Goal: Task Accomplishment & Management: Manage account settings

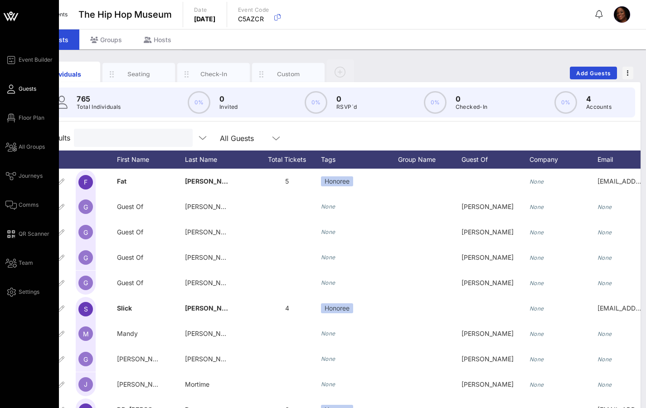
click at [31, 93] on link "Guests" at bounding box center [20, 88] width 31 height 11
click at [33, 118] on span "Floor Plan" at bounding box center [32, 118] width 26 height 8
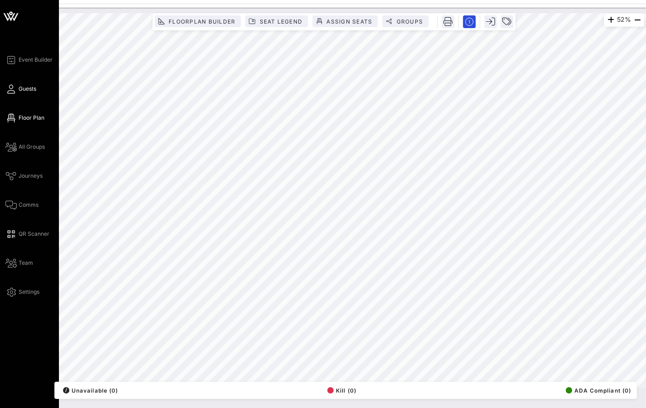
click at [30, 86] on span "Guests" at bounding box center [28, 89] width 18 height 8
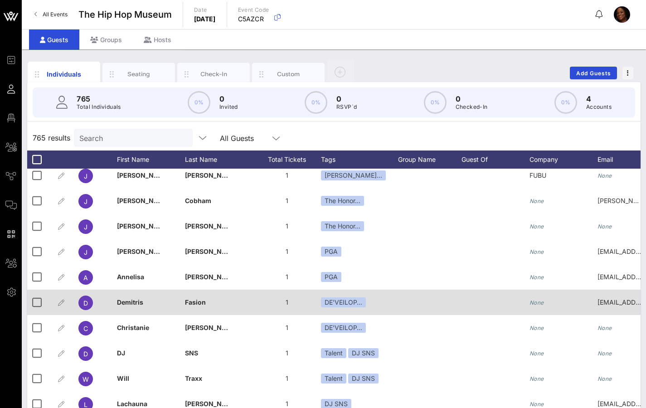
scroll to position [2797, 0]
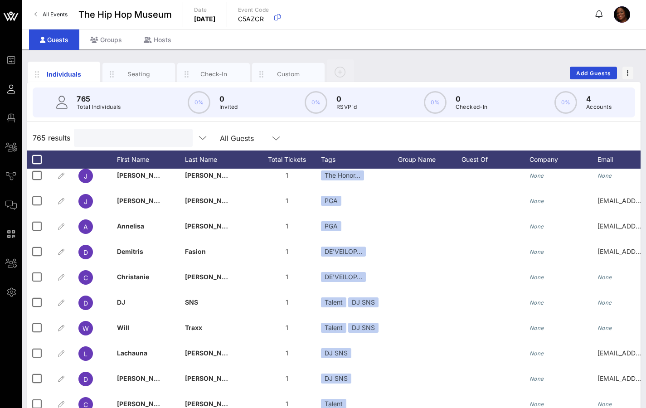
click at [103, 139] on input "text" at bounding box center [132, 138] width 106 height 12
drag, startPoint x: 142, startPoint y: 128, endPoint x: 133, endPoint y: 138, distance: 13.5
click at [142, 129] on div at bounding box center [132, 138] width 106 height 18
click at [137, 137] on input "text" at bounding box center [132, 138] width 106 height 12
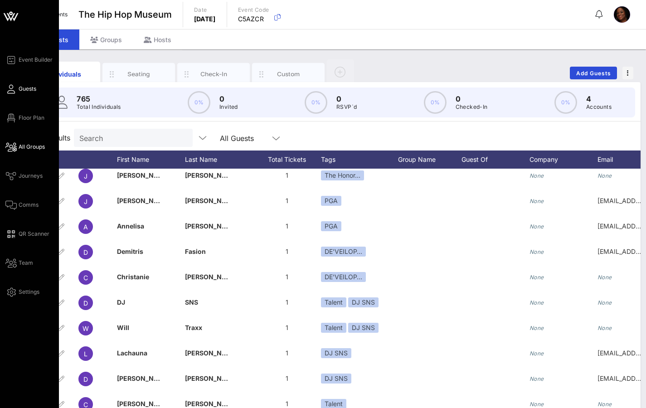
click at [26, 147] on span "All Groups" at bounding box center [32, 147] width 26 height 8
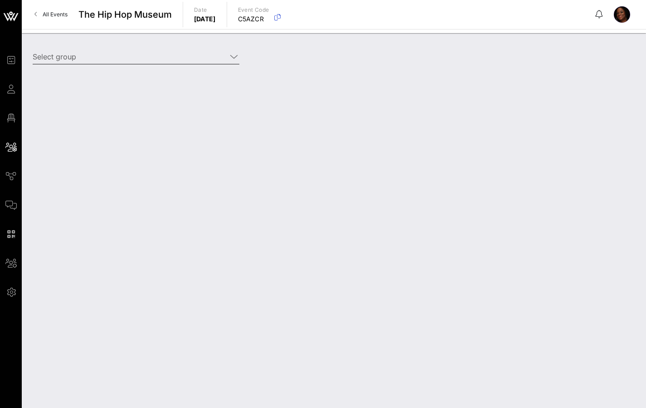
click at [82, 59] on input "Select group" at bounding box center [130, 56] width 194 height 14
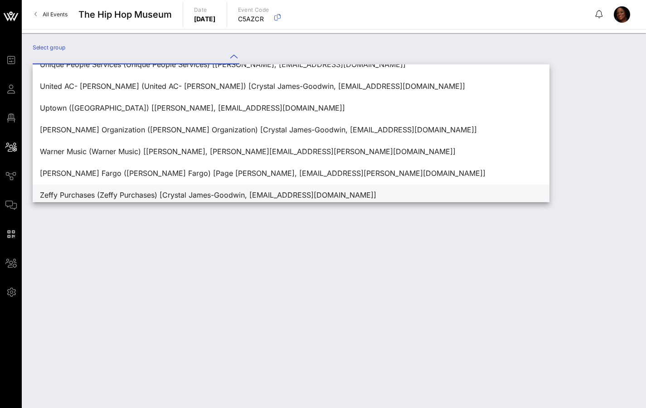
scroll to position [826, 0]
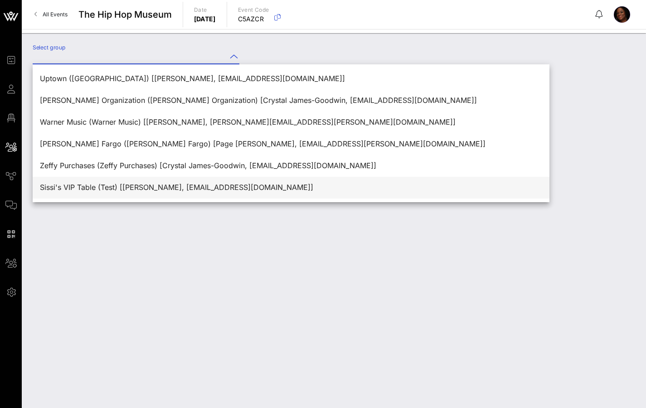
click at [138, 189] on div "Sissi's VIP Table (Test) [[PERSON_NAME], [EMAIL_ADDRESS][DOMAIN_NAME]]" at bounding box center [291, 187] width 502 height 9
type input "Sissi's VIP Table (Test) [[PERSON_NAME], [EMAIL_ADDRESS][DOMAIN_NAME]]"
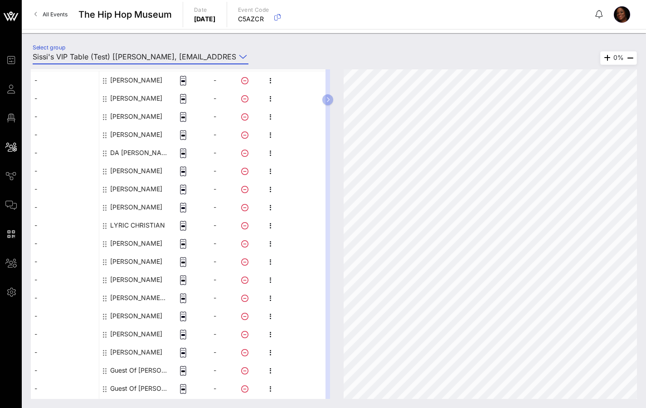
scroll to position [0, 0]
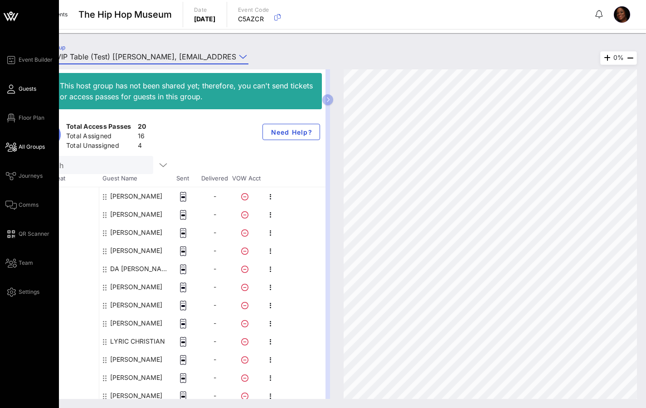
click at [27, 90] on span "Guests" at bounding box center [28, 89] width 18 height 8
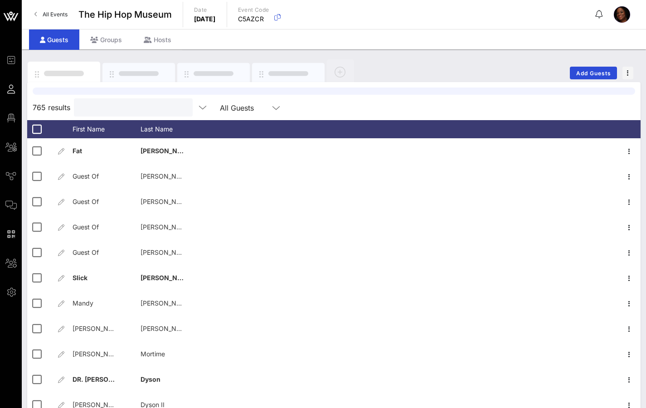
click at [130, 108] on input "text" at bounding box center [132, 107] width 106 height 12
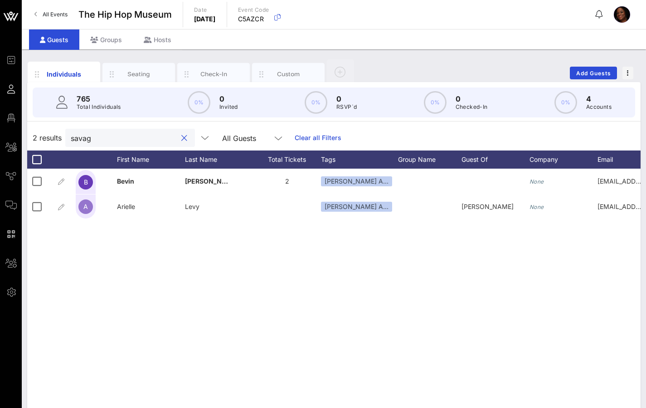
drag, startPoint x: 104, startPoint y: 135, endPoint x: 64, endPoint y: 134, distance: 40.3
click at [64, 134] on div "2 results savag All Guests Clear all Filters" at bounding box center [333, 137] width 613 height 25
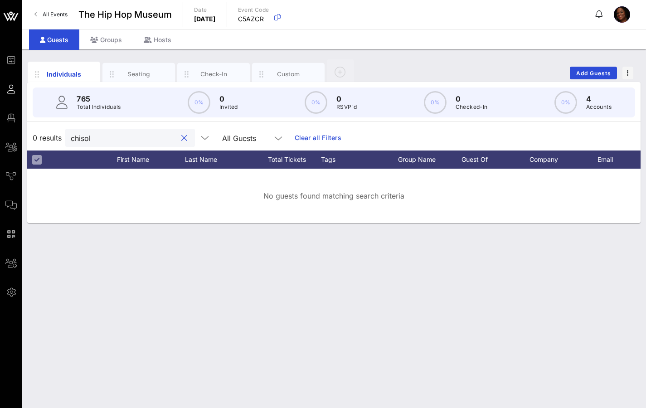
type input "chisol"
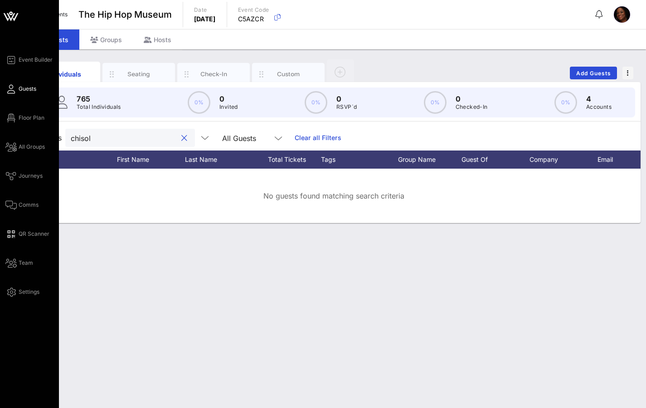
click at [13, 95] on div "Event Builder Guests Floor Plan All Groups Journeys Comms QR Scanner Team Setti…" at bounding box center [31, 175] width 53 height 243
click at [34, 122] on link "Floor Plan" at bounding box center [24, 117] width 39 height 11
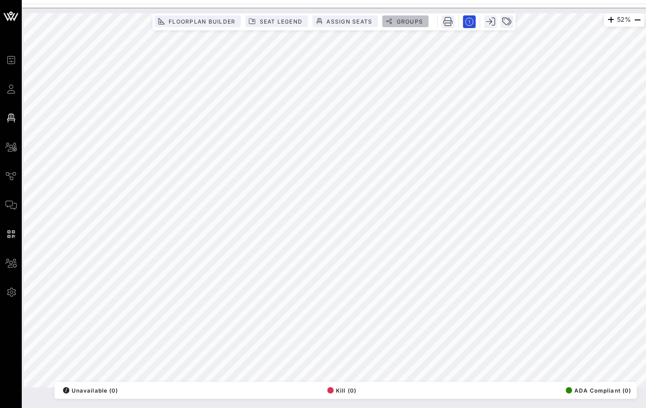
click at [406, 23] on span "Groups" at bounding box center [408, 21] width 27 height 7
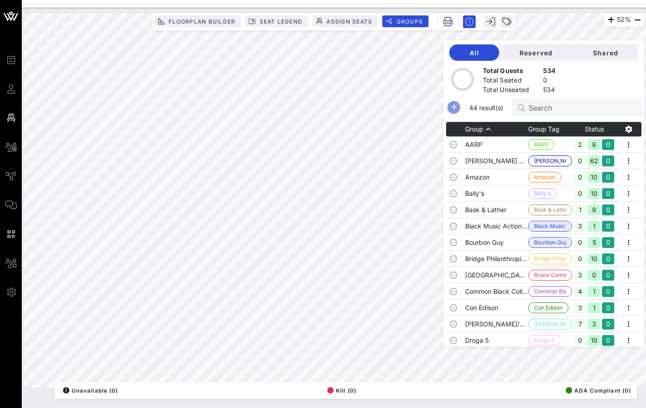
click at [459, 106] on icon "button" at bounding box center [453, 107] width 11 height 11
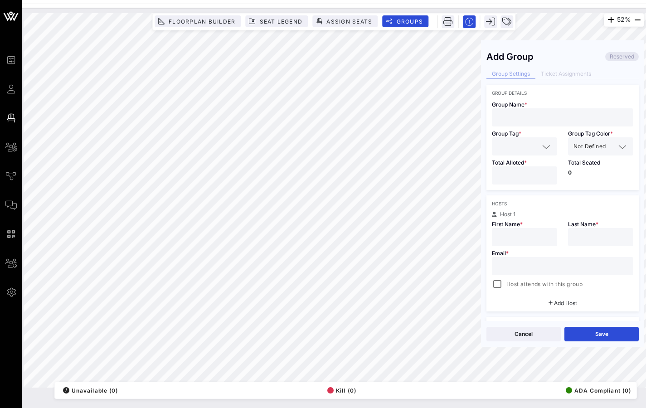
click at [519, 117] on input "text" at bounding box center [562, 117] width 130 height 12
type input "Sissi - IN KIND Donors"
click at [542, 146] on icon at bounding box center [546, 146] width 8 height 11
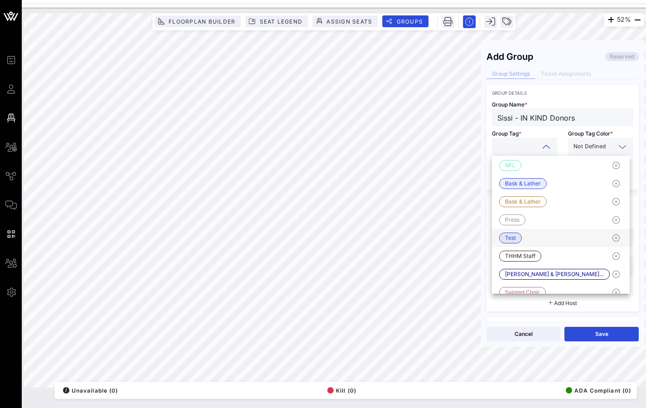
scroll to position [30, 0]
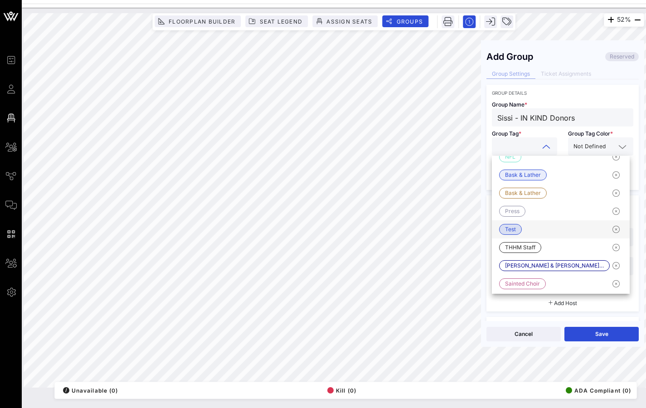
click at [512, 231] on span "Test" at bounding box center [510, 229] width 11 height 10
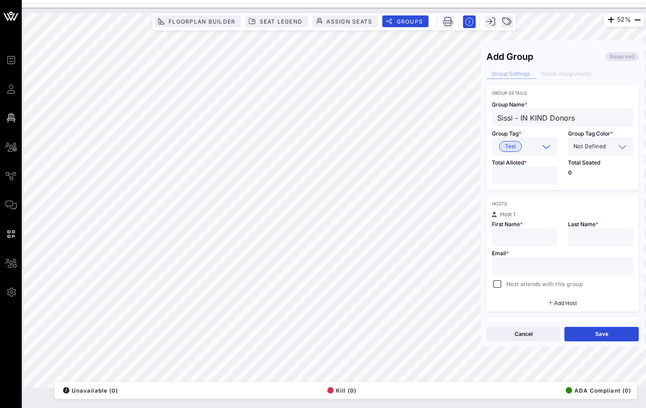
click at [513, 179] on input "number" at bounding box center [524, 175] width 54 height 12
click at [547, 174] on input "*" at bounding box center [524, 175] width 54 height 12
click at [546, 174] on input "*" at bounding box center [524, 175] width 54 height 12
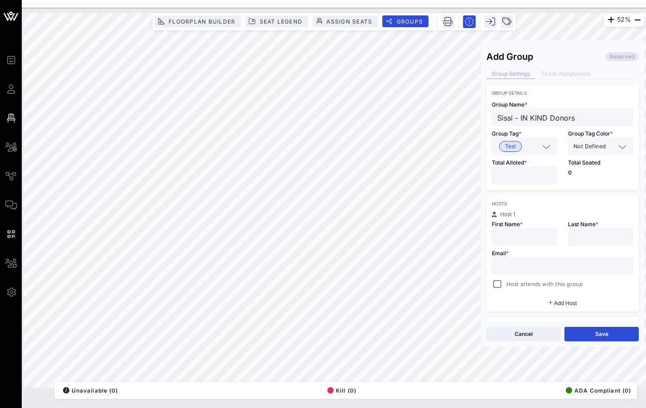
click at [546, 175] on input "*" at bounding box center [524, 175] width 54 height 12
click at [545, 175] on input "*" at bounding box center [524, 175] width 54 height 12
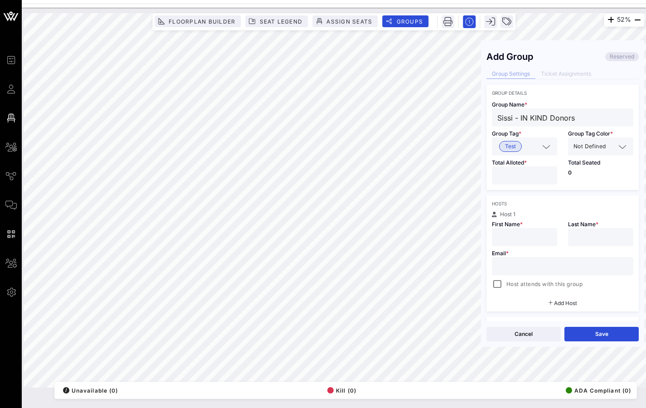
click at [545, 175] on input "**" at bounding box center [524, 175] width 54 height 12
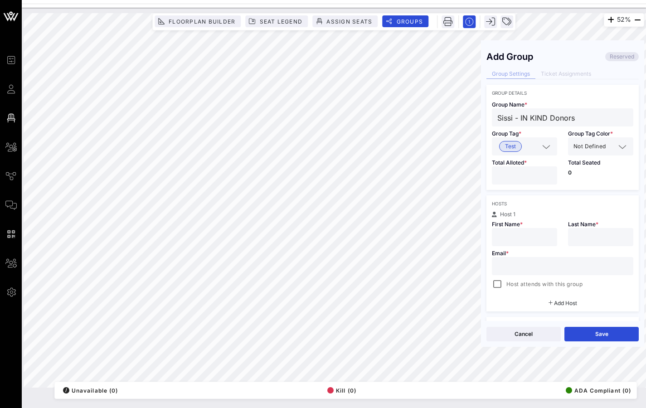
click at [545, 175] on input "**" at bounding box center [524, 175] width 54 height 12
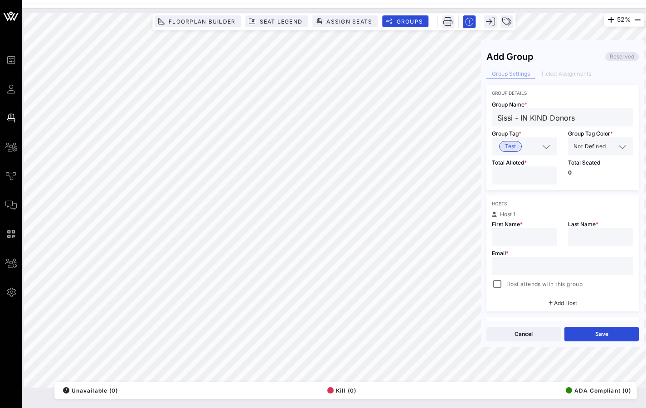
click at [545, 175] on input "**" at bounding box center [524, 175] width 54 height 12
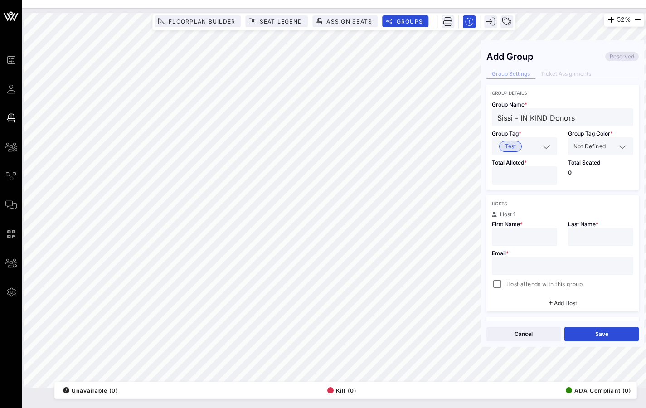
click at [545, 175] on input "**" at bounding box center [524, 175] width 54 height 12
type input "**"
click at [545, 175] on input "**" at bounding box center [524, 175] width 54 height 12
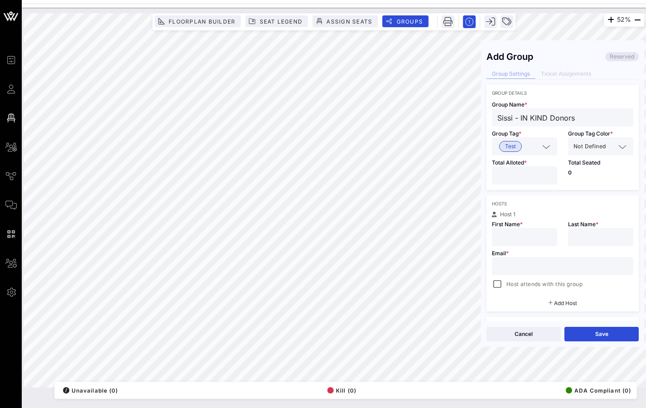
click at [511, 236] on input "text" at bounding box center [524, 237] width 54 height 12
type input "Siss"
type input "[PERSON_NAME]"
click at [505, 267] on input "text" at bounding box center [562, 266] width 130 height 12
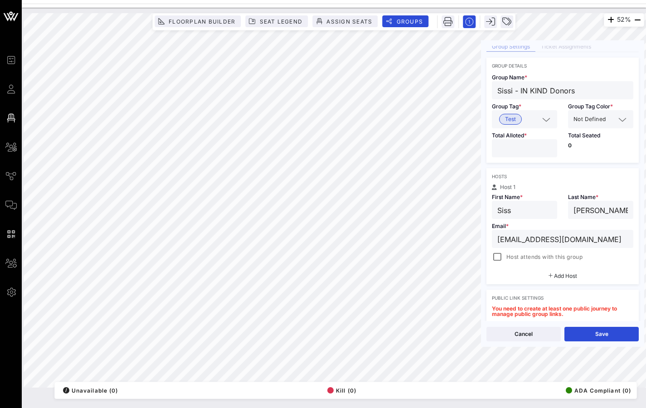
scroll to position [53, 0]
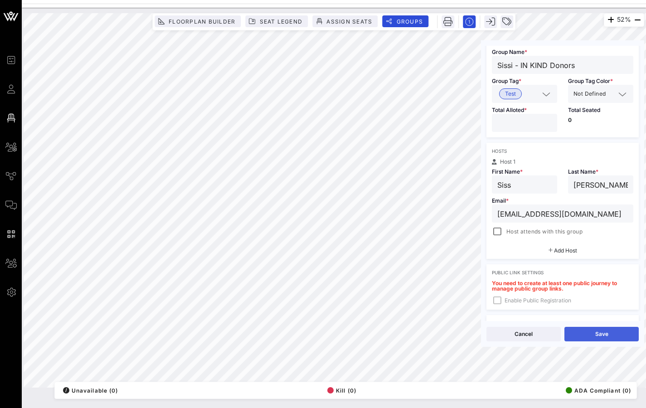
type input "[EMAIL_ADDRESS][DOMAIN_NAME]"
click at [593, 336] on button "Save" at bounding box center [601, 334] width 74 height 14
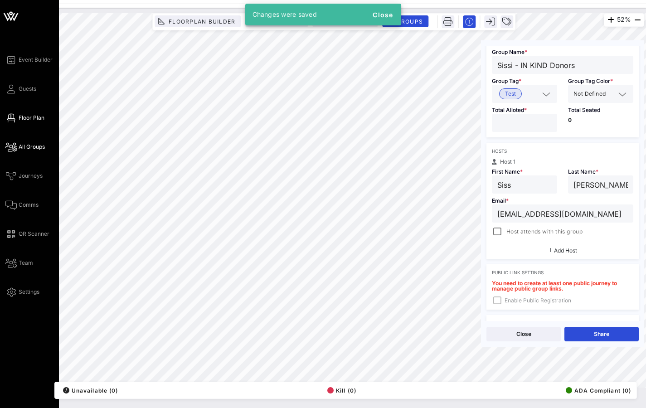
click at [36, 147] on span "All Groups" at bounding box center [32, 147] width 26 height 8
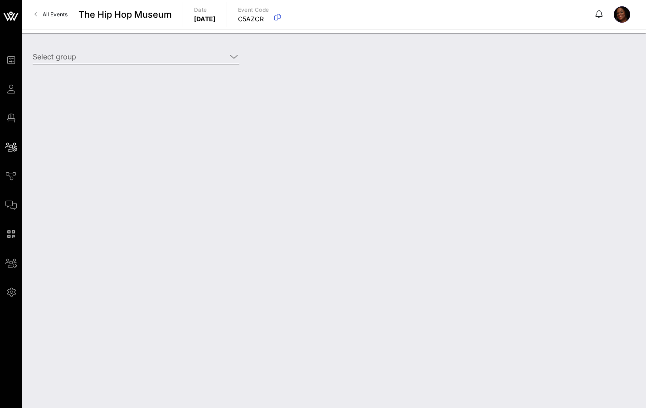
click at [57, 61] on input "Select group" at bounding box center [130, 56] width 194 height 14
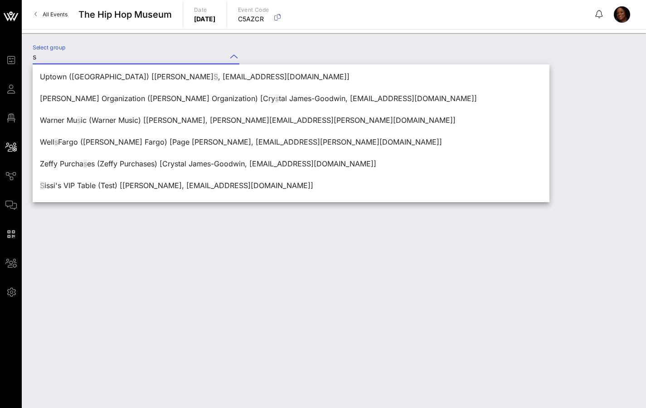
scroll to position [805, 0]
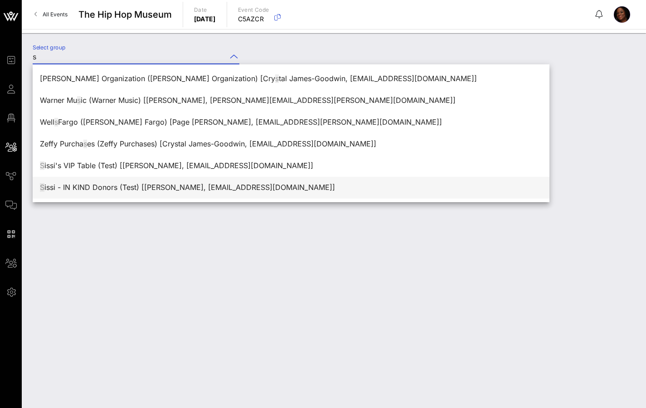
click at [156, 184] on div "S issi - IN KIND Donors (Test) [[PERSON_NAME], [EMAIL_ADDRESS][DOMAIN_NAME]]" at bounding box center [291, 187] width 502 height 9
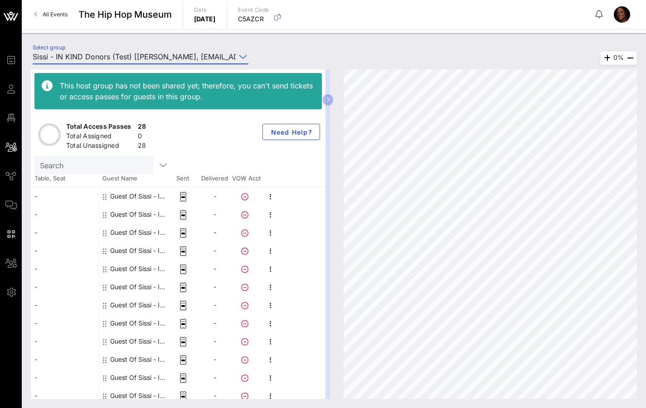
type input "Sissi - IN KIND Donors (Test) [[PERSON_NAME], [EMAIL_ADDRESS][DOMAIN_NAME]]"
click at [131, 196] on div "Guest Of Sissi - IN KIND Donors" at bounding box center [138, 196] width 57 height 18
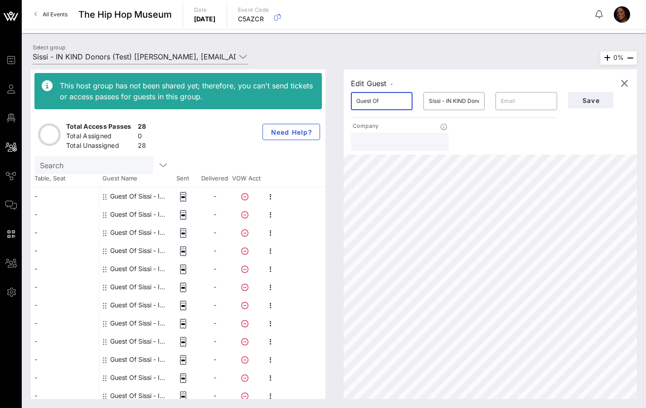
click at [365, 101] on input "Guest Of" at bounding box center [381, 101] width 51 height 14
drag, startPoint x: 384, startPoint y: 97, endPoint x: 307, endPoint y: 86, distance: 78.3
click at [307, 86] on div "This host group has not been shared yet; therefore, you can't send tickets or a…" at bounding box center [334, 233] width 606 height 329
drag, startPoint x: 385, startPoint y: 101, endPoint x: 350, endPoint y: 99, distance: 35.0
click at [351, 99] on div "​ Guest Of" at bounding box center [382, 101] width 62 height 18
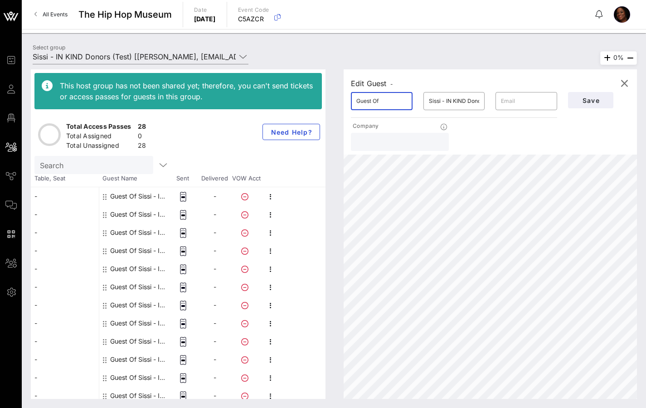
paste input "[PERSON_NAME]"
type input "[PERSON_NAME]"
click at [440, 102] on input "Sissi - IN KIND Donors" at bounding box center [454, 101] width 51 height 14
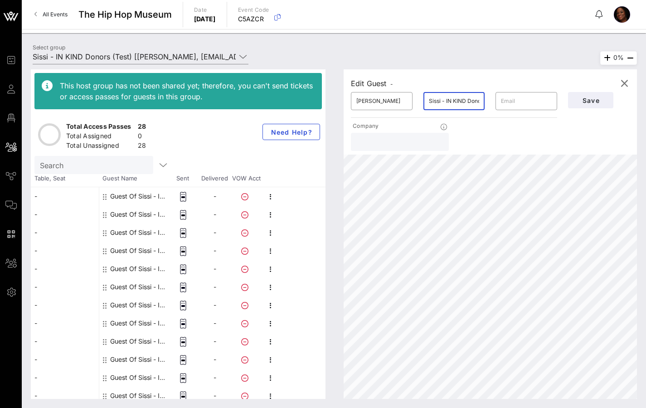
paste input "[PERSON_NAME]"
type input "[PERSON_NAME] - IN KIND Donors"
click at [604, 103] on span "Save" at bounding box center [590, 100] width 31 height 8
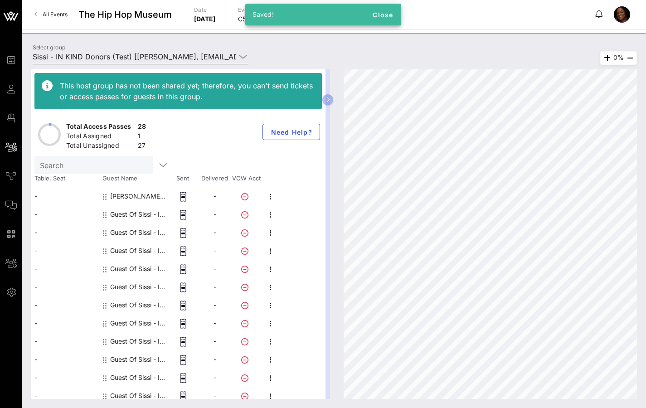
click at [126, 212] on div "Guest Of Sissi - IN KIND Donors" at bounding box center [138, 214] width 57 height 18
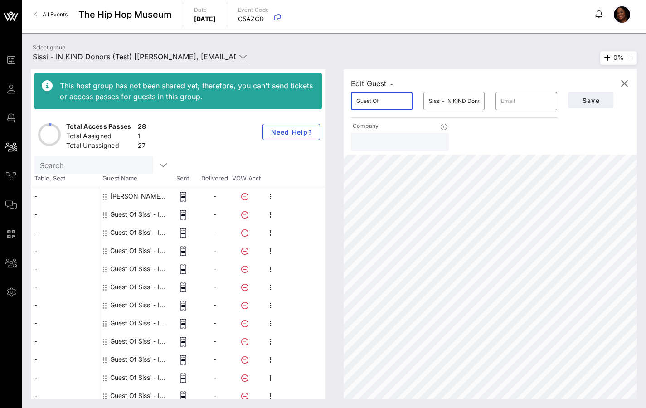
drag, startPoint x: 383, startPoint y: 99, endPoint x: 337, endPoint y: 94, distance: 46.9
click at [338, 94] on div "Edit Guest - ​ Guest Of ​ Sissi - IN KIND Donors ​ Company Save 0%" at bounding box center [485, 233] width 302 height 329
type input "[PERSON_NAME]"
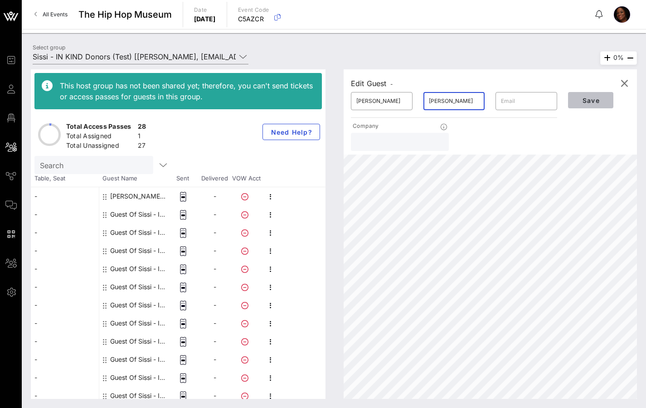
click at [589, 103] on span "Save" at bounding box center [590, 100] width 31 height 8
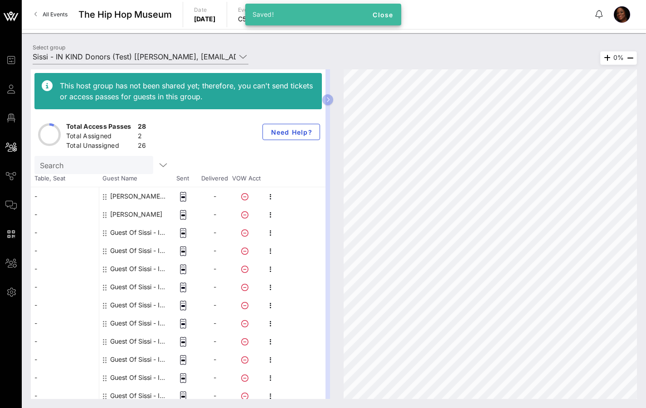
click at [121, 234] on div "Guest Of Sissi - IN KIND Donors" at bounding box center [138, 232] width 57 height 18
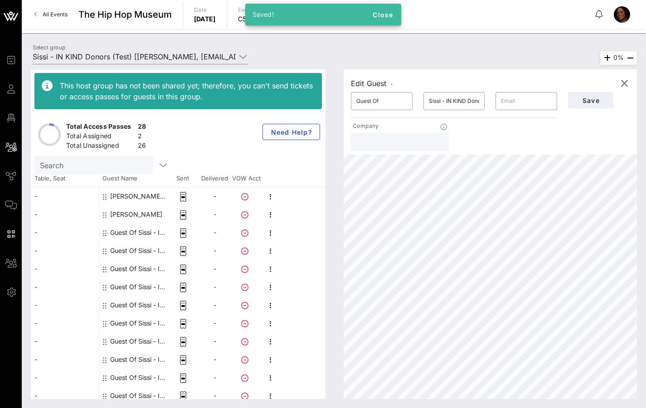
click at [122, 234] on div "Guest Of Sissi - IN KIND Donors" at bounding box center [138, 232] width 57 height 18
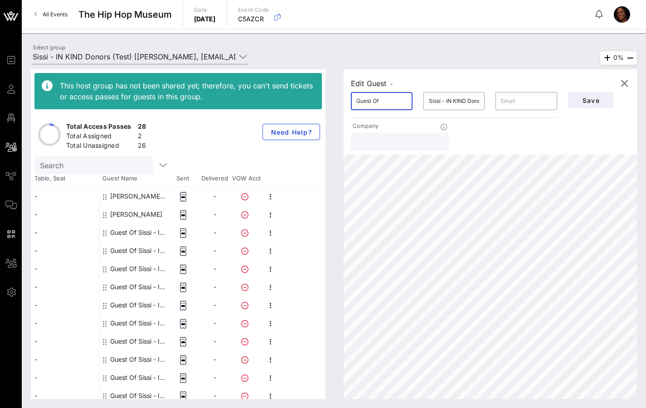
drag, startPoint x: 371, startPoint y: 101, endPoint x: 342, endPoint y: 100, distance: 29.0
click at [342, 100] on div "Edit Guest - ​ Guest Of ​ Sissi - IN KIND Donors ​ Company Save 0%" at bounding box center [485, 233] width 302 height 329
type input "[PERSON_NAME]"
type input "DUC"
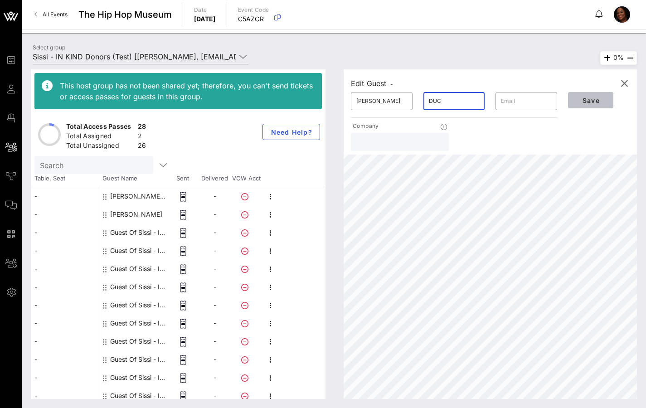
click at [588, 101] on span "Save" at bounding box center [590, 100] width 31 height 8
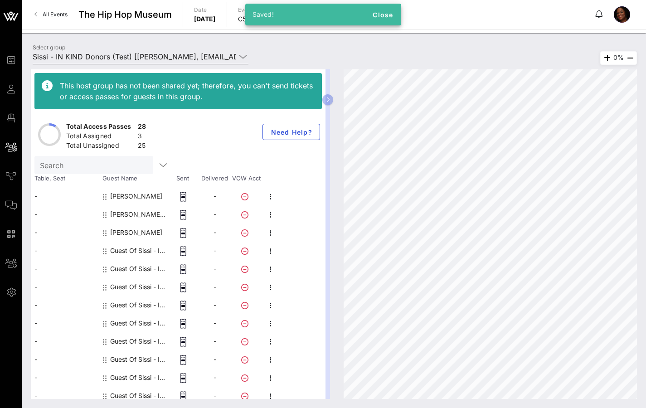
click at [121, 251] on div "Guest Of Sissi - IN KIND Donors" at bounding box center [138, 250] width 57 height 18
click at [120, 251] on div "Guest Of Sissi - IN KIND Donors" at bounding box center [138, 250] width 57 height 18
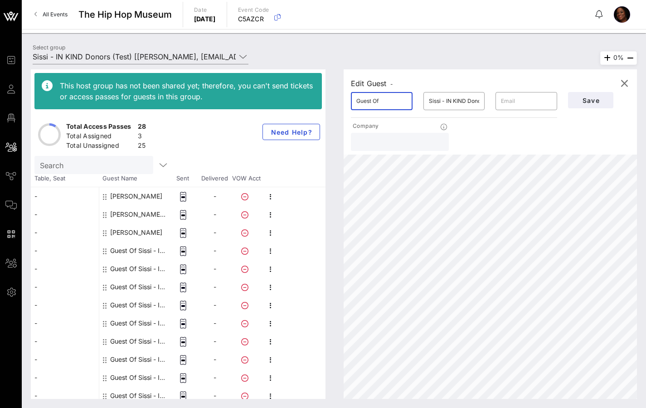
drag, startPoint x: 383, startPoint y: 102, endPoint x: 339, endPoint y: 102, distance: 44.4
click at [339, 102] on div "Edit Guest - ​ Guest Of ​ Sissi - IN KIND Donors ​ Company Save 0%" at bounding box center [485, 233] width 302 height 329
type input "DR. [PERSON_NAME]"
type input "L"
type input "[PERSON_NAME]"
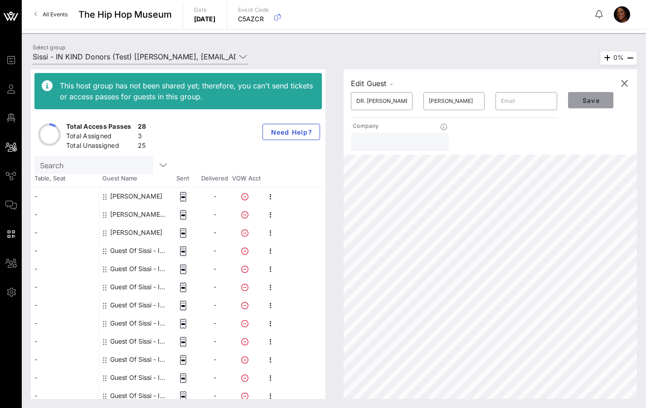
drag, startPoint x: 583, startPoint y: 99, endPoint x: 532, endPoint y: 127, distance: 58.2
click at [583, 98] on span "Save" at bounding box center [590, 100] width 31 height 8
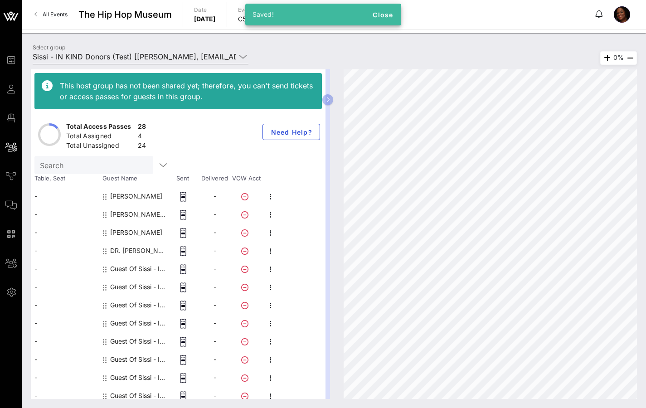
click at [128, 268] on div "Guest Of Sissi - IN KIND Donors" at bounding box center [138, 269] width 57 height 18
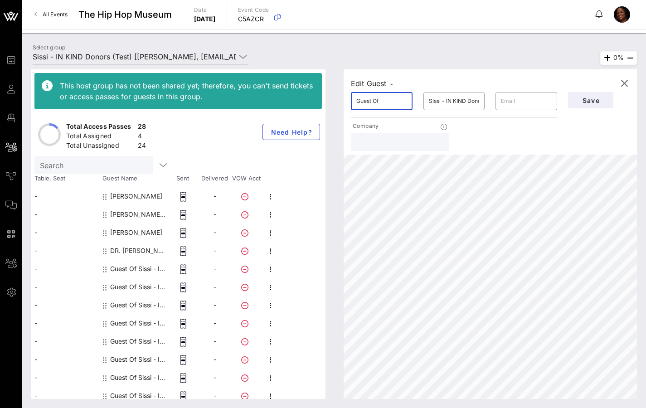
drag, startPoint x: 389, startPoint y: 98, endPoint x: 350, endPoint y: 103, distance: 39.3
click at [350, 103] on div "​ Guest Of" at bounding box center [381, 101] width 72 height 29
type input "[PERSON_NAME]"
click at [585, 97] on span "Save" at bounding box center [590, 100] width 31 height 8
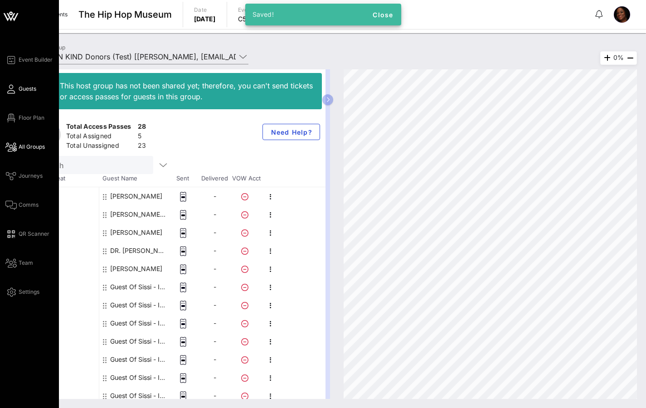
click at [28, 90] on span "Guests" at bounding box center [28, 89] width 18 height 8
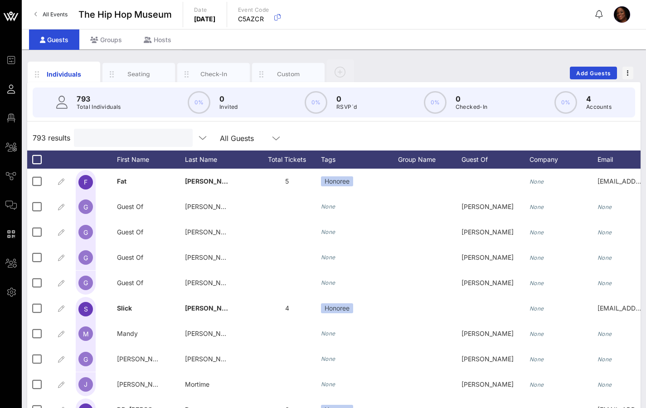
click at [111, 136] on input "text" at bounding box center [132, 138] width 106 height 12
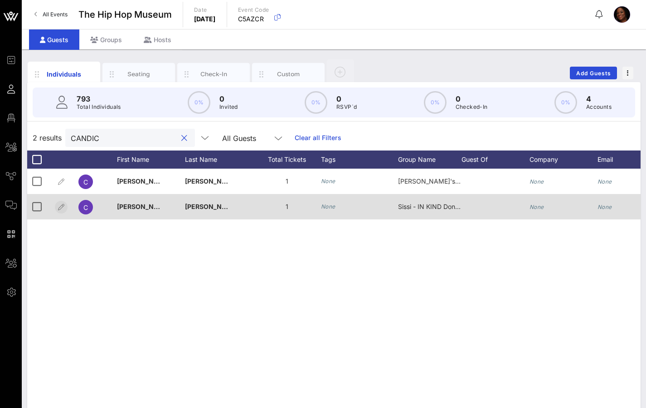
type input "CANDIC"
click at [60, 205] on icon "button" at bounding box center [61, 207] width 11 height 11
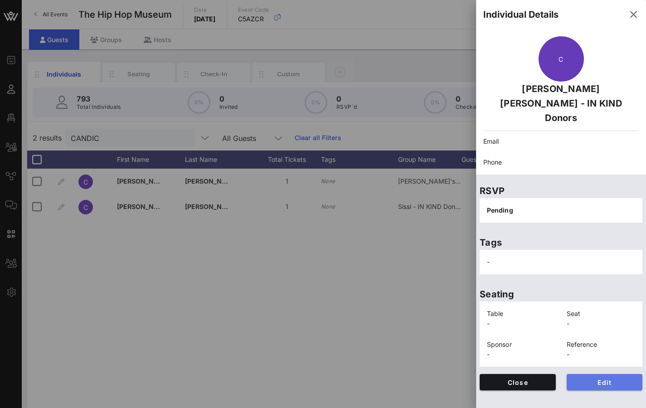
click at [604, 378] on span "Edit" at bounding box center [605, 382] width 62 height 8
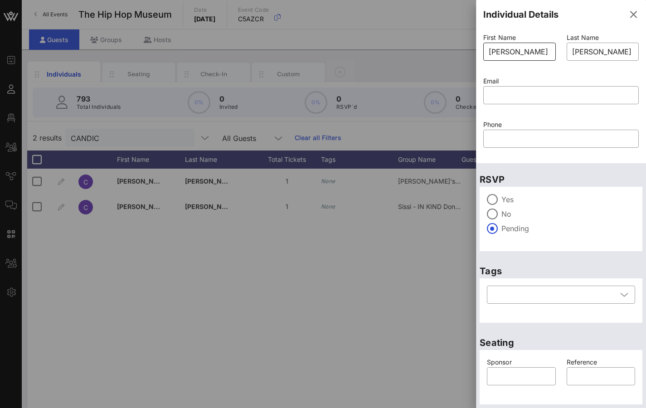
drag, startPoint x: 547, startPoint y: 52, endPoint x: 489, endPoint y: 45, distance: 58.3
click at [474, 50] on div "Event Builder Guests Floor Plan All Groups Journeys Comms QR Scanner Team Setti…" at bounding box center [323, 224] width 646 height 449
drag, startPoint x: 483, startPoint y: 49, endPoint x: 545, endPoint y: 49, distance: 61.6
click at [545, 49] on div "​ [PERSON_NAME]" at bounding box center [519, 52] width 72 height 18
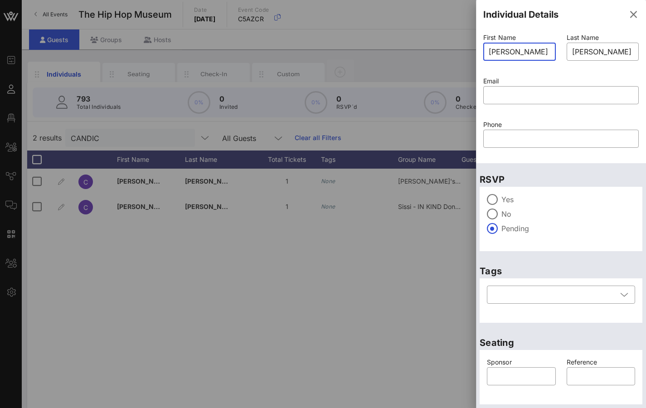
drag, startPoint x: 486, startPoint y: 51, endPoint x: 559, endPoint y: 51, distance: 72.9
click at [559, 51] on div "First Name ​ [PERSON_NAME] Last Name ​ [PERSON_NAME] - IN KIND Donors Email ​ P…" at bounding box center [560, 96] width 166 height 130
click at [549, 49] on div "First Name ​ [PERSON_NAME]" at bounding box center [518, 52] width 83 height 43
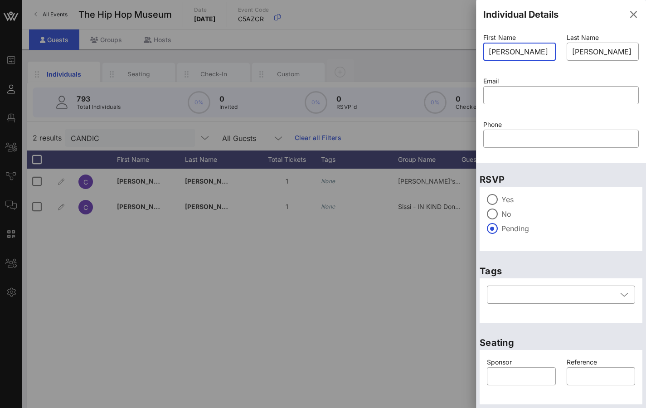
drag, startPoint x: 550, startPoint y: 51, endPoint x: 476, endPoint y: 53, distance: 73.4
click at [476, 53] on div "First Name ​ [PERSON_NAME] Last Name ​ [PERSON_NAME] - IN KIND Donors Email ​ P…" at bounding box center [561, 96] width 170 height 134
click at [567, 49] on div "​ [PERSON_NAME] - IN KIND Donors" at bounding box center [602, 52] width 72 height 18
drag, startPoint x: 572, startPoint y: 51, endPoint x: 651, endPoint y: 49, distance: 78.4
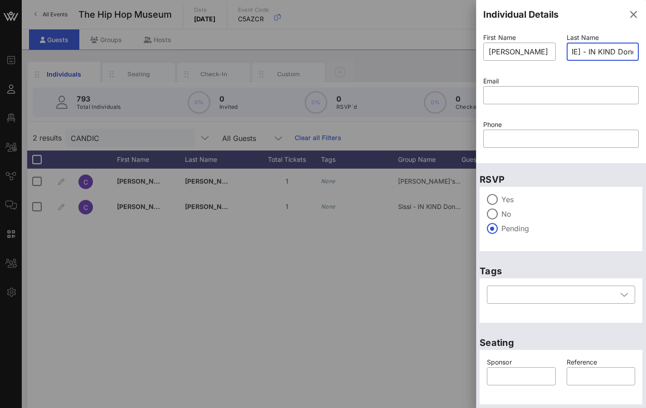
click at [645, 51] on html "Event Builder Guests Floor Plan All Groups Journeys Comms QR Scanner Team Setti…" at bounding box center [323, 204] width 646 height 408
type input "S"
click at [545, 52] on input "[PERSON_NAME]" at bounding box center [519, 51] width 62 height 14
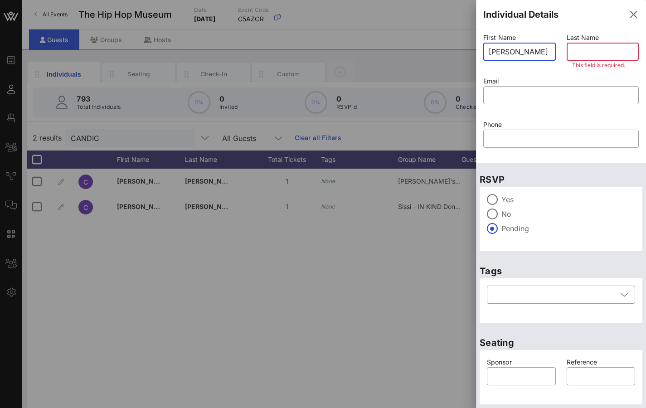
drag, startPoint x: 548, startPoint y: 52, endPoint x: 483, endPoint y: 57, distance: 65.4
click at [483, 57] on div "​ [PERSON_NAME]" at bounding box center [519, 52] width 72 height 18
drag, startPoint x: 487, startPoint y: 53, endPoint x: 492, endPoint y: 54, distance: 5.6
click at [491, 54] on div "​ [PERSON_NAME]" at bounding box center [519, 52] width 72 height 18
drag, startPoint x: 488, startPoint y: 52, endPoint x: 493, endPoint y: 51, distance: 5.2
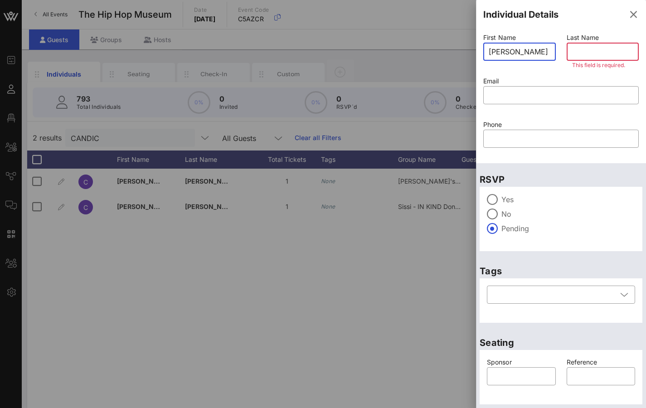
click at [490, 52] on input "[PERSON_NAME]" at bounding box center [519, 51] width 62 height 14
drag, startPoint x: 489, startPoint y: 51, endPoint x: 506, endPoint y: 51, distance: 16.3
click at [506, 51] on input "[PERSON_NAME]" at bounding box center [519, 51] width 62 height 14
click at [511, 53] on input "[PERSON_NAME]" at bounding box center [519, 51] width 62 height 14
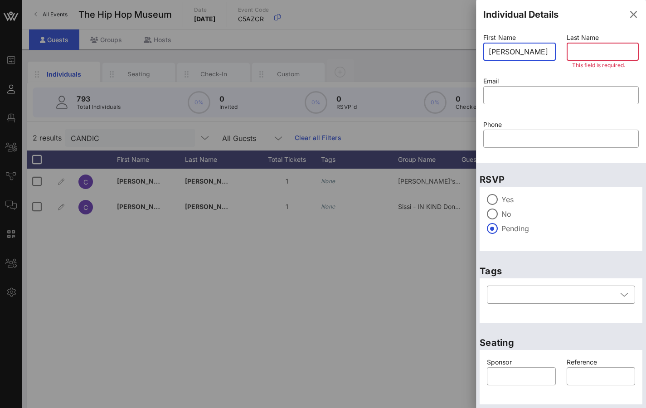
drag, startPoint x: 490, startPoint y: 51, endPoint x: 566, endPoint y: 47, distance: 75.7
click at [566, 47] on div "First Name ​ [PERSON_NAME] Last Name ​ This field is required. Email ​ Phone ​" at bounding box center [560, 96] width 166 height 130
click at [538, 52] on input "[PERSON_NAME]" at bounding box center [519, 51] width 62 height 14
drag, startPoint x: 547, startPoint y: 51, endPoint x: 453, endPoint y: 57, distance: 93.5
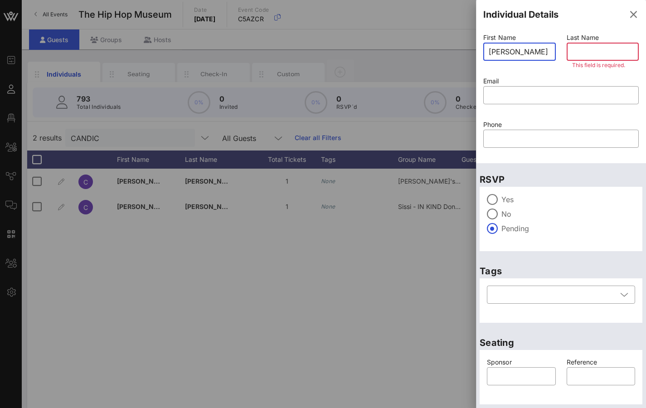
click at [453, 57] on div "Event Builder Guests Floor Plan All Groups Journeys Comms QR Scanner Team Setti…" at bounding box center [323, 224] width 646 height 449
click at [627, 14] on icon "button" at bounding box center [632, 14] width 11 height 11
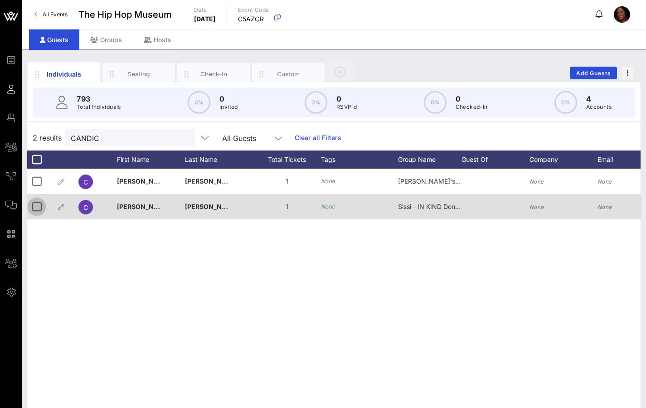
click at [40, 207] on div at bounding box center [36, 206] width 15 height 15
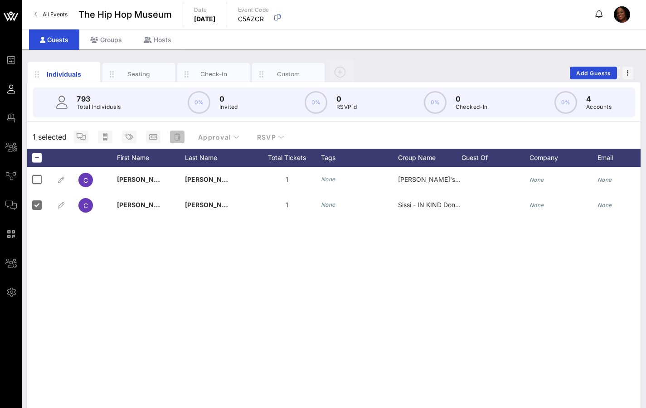
click at [177, 135] on icon "button" at bounding box center [177, 136] width 6 height 7
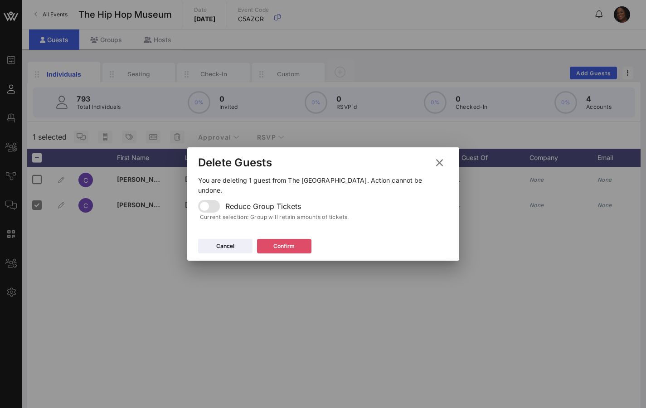
click at [284, 243] on icon at bounding box center [283, 246] width 7 height 6
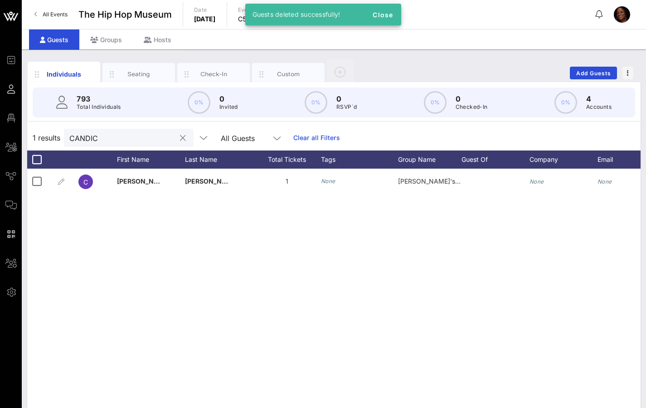
click at [180, 141] on button "clear icon" at bounding box center [183, 138] width 6 height 9
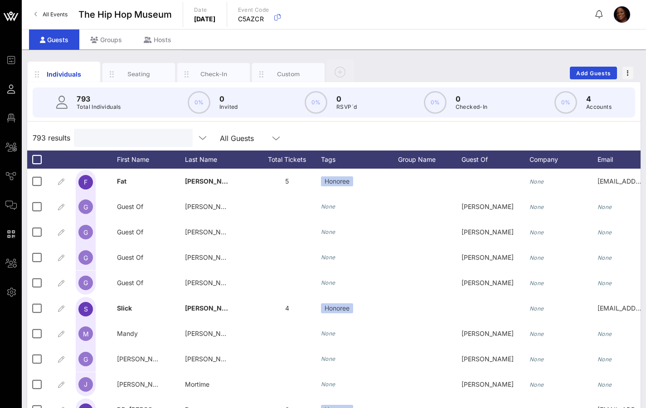
click at [98, 134] on input "text" at bounding box center [132, 138] width 106 height 12
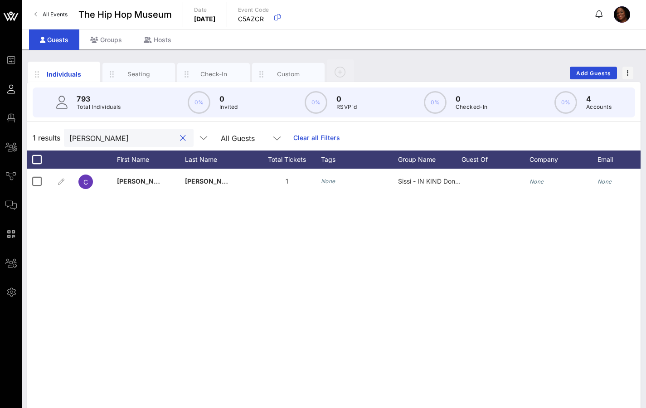
click at [113, 136] on input "[PERSON_NAME]" at bounding box center [122, 138] width 106 height 12
drag, startPoint x: 111, startPoint y: 137, endPoint x: 25, endPoint y: 137, distance: 85.6
click at [25, 137] on div "Individuals Seating Check-In Custom Add Guests 793 Total Individuals 0% 0 Invit…" at bounding box center [334, 249] width 624 height 400
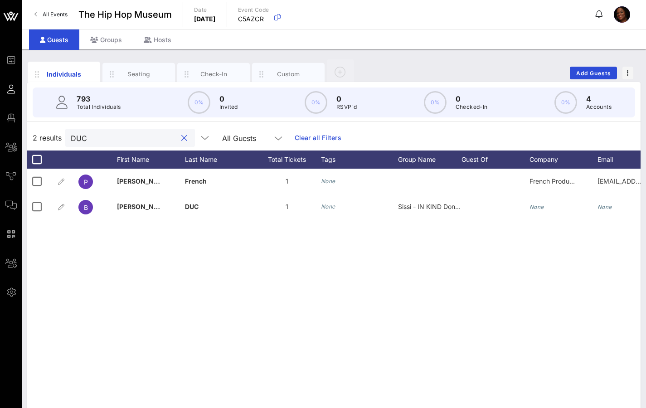
drag, startPoint x: 102, startPoint y: 138, endPoint x: 51, endPoint y: 140, distance: 51.7
click at [62, 139] on div "2 results DUC All Guests Clear all Filters" at bounding box center [333, 137] width 613 height 25
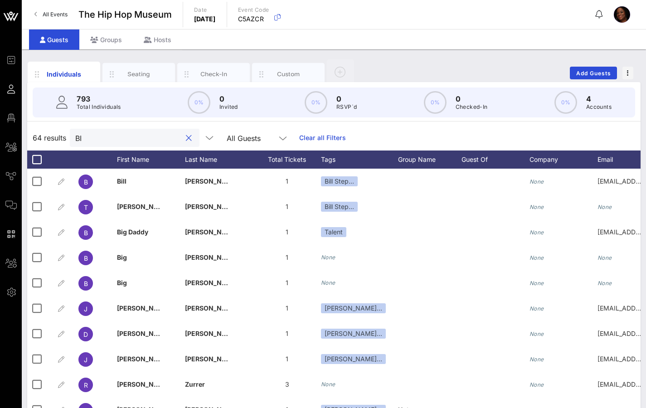
type input "B"
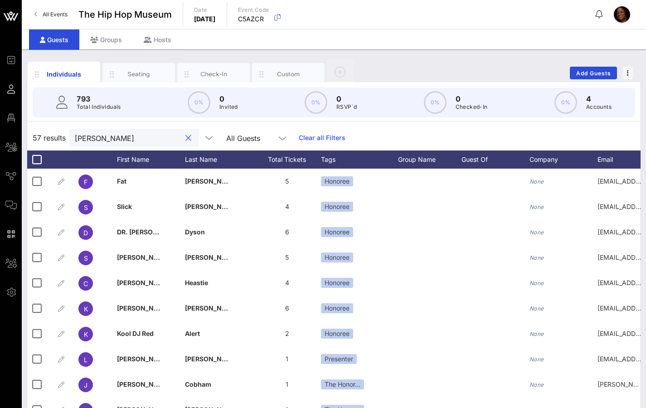
type input "NORRI"
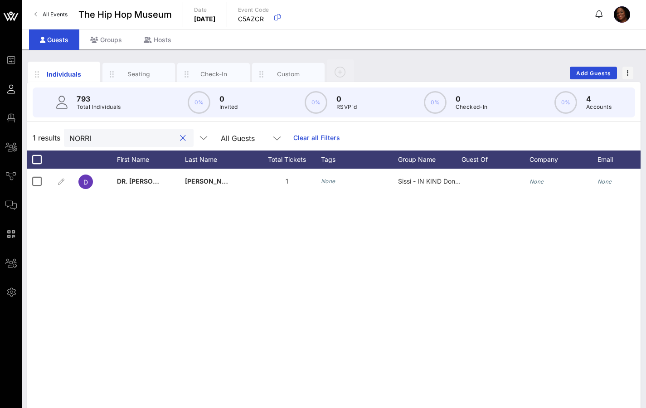
drag, startPoint x: 107, startPoint y: 135, endPoint x: 21, endPoint y: 137, distance: 86.1
click at [40, 136] on div "1 results NORRI All Guests Clear all Filters" at bounding box center [333, 137] width 613 height 25
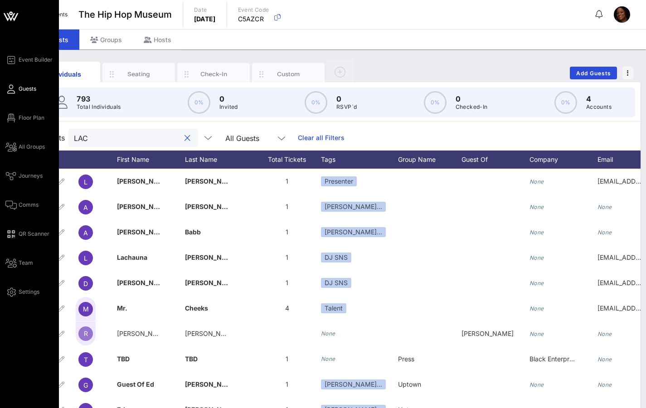
type input "[PERSON_NAME]"
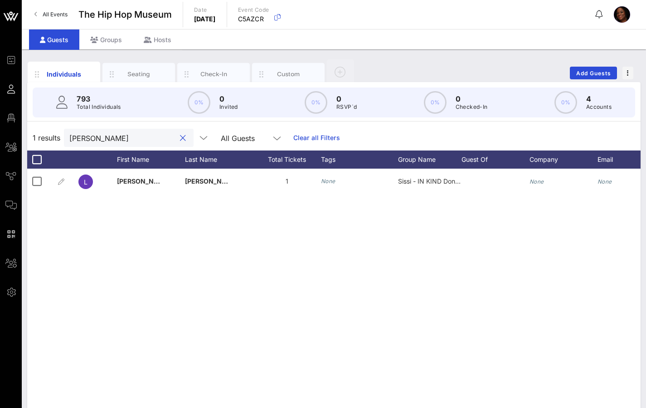
drag, startPoint x: 70, startPoint y: 139, endPoint x: 44, endPoint y: 141, distance: 25.9
click at [48, 139] on div "1 results [PERSON_NAME] All Guests Clear all Filters" at bounding box center [333, 137] width 613 height 25
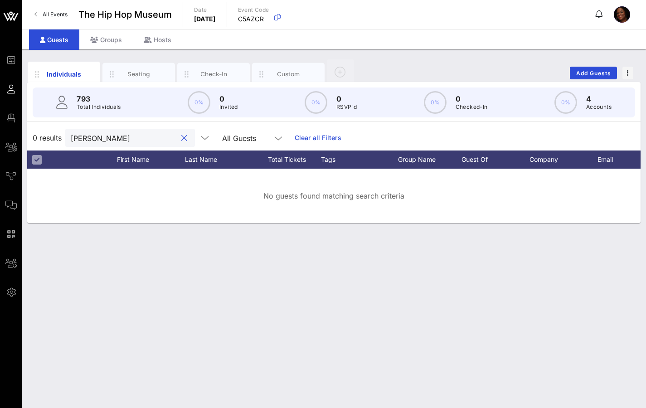
click at [111, 136] on input "[PERSON_NAME]" at bounding box center [124, 138] width 106 height 12
drag, startPoint x: 108, startPoint y: 137, endPoint x: 66, endPoint y: 140, distance: 41.8
click at [66, 140] on div "[PERSON_NAME]" at bounding box center [130, 138] width 130 height 18
drag, startPoint x: 113, startPoint y: 138, endPoint x: 26, endPoint y: 136, distance: 86.5
click at [27, 136] on div "0 results CGUINA All Guests Clear all Filters" at bounding box center [333, 137] width 613 height 25
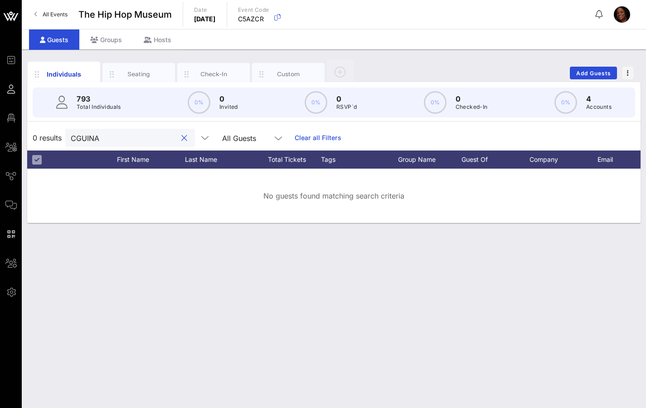
type input "O"
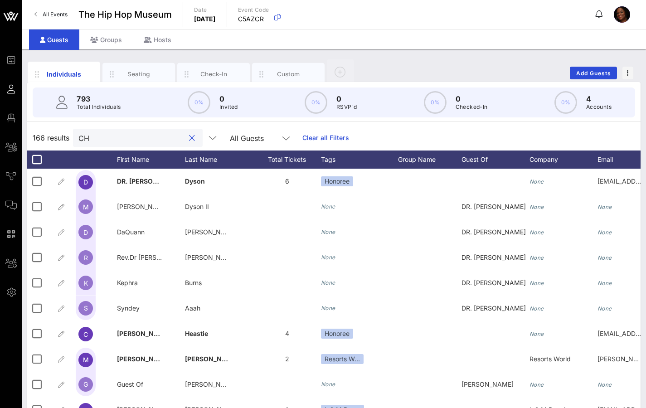
type input "C"
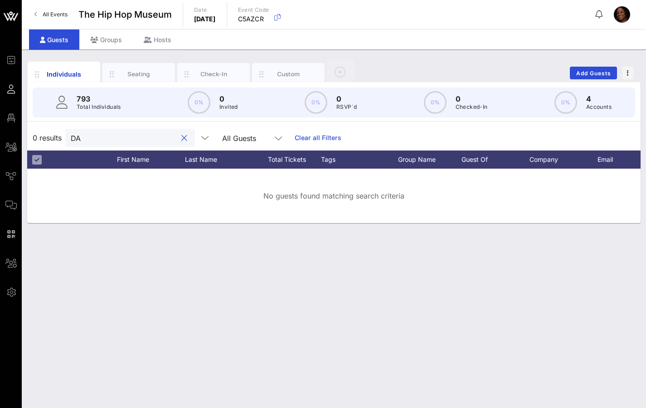
type input "D"
type input "K"
type input "J"
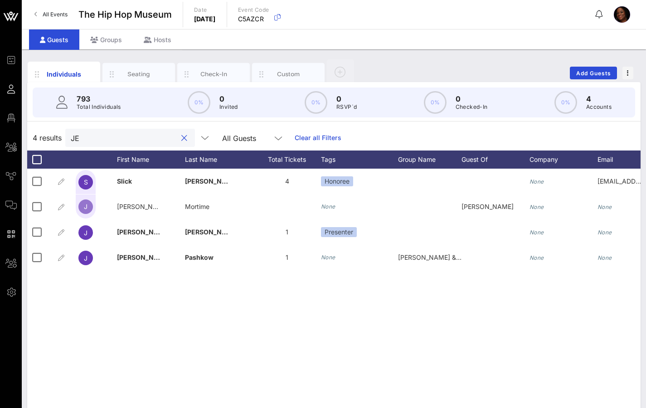
type input "J"
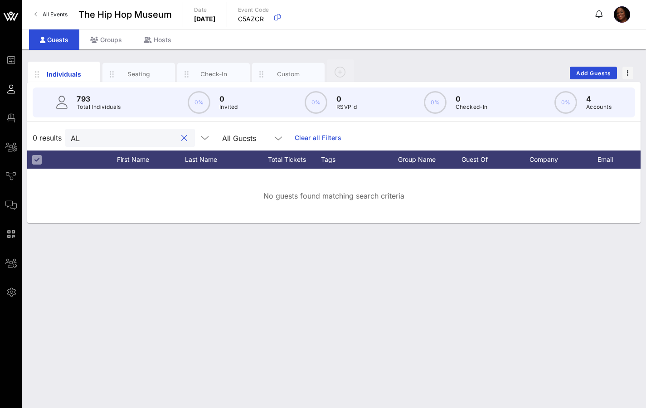
type input "A"
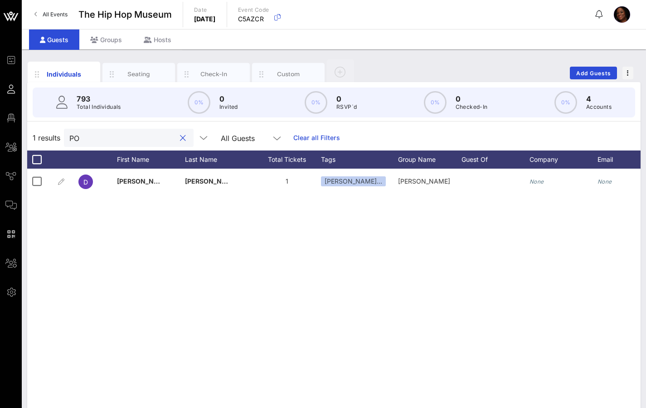
type input "P"
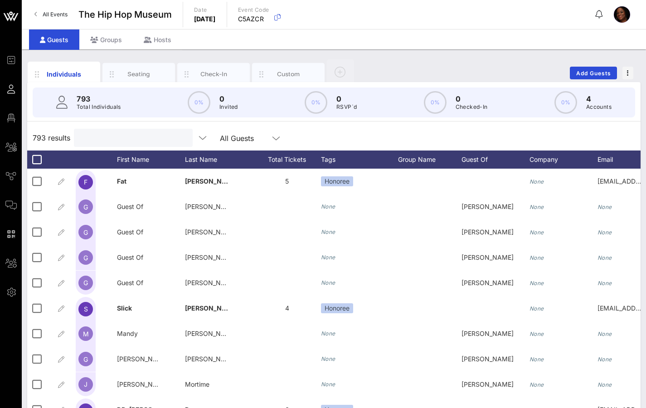
type input "M"
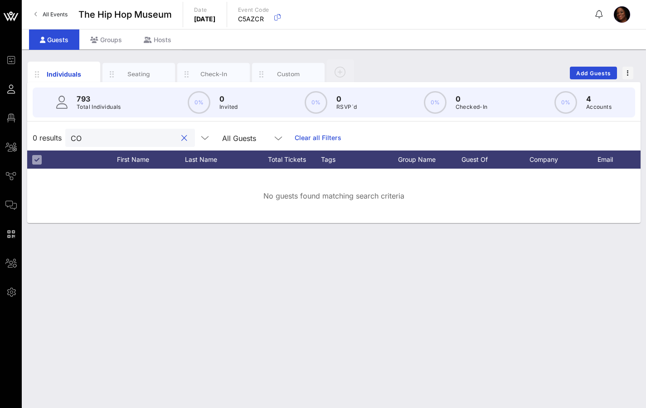
type input "C"
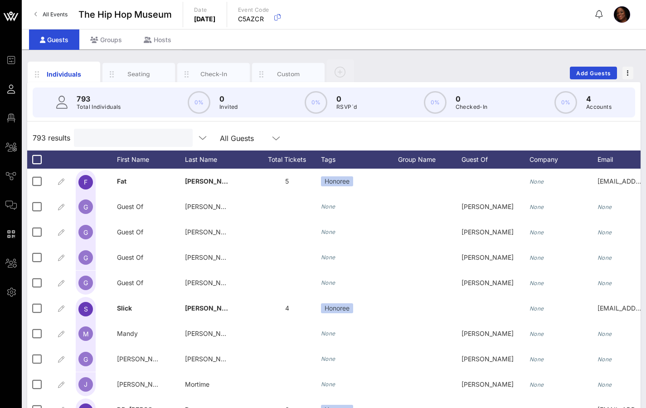
click at [125, 139] on input "text" at bounding box center [132, 138] width 106 height 12
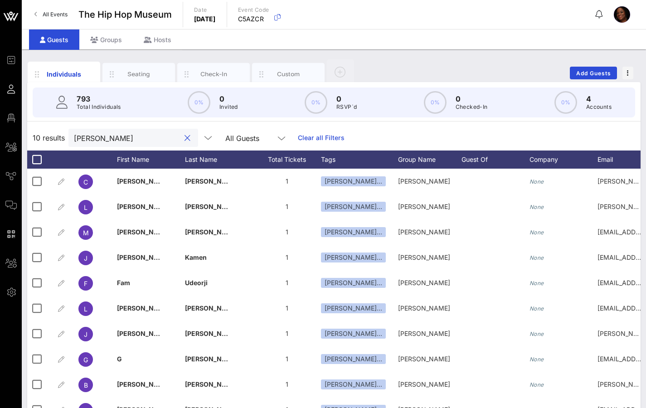
drag, startPoint x: 111, startPoint y: 135, endPoint x: 47, endPoint y: 135, distance: 63.9
click at [47, 135] on div "10 results [PERSON_NAME] All Guests Clear all Filters" at bounding box center [333, 137] width 613 height 25
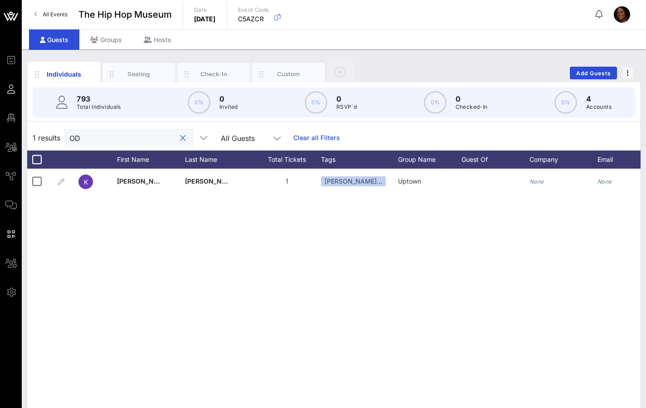
type input "O"
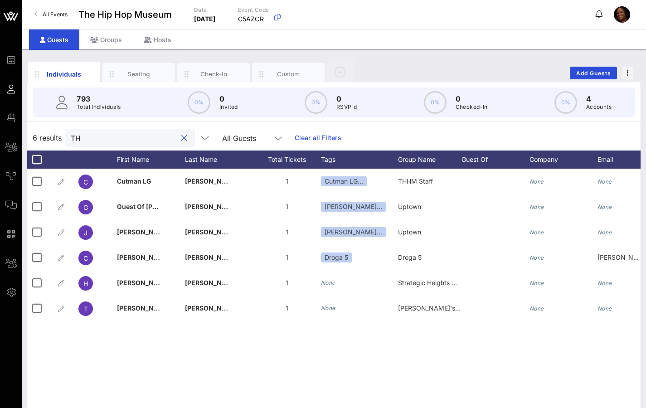
type input "T"
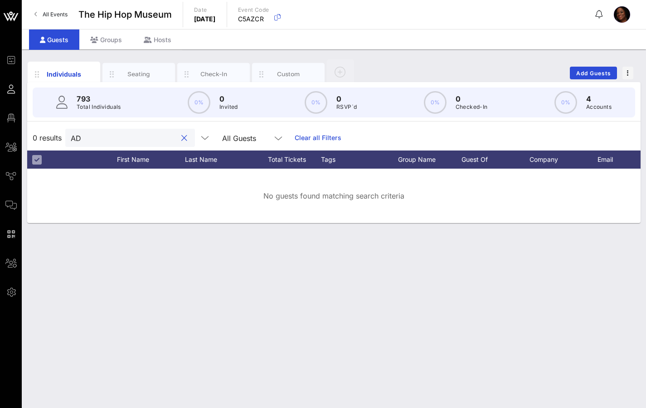
type input "A"
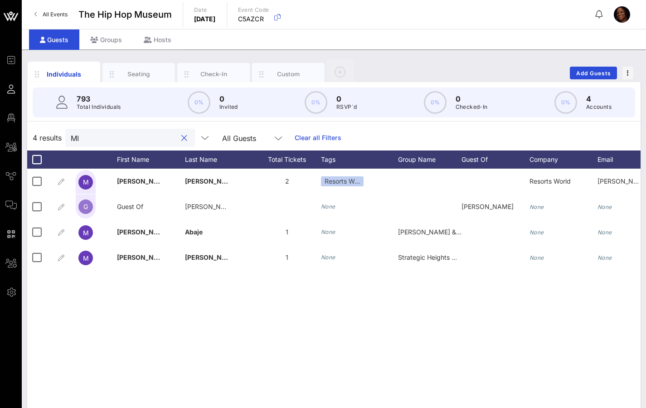
type input "M"
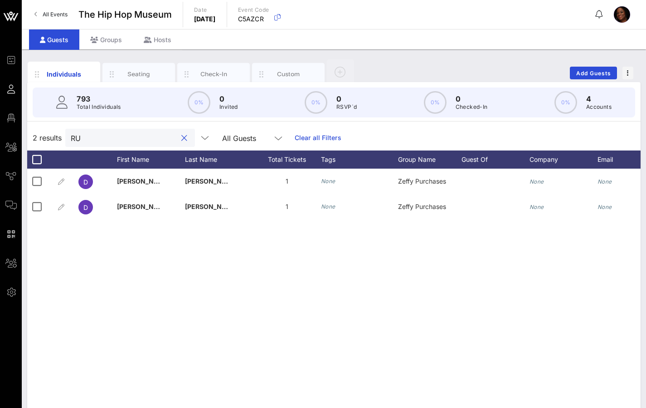
type input "R"
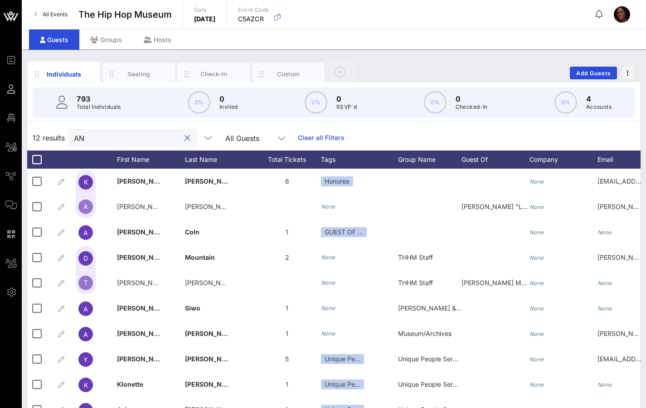
type input "A"
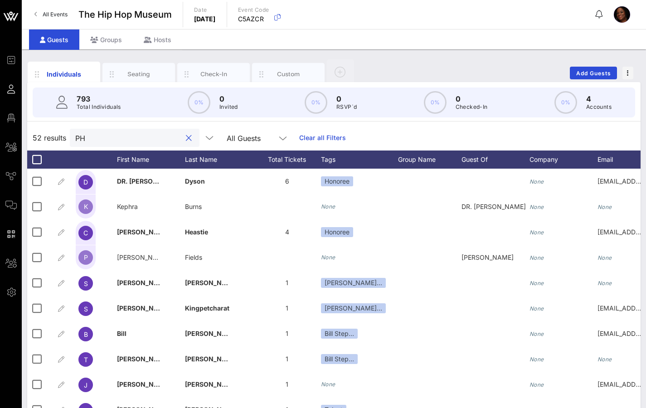
type input "P"
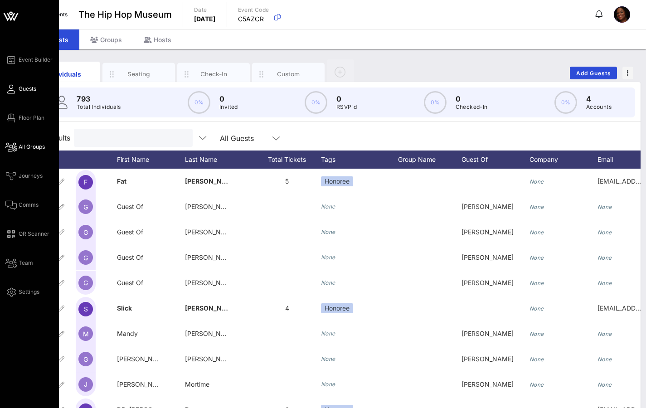
click at [39, 145] on span "All Groups" at bounding box center [32, 147] width 26 height 8
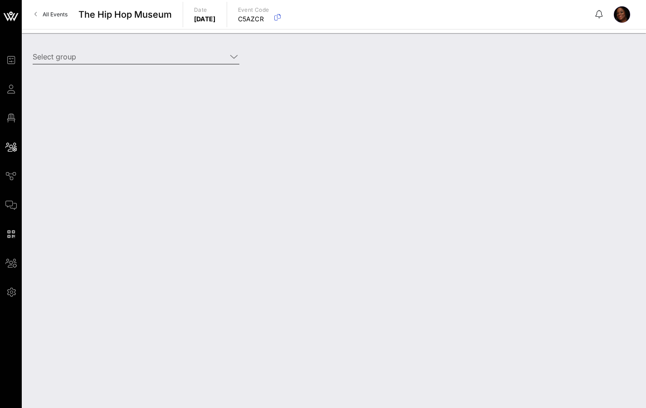
click at [101, 52] on input "Select group" at bounding box center [130, 56] width 194 height 14
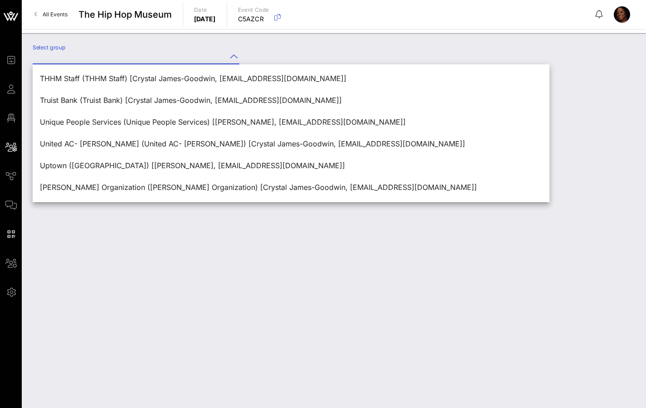
scroll to position [848, 0]
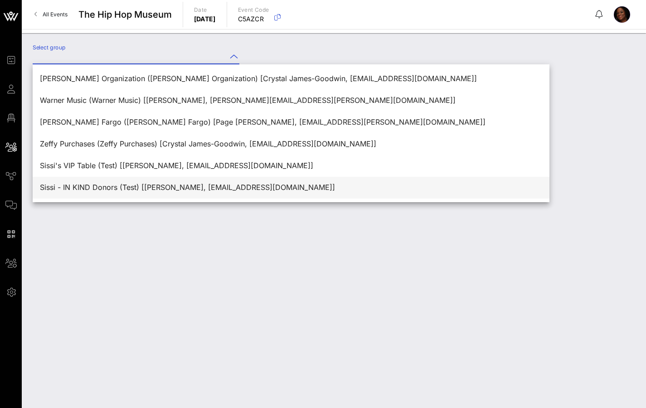
click at [135, 188] on div "Sissi - IN KIND Donors (Test) [[PERSON_NAME], [EMAIL_ADDRESS][DOMAIN_NAME]]" at bounding box center [291, 187] width 502 height 9
type input "Sissi - IN KIND Donors (Test) [[PERSON_NAME], [EMAIL_ADDRESS][DOMAIN_NAME]]"
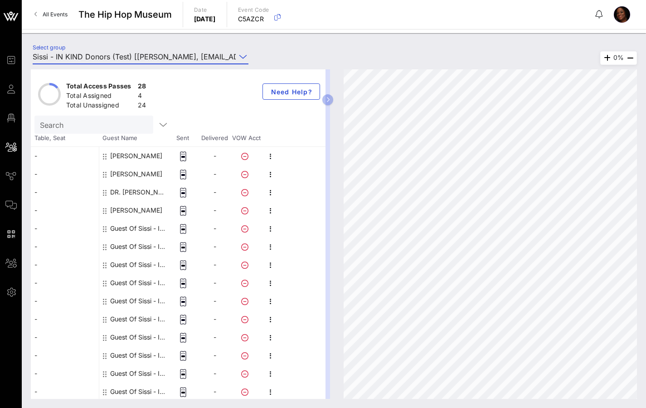
scroll to position [42, 0]
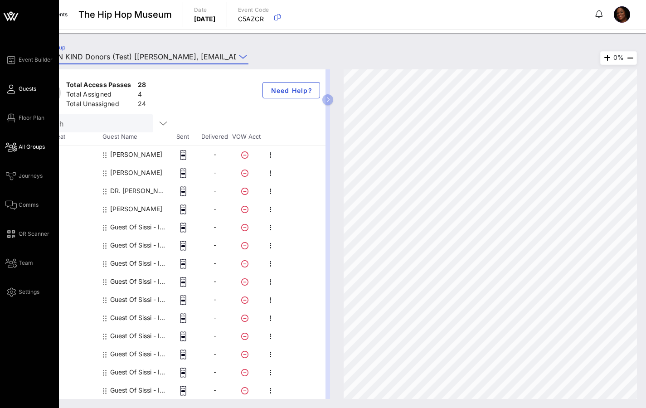
click at [26, 92] on span "Guests" at bounding box center [28, 89] width 18 height 8
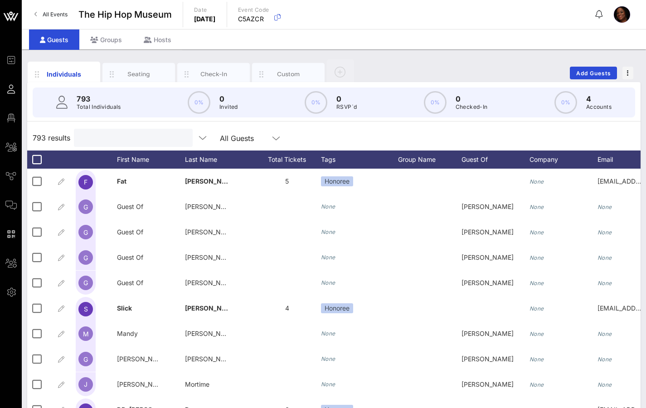
click at [108, 140] on input "text" at bounding box center [132, 138] width 106 height 12
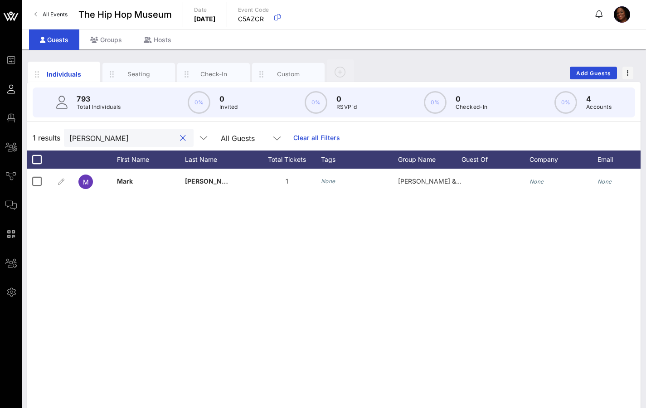
drag, startPoint x: 113, startPoint y: 134, endPoint x: 49, endPoint y: 135, distance: 63.9
click at [49, 135] on div "1 results [PERSON_NAME] All Guests Clear all Filters" at bounding box center [333, 137] width 613 height 25
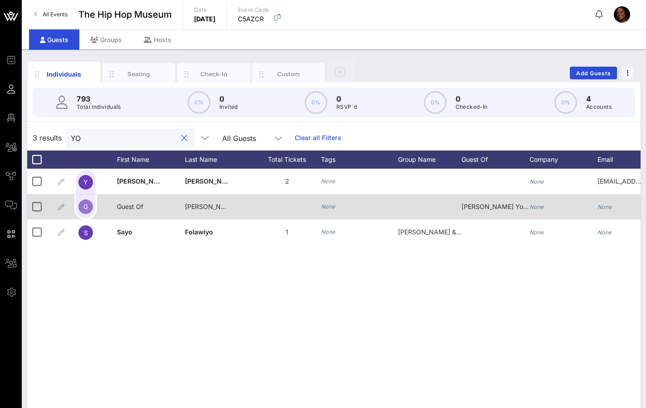
type input "YO"
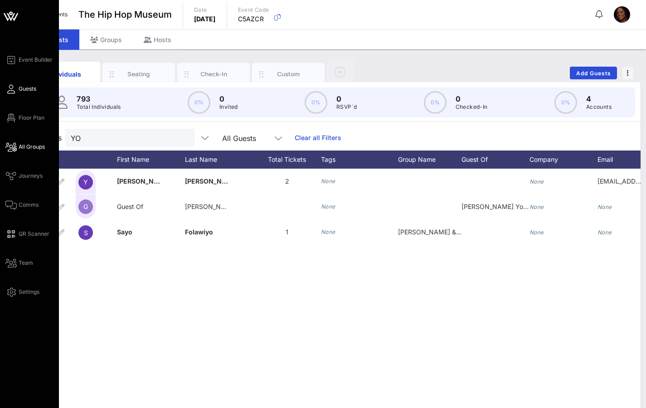
click at [28, 148] on span "All Groups" at bounding box center [32, 147] width 26 height 8
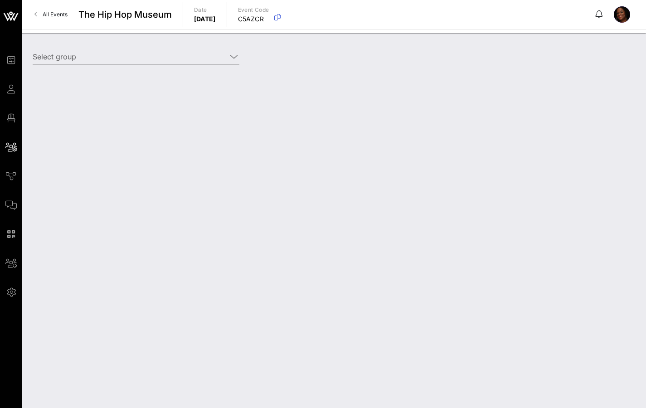
click at [155, 46] on div "Select group" at bounding box center [135, 59] width 217 height 30
click at [154, 60] on input "Select group" at bounding box center [130, 56] width 194 height 14
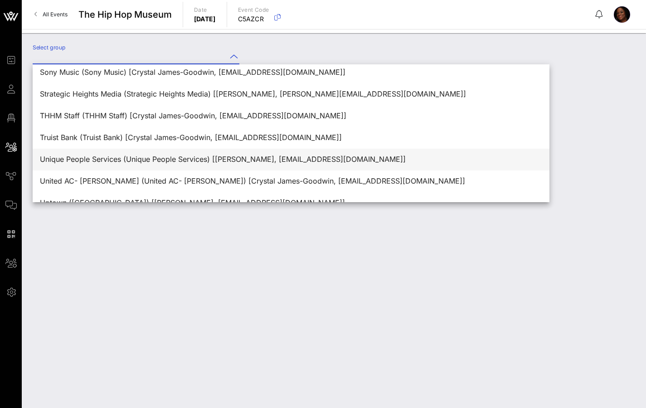
scroll to position [544, 0]
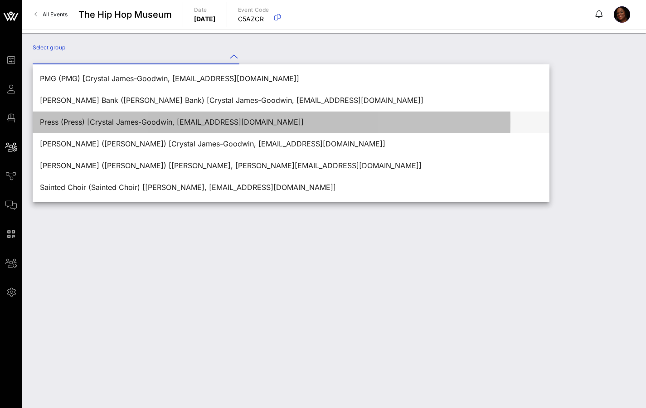
click at [139, 119] on div "Press (Press) [Crystal James-Goodwin, [EMAIL_ADDRESS][DOMAIN_NAME]]" at bounding box center [291, 122] width 502 height 9
type input "Press (Press) [Crystal James-Goodwin, [EMAIL_ADDRESS][DOMAIN_NAME]]"
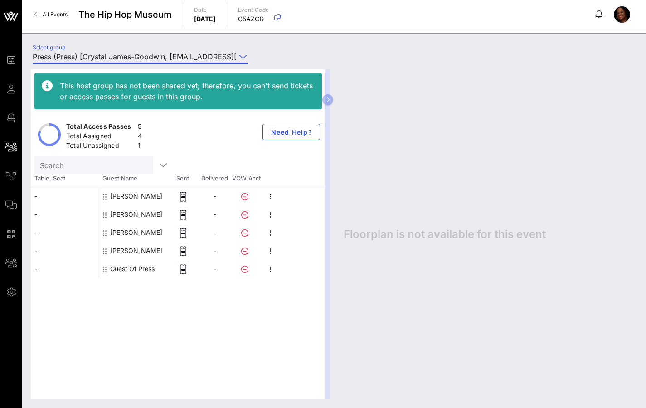
drag, startPoint x: 438, startPoint y: 247, endPoint x: 426, endPoint y: 244, distance: 12.2
click at [438, 247] on div "Floorplan is not available for this event" at bounding box center [485, 233] width 302 height 329
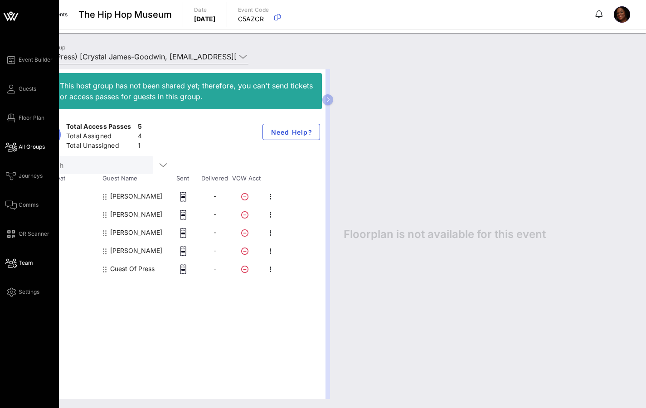
click at [15, 262] on icon at bounding box center [10, 262] width 11 height 1
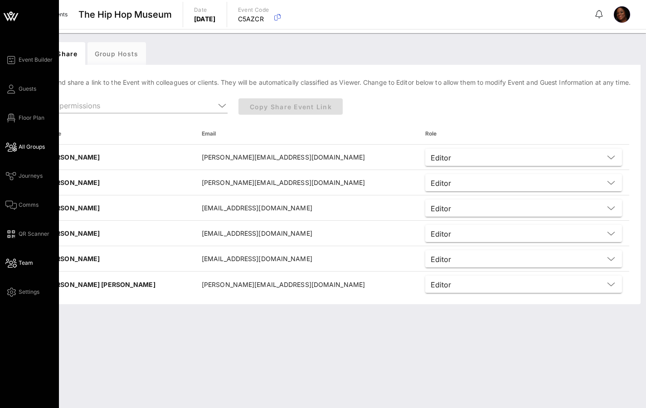
click at [38, 144] on span "All Groups" at bounding box center [32, 147] width 26 height 8
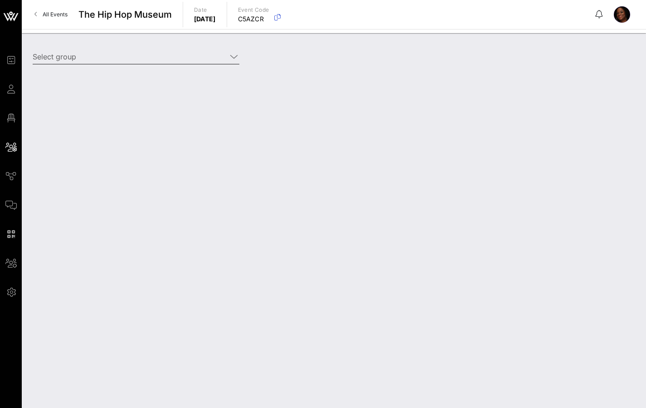
click at [91, 56] on input "Select group" at bounding box center [130, 56] width 194 height 14
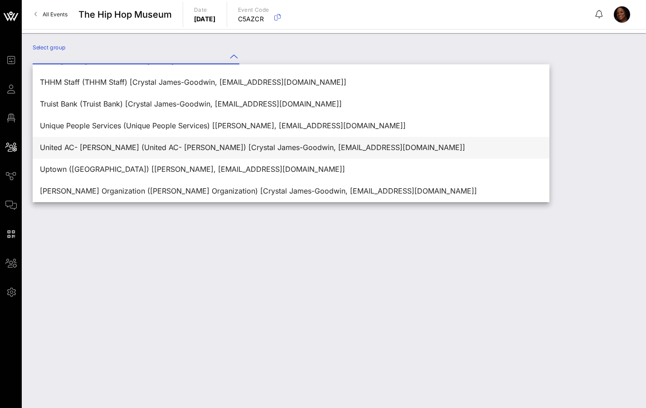
scroll to position [848, 0]
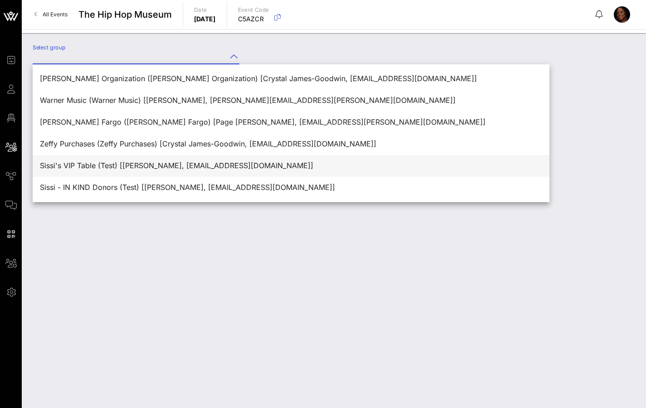
click at [125, 164] on div "Sissi's VIP Table (Test) [[PERSON_NAME], [EMAIL_ADDRESS][DOMAIN_NAME]]" at bounding box center [291, 165] width 502 height 9
type input "Sissi's VIP Table (Test) [[PERSON_NAME], [EMAIL_ADDRESS][DOMAIN_NAME]]"
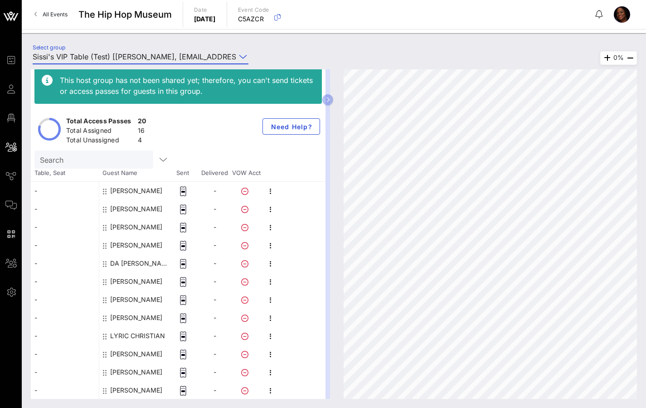
scroll to position [0, 0]
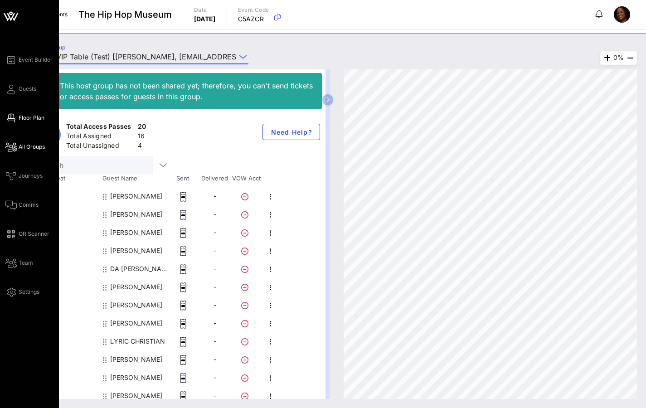
click at [42, 116] on span "Floor Plan" at bounding box center [32, 118] width 26 height 8
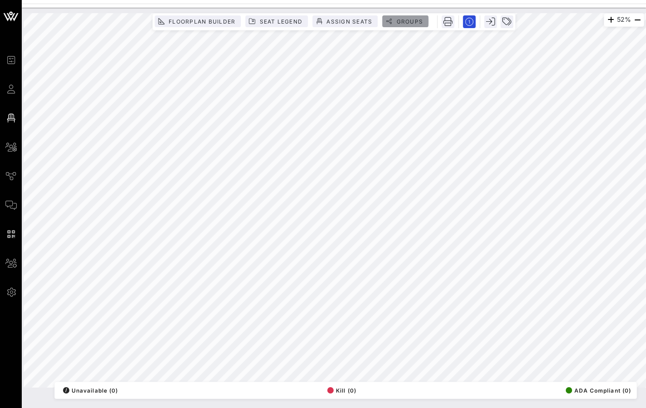
click at [414, 21] on span "Groups" at bounding box center [408, 21] width 27 height 7
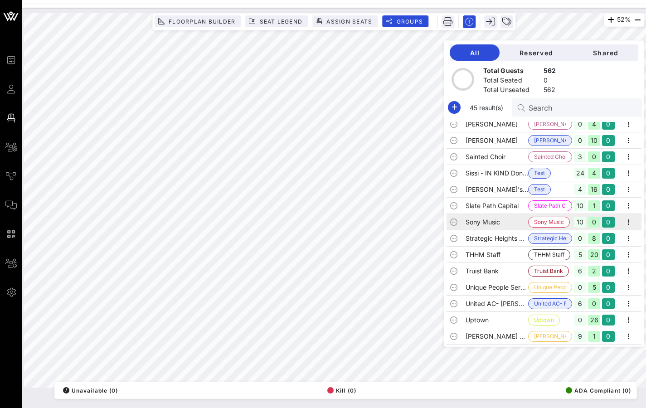
scroll to position [477, 0]
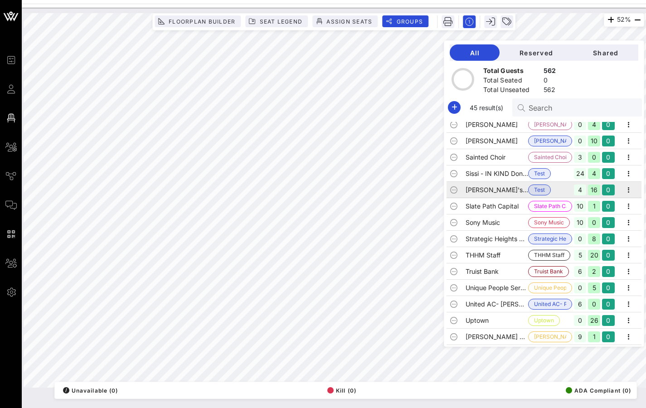
click at [515, 189] on td "[PERSON_NAME]'s VIP Table" at bounding box center [496, 190] width 63 height 16
click at [627, 190] on icon "button" at bounding box center [628, 189] width 11 height 11
click at [615, 203] on div "Edit" at bounding box center [617, 204] width 28 height 7
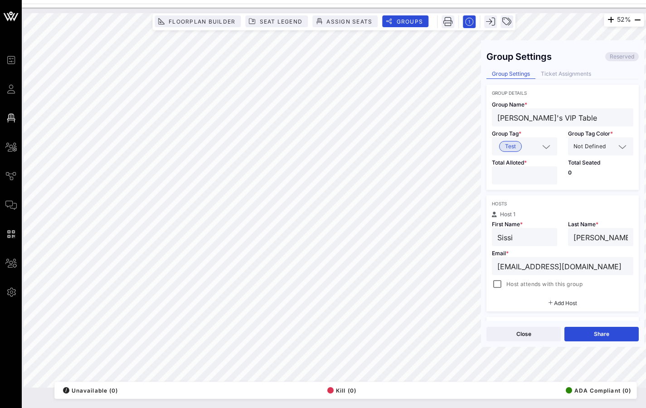
click at [547, 148] on icon at bounding box center [546, 146] width 8 height 11
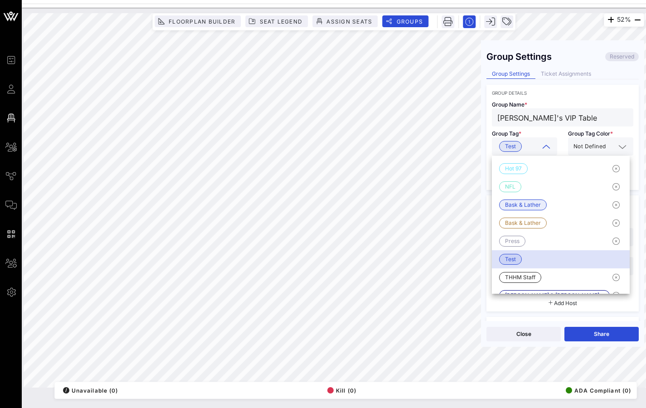
click at [554, 116] on input "[PERSON_NAME]'s VIP Table" at bounding box center [562, 117] width 130 height 12
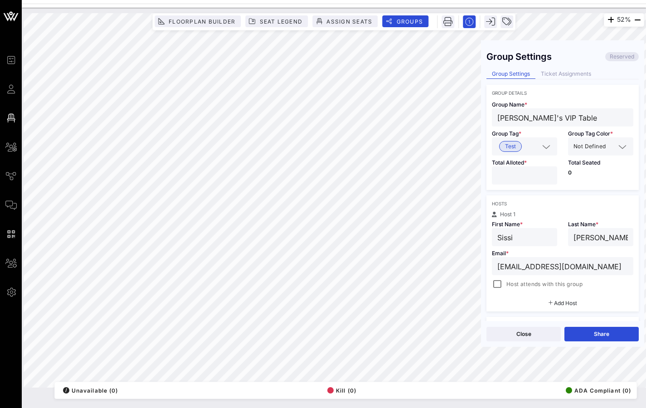
drag, startPoint x: 554, startPoint y: 117, endPoint x: 488, endPoint y: 121, distance: 65.8
click at [489, 121] on div "Group Name * [PERSON_NAME]'s VIP Table" at bounding box center [562, 111] width 152 height 31
click at [519, 144] on span "Test" at bounding box center [510, 146] width 23 height 11
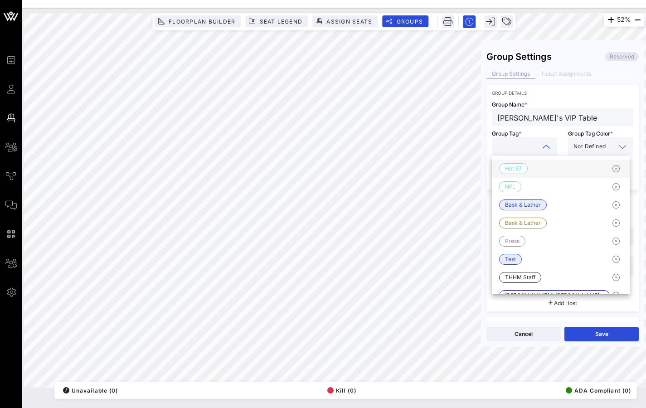
paste input "[PERSON_NAME]'s VIP Table"
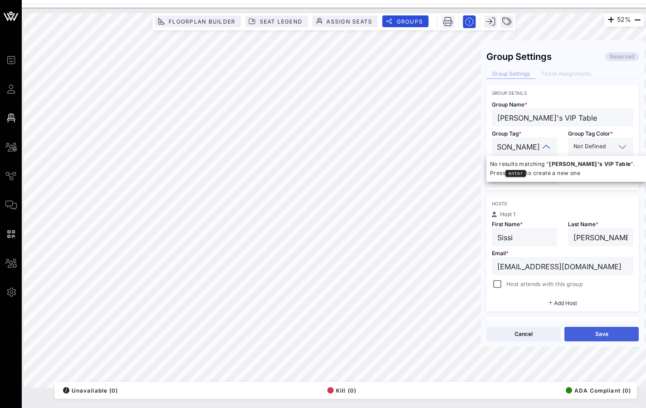
type input "[PERSON_NAME]'s VIP Table"
click at [618, 333] on button "Save" at bounding box center [601, 334] width 74 height 14
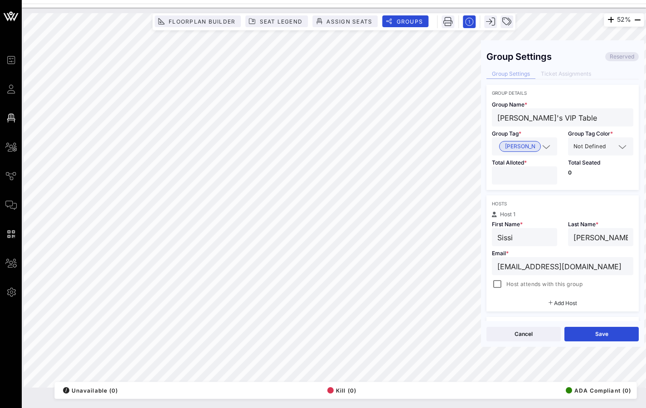
click at [537, 145] on span "[PERSON_NAME]'s VIP Table" at bounding box center [520, 146] width 42 height 11
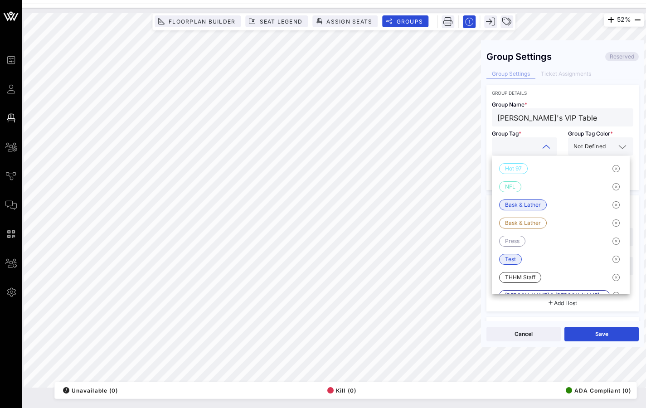
paste input "[PERSON_NAME]'s VIP Table"
type input "[PERSON_NAME]'s VIP Table"
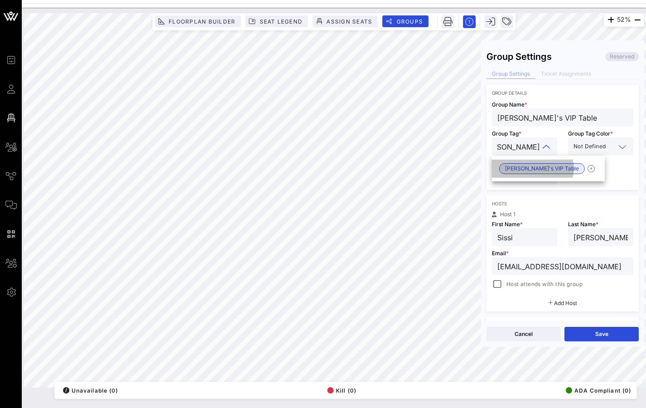
click at [540, 169] on span "[PERSON_NAME]'s VIP Table" at bounding box center [542, 169] width 74 height 10
click at [598, 332] on button "Save" at bounding box center [601, 334] width 74 height 14
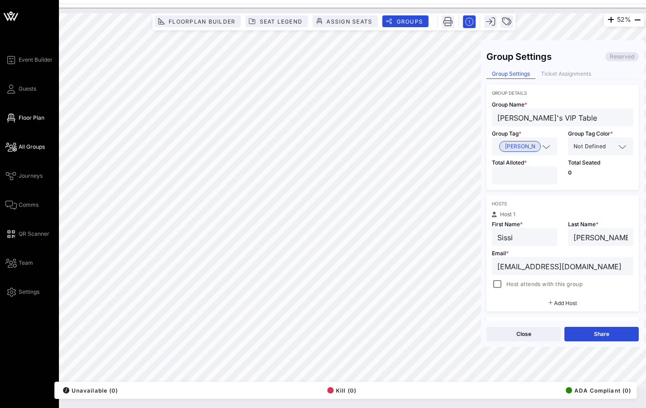
click at [34, 145] on span "All Groups" at bounding box center [32, 147] width 26 height 8
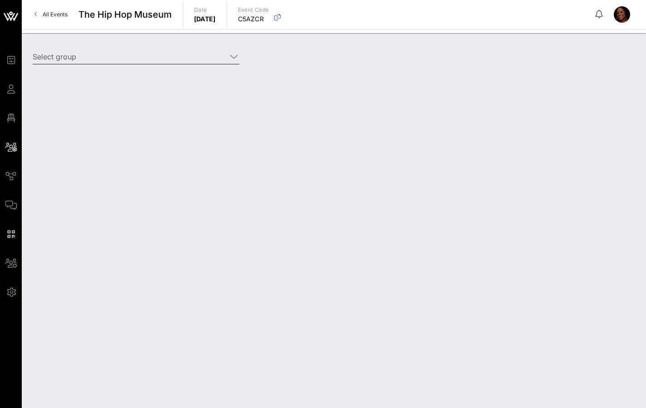
click at [128, 52] on input "Select group" at bounding box center [130, 56] width 194 height 14
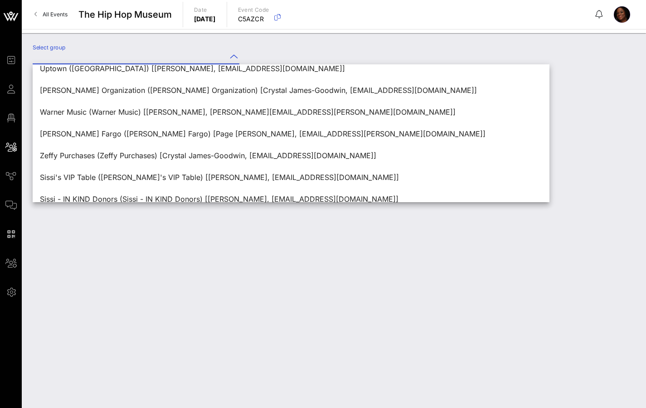
scroll to position [848, 0]
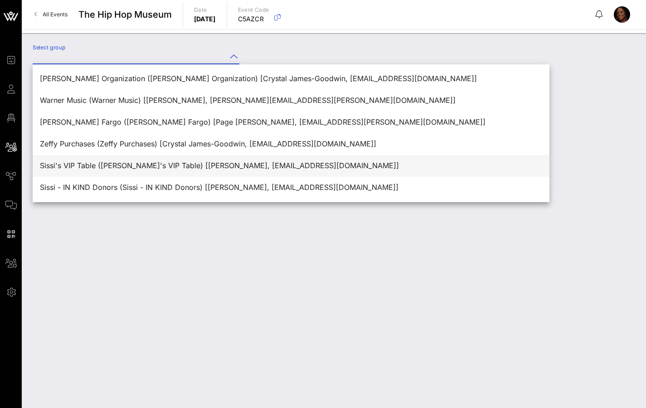
click at [144, 168] on div "Sissi's VIP Table ([PERSON_NAME]'s VIP Table) [[PERSON_NAME], [EMAIL_ADDRESS][D…" at bounding box center [291, 165] width 502 height 9
type input "Sissi's VIP Table ([PERSON_NAME]'s VIP Table) [[PERSON_NAME], [EMAIL_ADDRESS][D…"
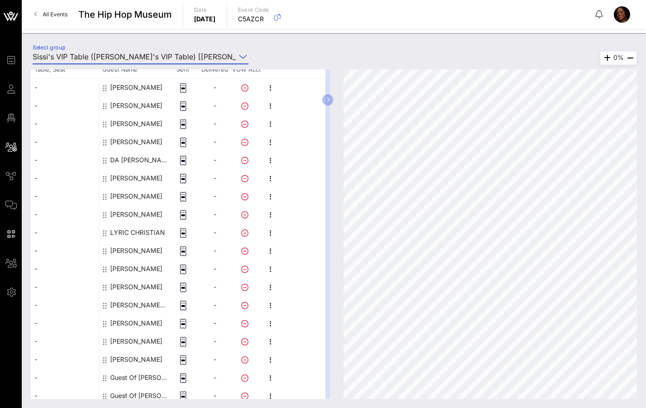
scroll to position [150, 0]
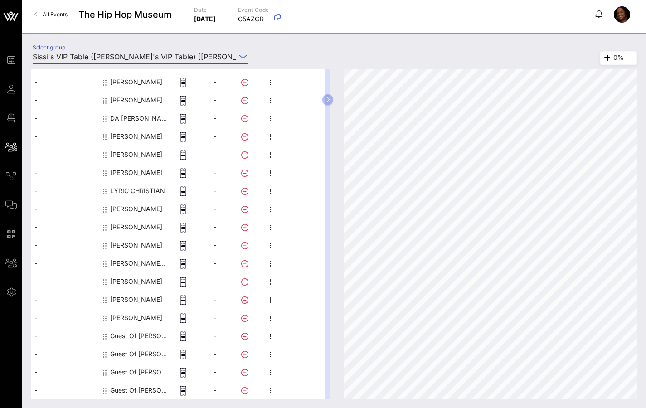
click at [245, 335] on icon at bounding box center [244, 336] width 7 height 7
click at [244, 335] on icon at bounding box center [244, 336] width 7 height 7
click at [268, 337] on icon "button" at bounding box center [270, 336] width 11 height 11
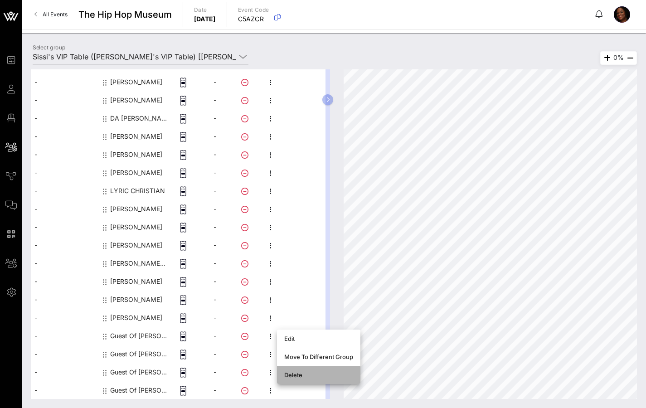
click at [300, 378] on div "Delete" at bounding box center [318, 374] width 69 height 7
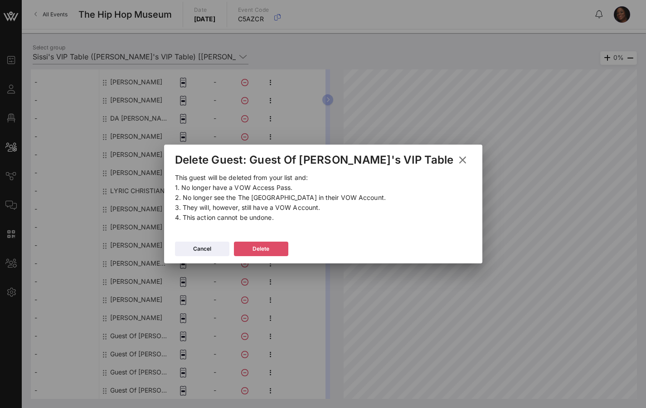
click at [269, 246] on div "Delete" at bounding box center [260, 248] width 17 height 9
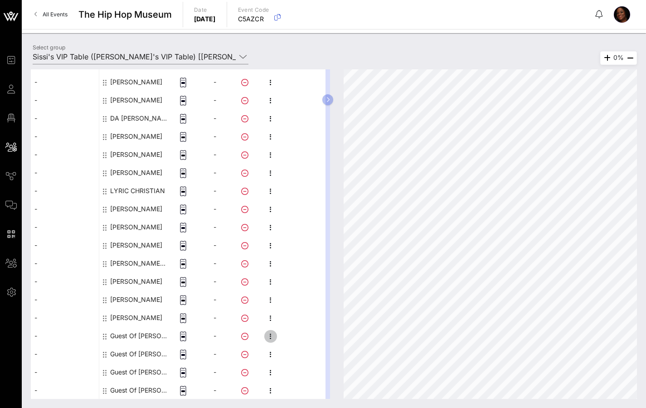
click at [271, 335] on icon "button" at bounding box center [270, 336] width 11 height 11
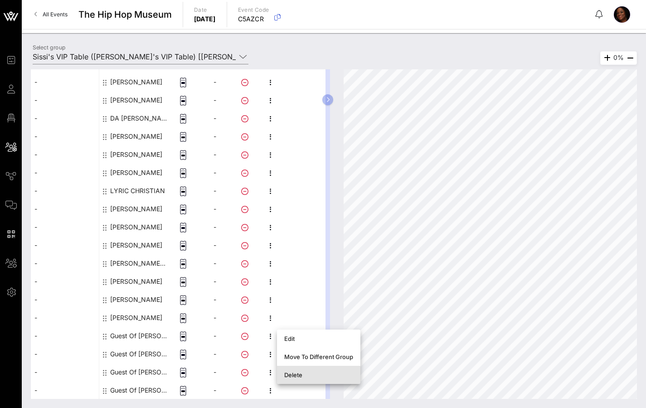
click at [297, 376] on div "Delete" at bounding box center [318, 374] width 69 height 7
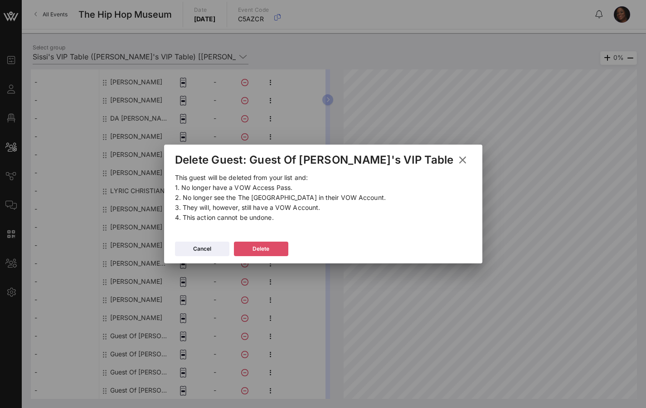
click at [284, 248] on button "Delete" at bounding box center [261, 248] width 54 height 14
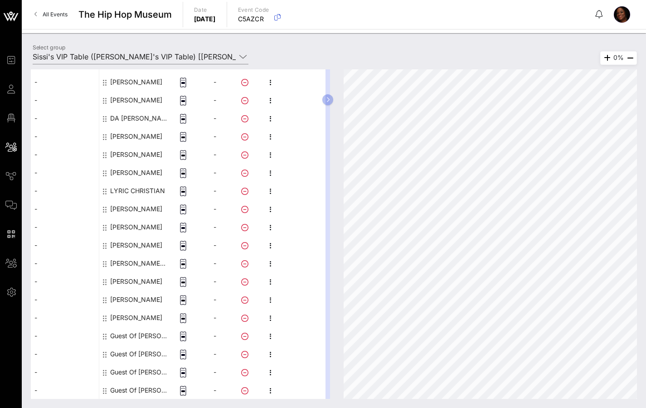
click at [106, 337] on icon at bounding box center [105, 336] width 4 height 7
click at [245, 339] on icon at bounding box center [244, 336] width 7 height 7
click at [245, 337] on icon at bounding box center [244, 336] width 7 height 7
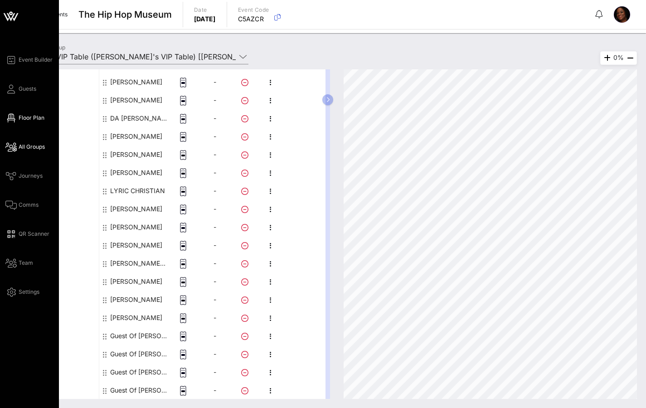
click at [26, 120] on span "Floor Plan" at bounding box center [32, 118] width 26 height 8
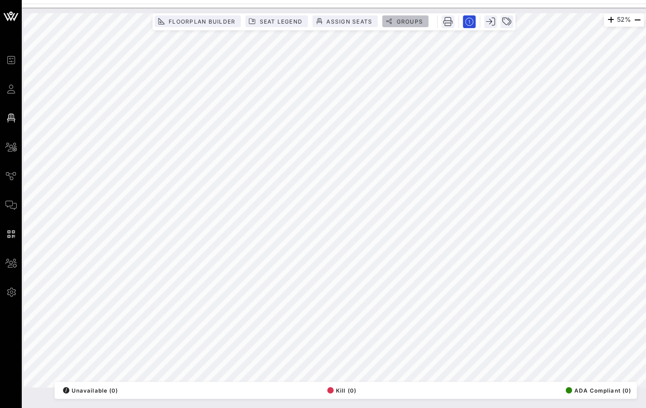
click at [405, 19] on span "Groups" at bounding box center [408, 21] width 27 height 7
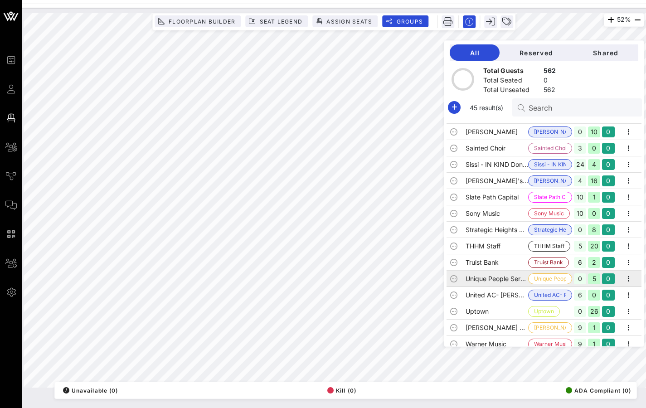
scroll to position [479, 0]
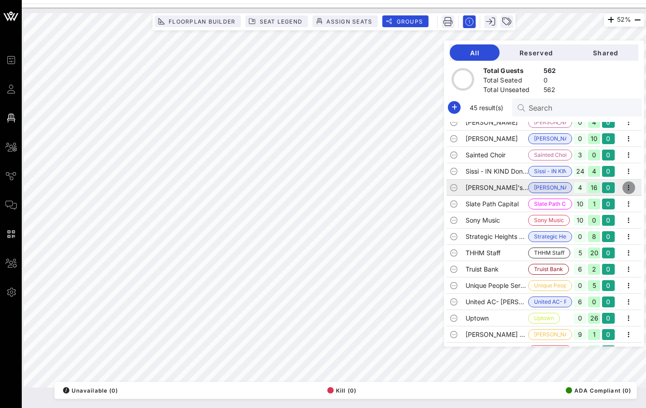
click at [626, 188] on icon "button" at bounding box center [628, 187] width 11 height 11
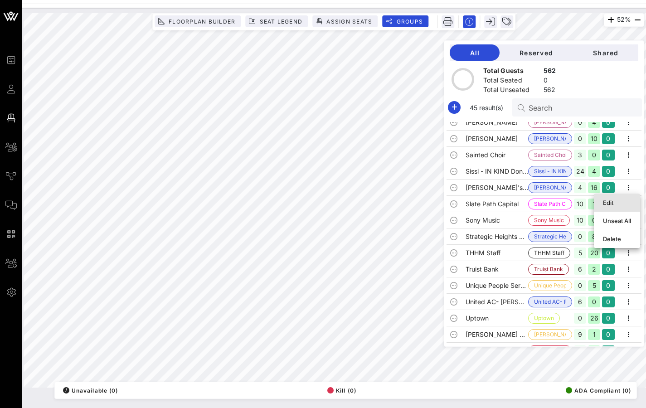
click at [609, 199] on div "Edit" at bounding box center [617, 202] width 28 height 7
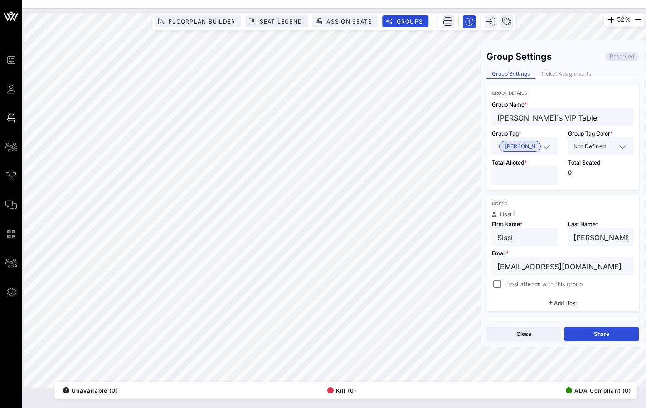
click at [513, 175] on input "**" at bounding box center [524, 175] width 54 height 12
click at [546, 180] on input "**" at bounding box center [524, 175] width 54 height 12
click at [545, 179] on input "**" at bounding box center [524, 175] width 54 height 12
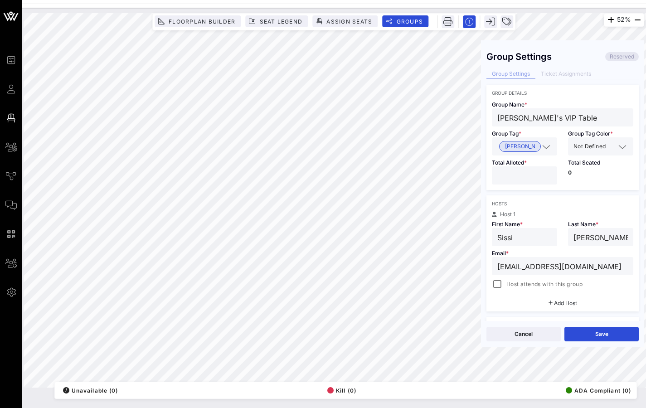
type input "**"
click at [545, 173] on input "**" at bounding box center [524, 175] width 54 height 12
click at [606, 333] on button "Save" at bounding box center [601, 334] width 74 height 14
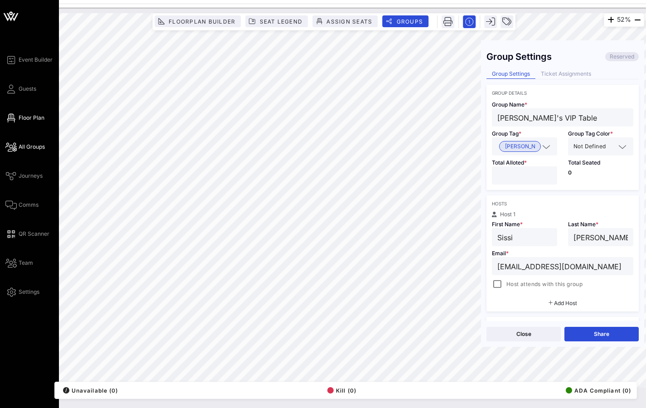
click at [30, 148] on span "All Groups" at bounding box center [32, 147] width 26 height 8
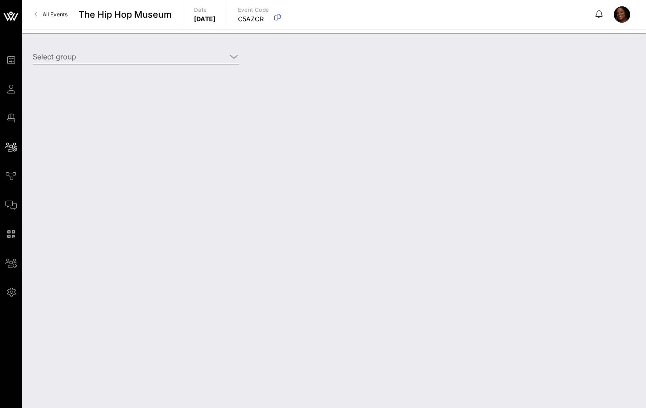
click at [75, 56] on input "Select group" at bounding box center [130, 56] width 194 height 14
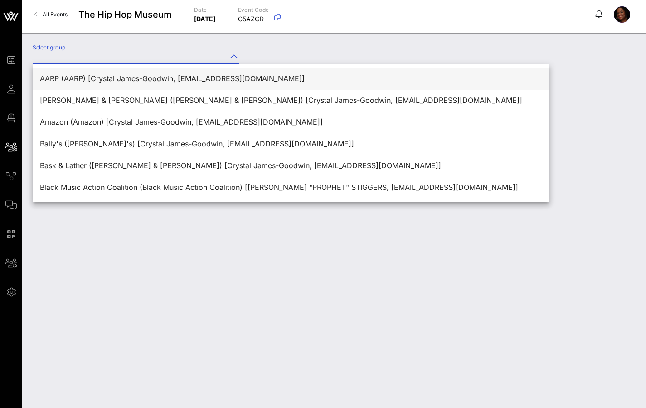
type input "S"
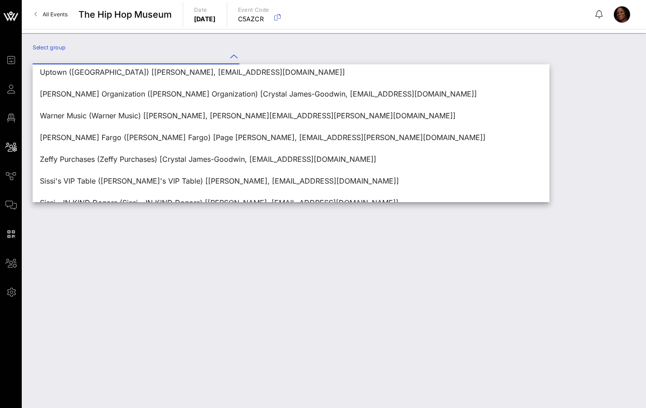
scroll to position [848, 0]
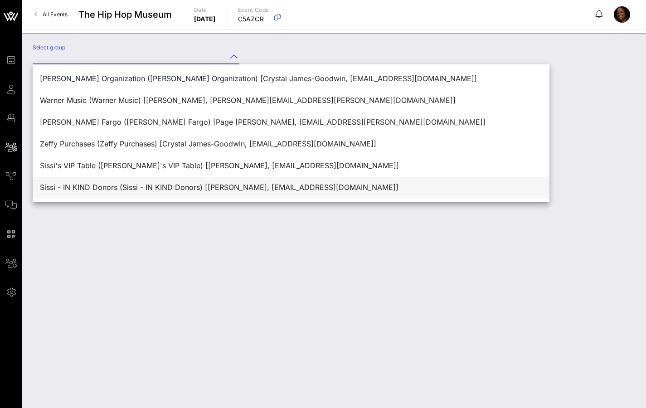
click at [128, 186] on div "Sissi - IN KIND Donors (Sissi - IN KIND Donors) [[PERSON_NAME], [EMAIL_ADDRESS]…" at bounding box center [291, 187] width 502 height 9
type input "Sissi - IN KIND Donors (Sissi - IN KIND Donors) [[PERSON_NAME], [EMAIL_ADDRESS]…"
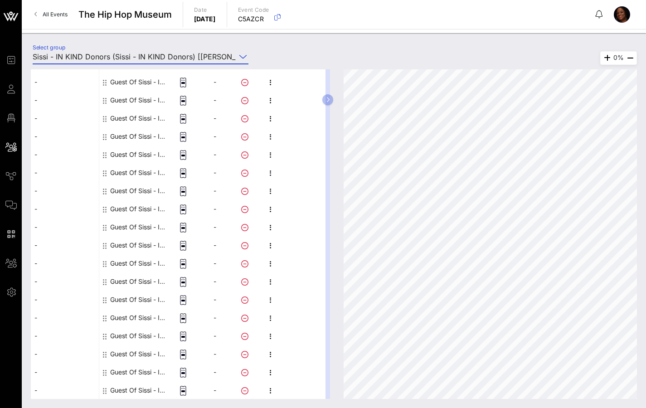
scroll to position [0, 0]
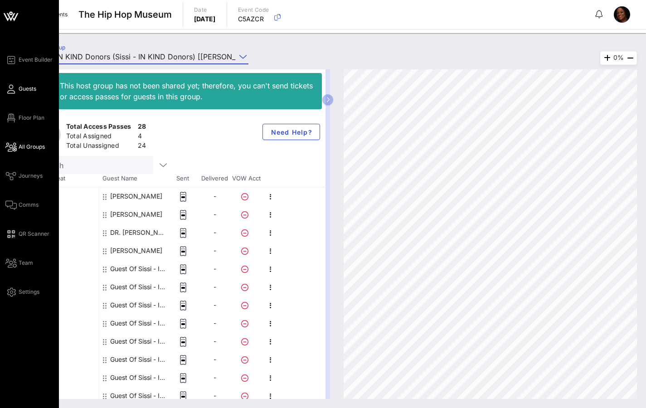
click at [29, 89] on span "Guests" at bounding box center [28, 89] width 18 height 8
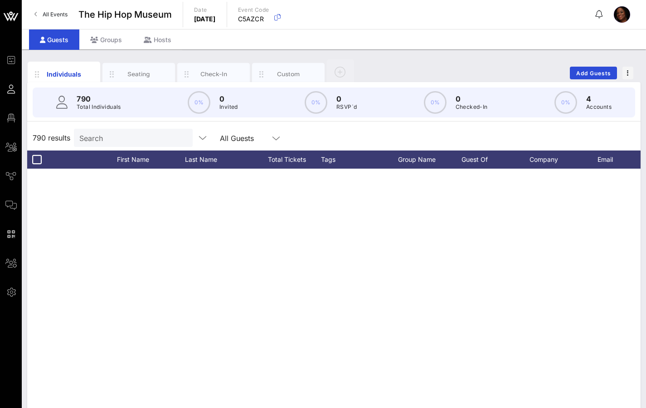
scroll to position [513, 0]
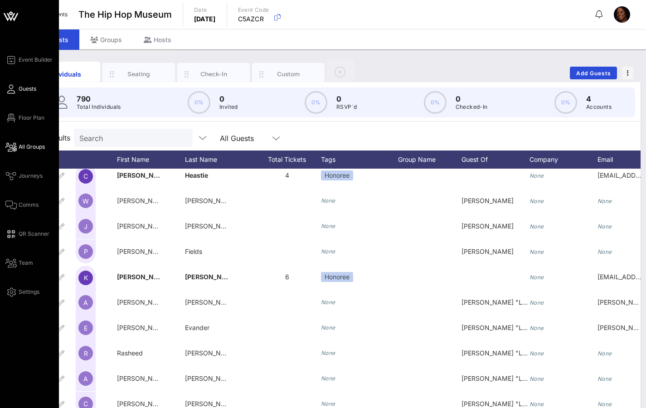
click at [15, 146] on icon at bounding box center [10, 146] width 11 height 1
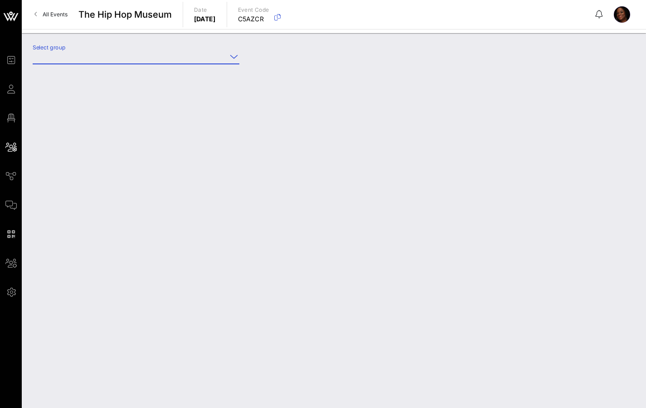
click at [53, 57] on input "Select group" at bounding box center [130, 56] width 194 height 14
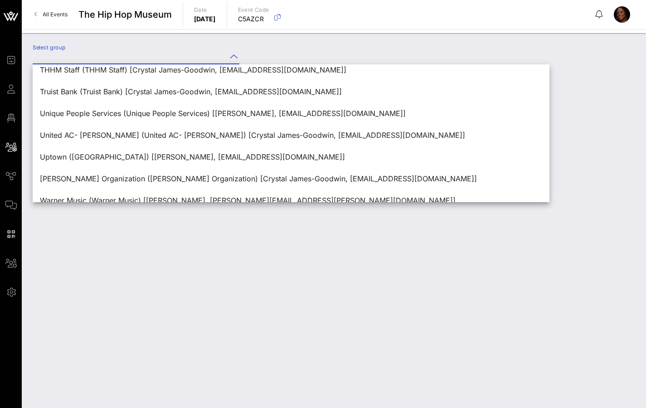
scroll to position [848, 0]
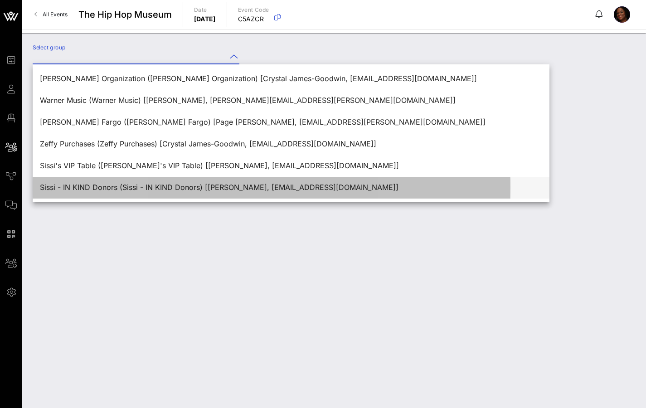
click at [136, 187] on div "Sissi - IN KIND Donors (Sissi - IN KIND Donors) [[PERSON_NAME], [EMAIL_ADDRESS]…" at bounding box center [291, 187] width 502 height 9
type input "Sissi - IN KIND Donors (Sissi - IN KIND Donors) [[PERSON_NAME], [EMAIL_ADDRESS]…"
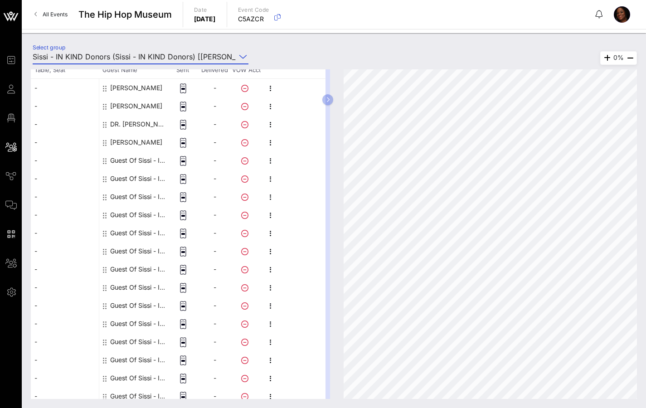
scroll to position [112, 0]
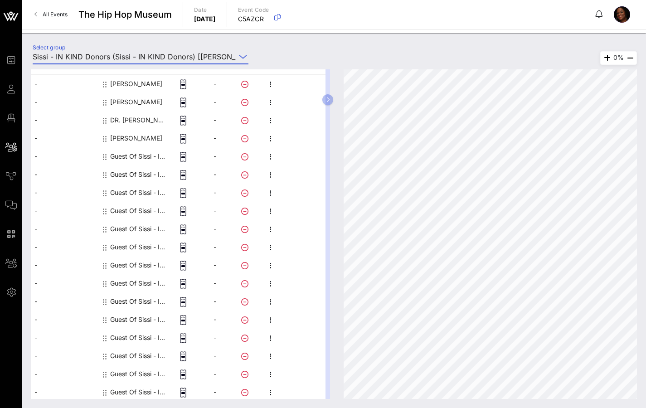
click at [133, 156] on div "Guest Of Sissi - IN KIND Donors" at bounding box center [138, 156] width 57 height 18
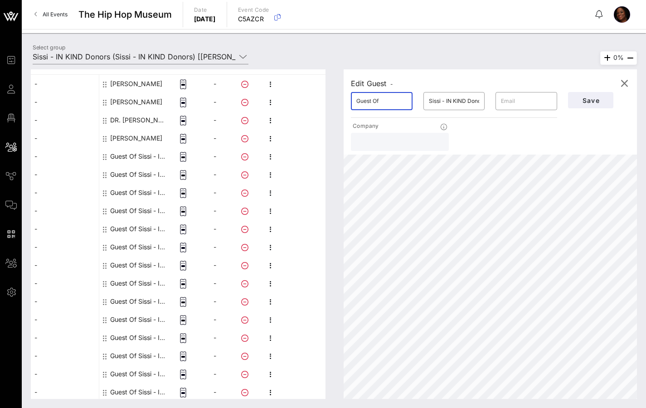
click at [387, 102] on input "Guest Of" at bounding box center [381, 101] width 51 height 14
drag, startPoint x: 387, startPoint y: 101, endPoint x: 330, endPoint y: 105, distance: 57.7
click at [330, 105] on div "This host group has not been shared yet; therefore, you can't send tickets or a…" at bounding box center [334, 233] width 606 height 329
type input "u"
type input "[PERSON_NAME]"
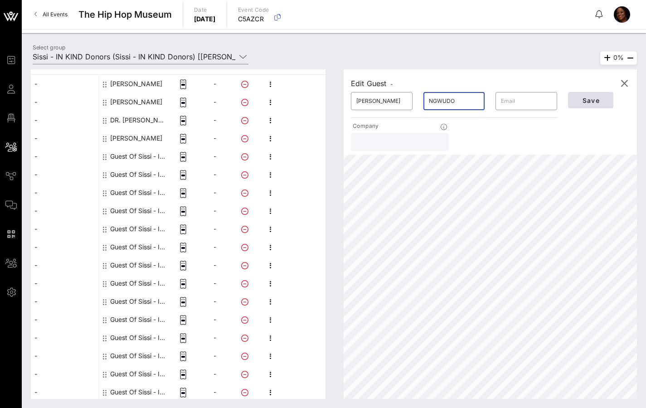
type input "NGWUDO"
click at [599, 99] on span "Save" at bounding box center [590, 100] width 31 height 8
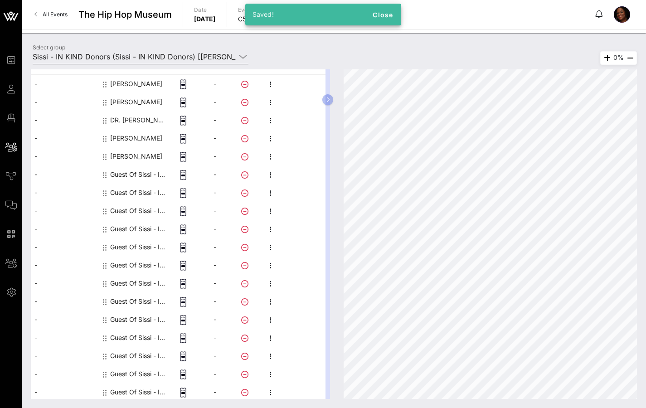
click at [126, 171] on div "Guest Of Sissi - IN KIND Donors" at bounding box center [138, 174] width 57 height 18
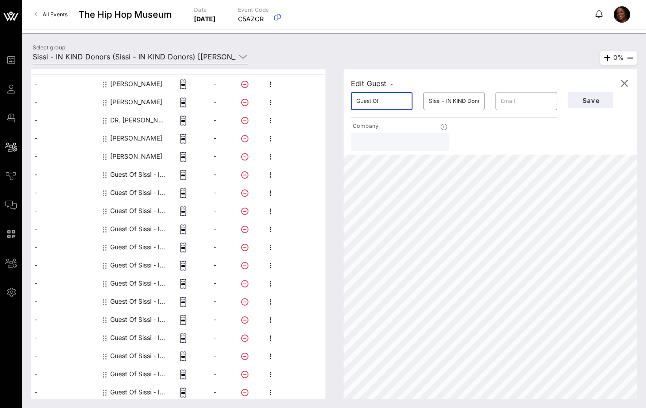
drag, startPoint x: 389, startPoint y: 102, endPoint x: 326, endPoint y: 104, distance: 62.5
click at [326, 104] on div "This host group has not been shared yet; therefore, you can't send tickets or a…" at bounding box center [334, 233] width 606 height 329
type input "CHIOMA"
type input "NGWUDO"
click at [588, 101] on span "Save" at bounding box center [590, 100] width 31 height 8
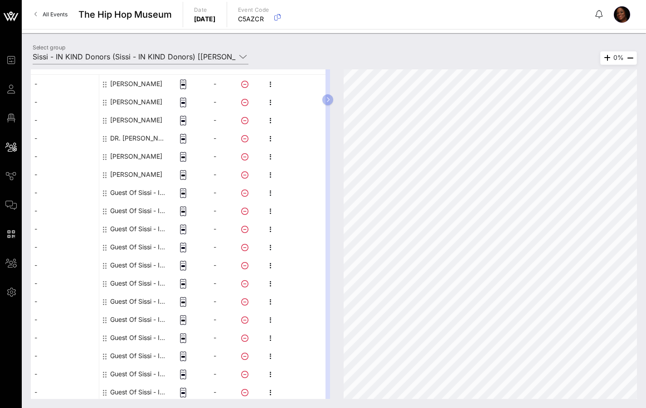
click at [125, 194] on div "Guest Of Sissi - IN KIND Donors" at bounding box center [138, 192] width 57 height 18
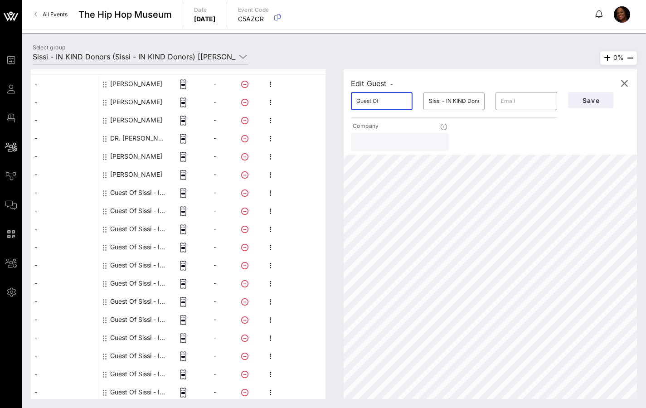
drag, startPoint x: 386, startPoint y: 103, endPoint x: 318, endPoint y: 105, distance: 67.5
click at [318, 105] on div "This host group has not been shared yet; therefore, you can't send tickets or a…" at bounding box center [334, 233] width 606 height 329
type input "CHIOMA"
type input "NGWUDO"
click at [593, 102] on span "Save" at bounding box center [590, 100] width 31 height 8
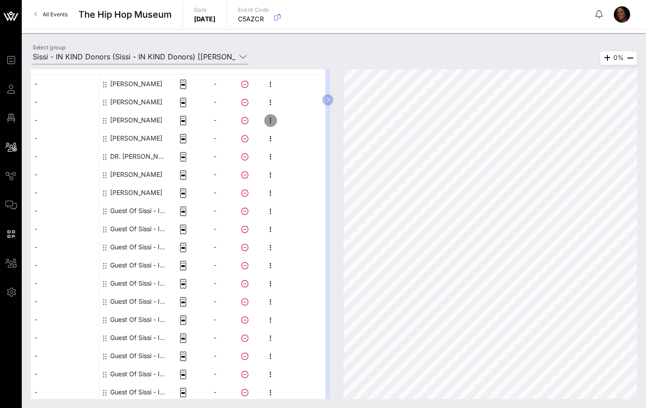
click at [271, 121] on icon "button" at bounding box center [270, 120] width 11 height 11
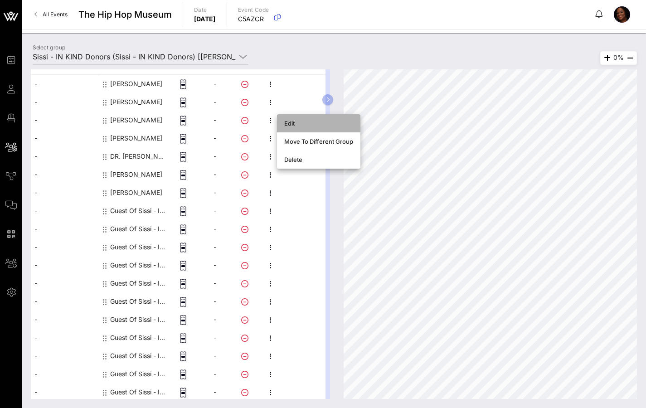
click at [293, 125] on div "Edit" at bounding box center [318, 123] width 69 height 7
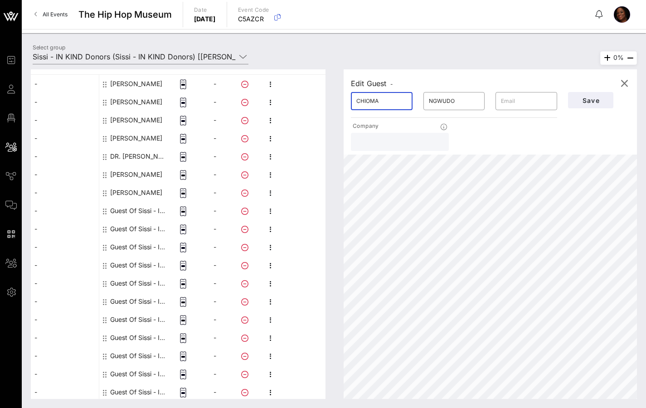
drag, startPoint x: 377, startPoint y: 104, endPoint x: 336, endPoint y: 104, distance: 41.7
click at [336, 104] on div "Edit Guest - ​ CHIOMA ​ NGWUDO ​ Company Save 0%" at bounding box center [485, 233] width 302 height 329
type input "DAEYNA"
type input "GRANT"
click at [140, 207] on div "Guest Of Sissi - IN KIND Donors" at bounding box center [138, 211] width 57 height 18
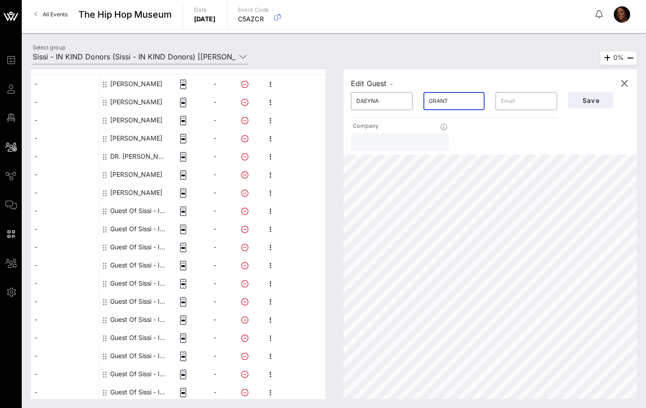
type input "Guest Of"
type input "Sissi - IN KIND Donors"
drag, startPoint x: 380, startPoint y: 102, endPoint x: 344, endPoint y: 103, distance: 35.8
click at [344, 103] on div "Edit Guest - ​ Guest Of ​ Sissi - IN KIND Donors ​ Company Save" at bounding box center [489, 111] width 293 height 85
type input "DAEYNA"
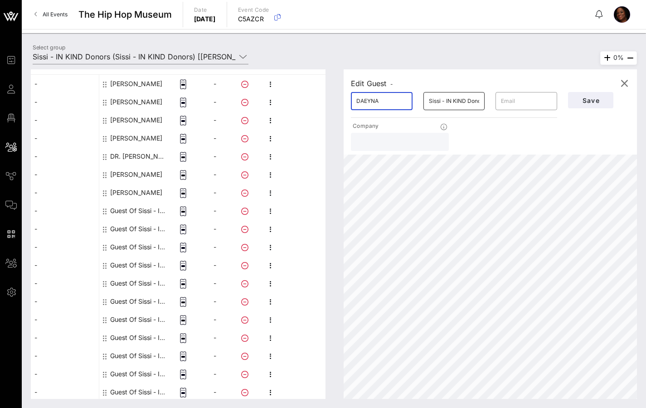
click at [482, 99] on div "​ Sissi - IN KIND Donors" at bounding box center [454, 101] width 62 height 18
drag, startPoint x: 482, startPoint y: 99, endPoint x: 425, endPoint y: 105, distance: 57.4
click at [420, 105] on div "​ Sissi - IN KIND Donors" at bounding box center [454, 101] width 72 height 29
drag, startPoint x: 481, startPoint y: 99, endPoint x: 425, endPoint y: 102, distance: 55.3
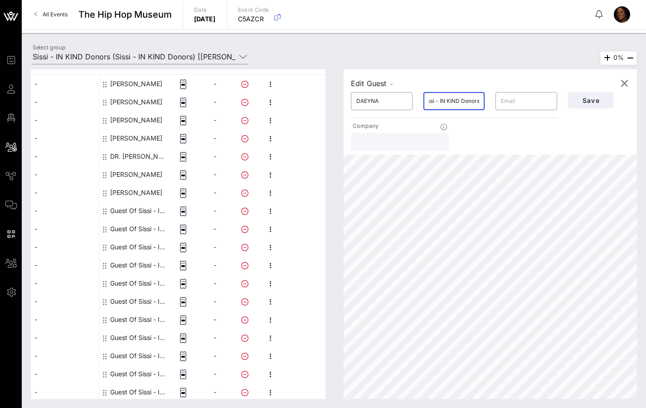
click at [425, 102] on div "​ Sissi - IN KIND Donors" at bounding box center [454, 101] width 62 height 18
drag, startPoint x: 429, startPoint y: 101, endPoint x: 491, endPoint y: 96, distance: 62.2
click at [491, 96] on div "​ DAEYNA ​ Sissi - IN KIND Donors ​" at bounding box center [453, 101] width 217 height 29
type input "S"
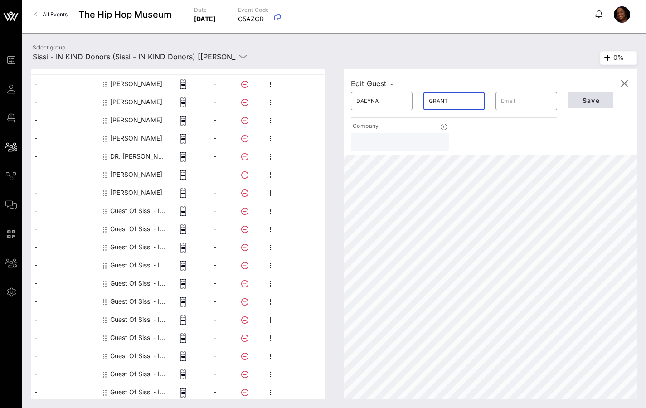
type input "GRANT"
click at [601, 106] on button "Save" at bounding box center [590, 100] width 45 height 16
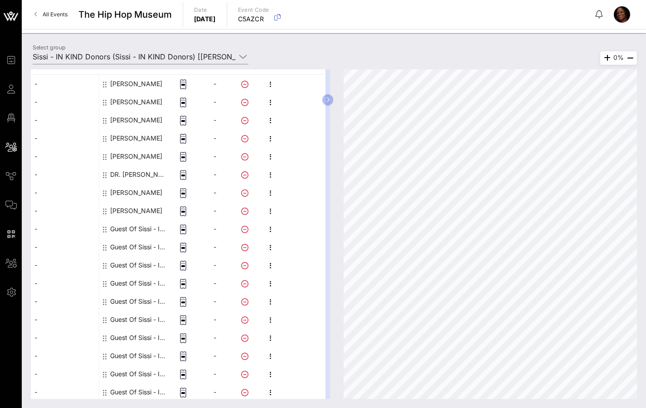
click at [137, 228] on div "Guest Of Sissi - IN KIND Donors" at bounding box center [138, 229] width 57 height 18
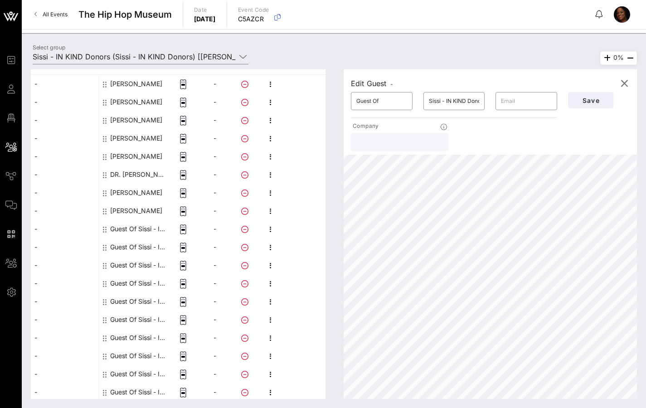
click at [141, 226] on div "Guest Of Sissi - IN KIND Donors" at bounding box center [138, 229] width 57 height 18
drag, startPoint x: 388, startPoint y: 100, endPoint x: 336, endPoint y: 99, distance: 52.1
click at [336, 99] on div "Edit Guest - ​ Guest Of ​ Sissi - IN KIND Donors ​ Company Save 0%" at bounding box center [485, 233] width 302 height 329
type input "[PERSON_NAME]"
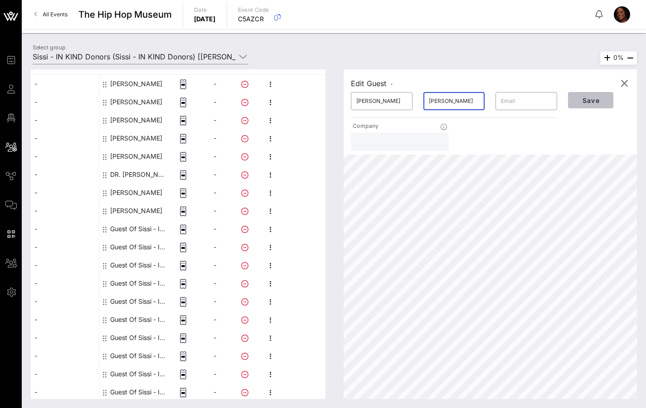
drag, startPoint x: 585, startPoint y: 96, endPoint x: 580, endPoint y: 101, distance: 6.4
click at [585, 96] on button "Save" at bounding box center [590, 100] width 45 height 16
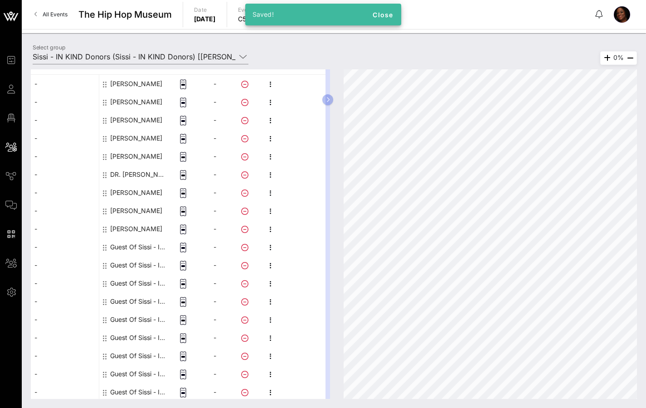
click at [125, 242] on div "Guest Of Sissi - IN KIND Donors" at bounding box center [138, 247] width 57 height 18
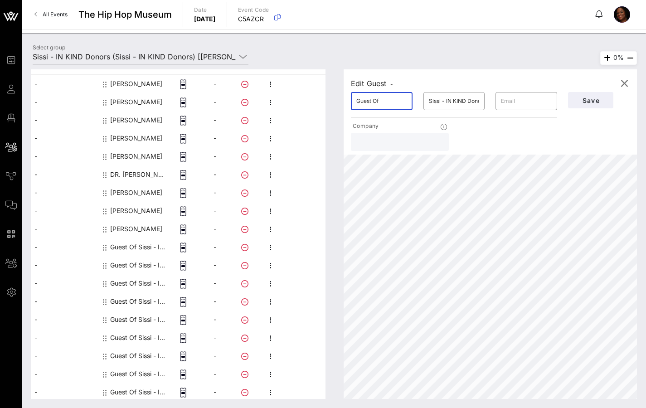
drag, startPoint x: 380, startPoint y: 102, endPoint x: 344, endPoint y: 101, distance: 35.8
click at [344, 101] on div "Edit Guest - ​ Guest Of ​ Sissi - IN KIND Donors ​ Company Save" at bounding box center [489, 111] width 293 height 85
type input "JEWEL"
type input "[PERSON_NAME]"
click at [592, 106] on button "Save" at bounding box center [590, 100] width 45 height 16
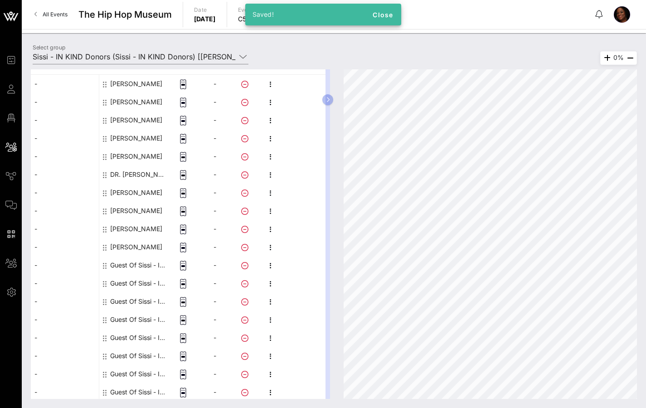
click at [123, 264] on div "Guest Of Sissi - IN KIND Donors" at bounding box center [138, 265] width 57 height 18
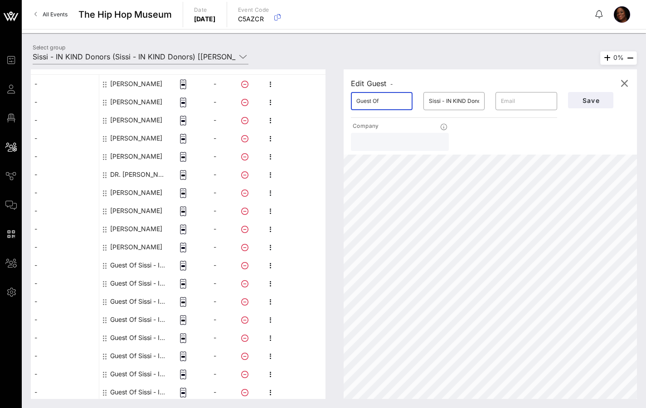
drag, startPoint x: 371, startPoint y: 103, endPoint x: 335, endPoint y: 103, distance: 35.3
click at [335, 103] on div "Edit Guest - ​ Guest Of ​ Sissi - IN KIND Donors ​ Company Save 0%" at bounding box center [485, 233] width 302 height 329
type input "[PERSON_NAME]"
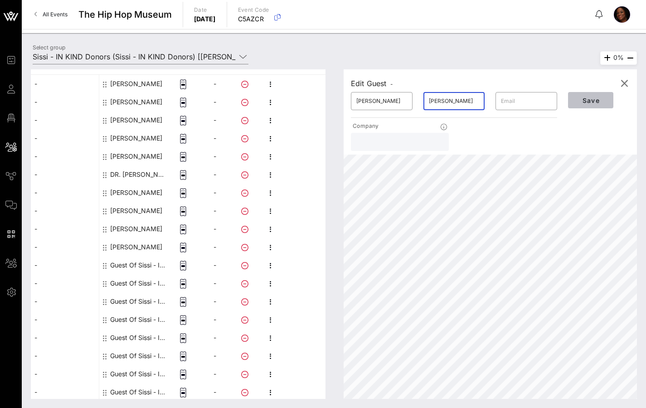
click at [587, 102] on span "Save" at bounding box center [590, 100] width 31 height 8
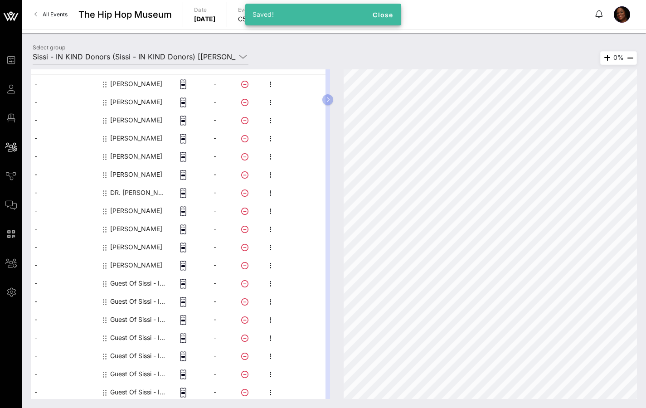
click at [127, 279] on div "Guest Of Sissi - IN KIND Donors" at bounding box center [138, 283] width 57 height 18
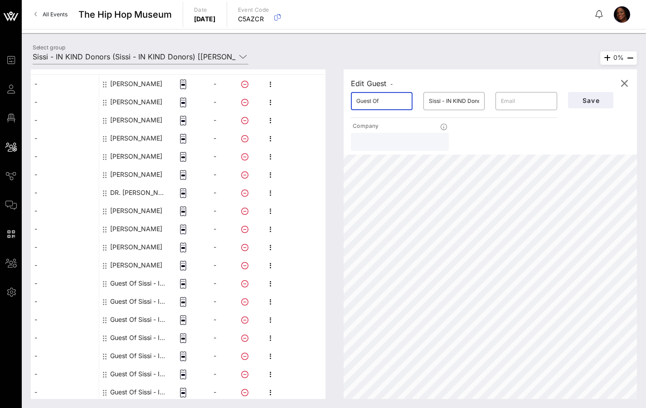
drag, startPoint x: 387, startPoint y: 104, endPoint x: 345, endPoint y: 101, distance: 42.2
click at [345, 101] on div "​ Guest Of" at bounding box center [381, 101] width 72 height 29
type input "[PERSON_NAME]"
type input "CHILDRESS"
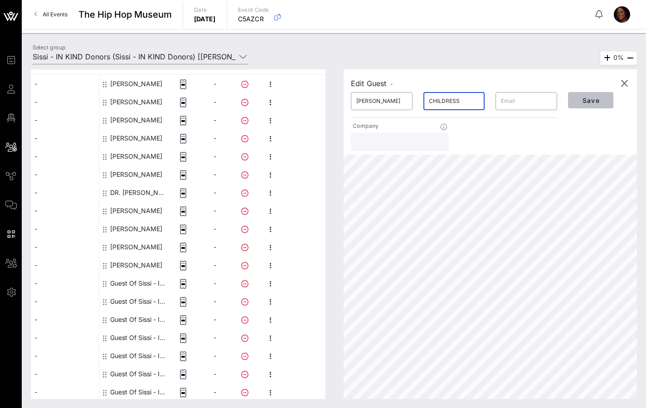
click at [593, 100] on span "Save" at bounding box center [590, 100] width 31 height 8
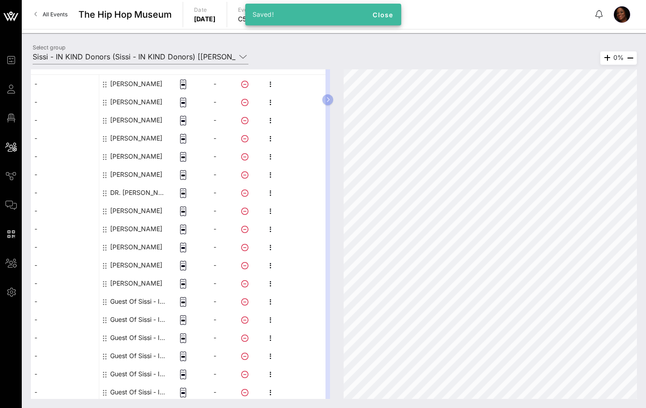
click at [121, 304] on div "Guest Of Sissi - IN KIND Donors" at bounding box center [138, 301] width 57 height 18
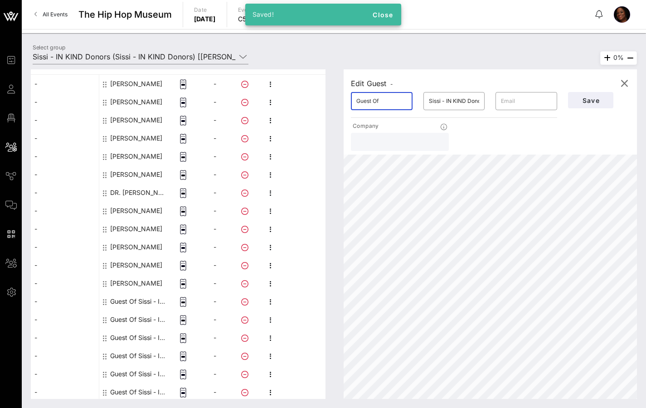
drag, startPoint x: 374, startPoint y: 101, endPoint x: 330, endPoint y: 104, distance: 44.0
click at [330, 104] on div "This host group has not been shared yet; therefore, you can't send tickets or a…" at bounding box center [334, 233] width 606 height 329
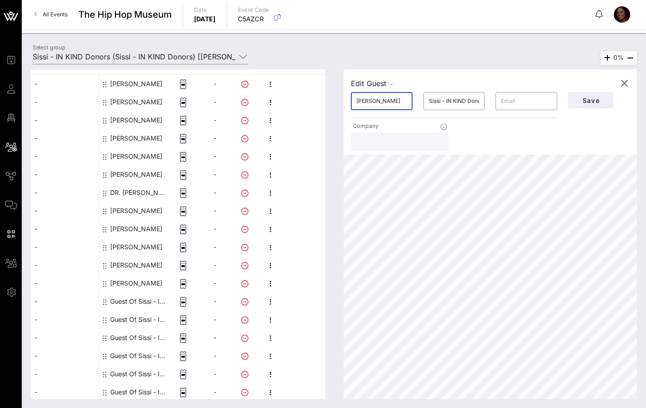
type input "[PERSON_NAME]"
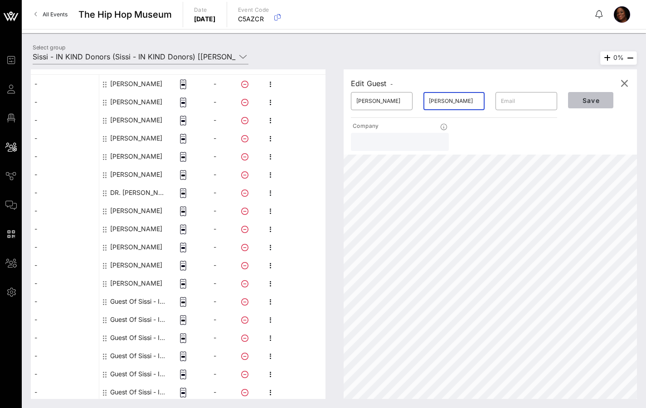
click at [587, 103] on span "Save" at bounding box center [590, 100] width 31 height 8
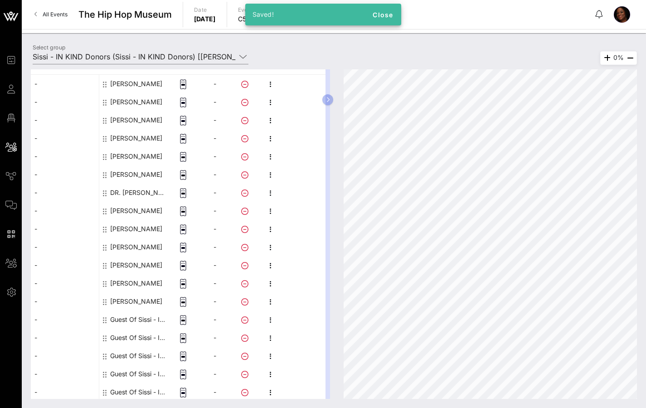
click at [137, 321] on div "Guest Of Sissi - IN KIND Donors" at bounding box center [138, 319] width 57 height 18
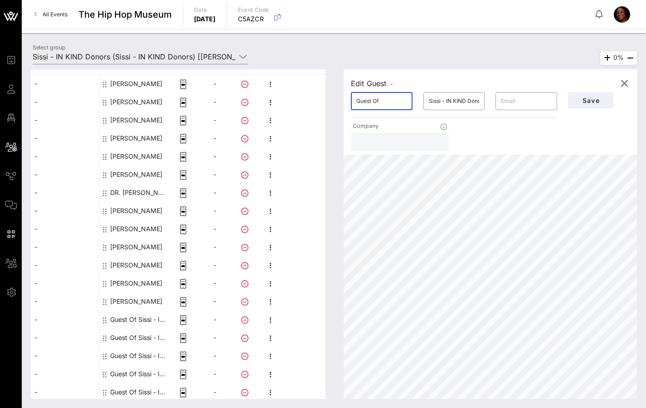
drag, startPoint x: 385, startPoint y: 101, endPoint x: 323, endPoint y: 94, distance: 62.5
click at [336, 100] on div "Edit Guest - ​ Guest Of ​ Sissi - IN KIND Donors ​ Company Save 0%" at bounding box center [485, 233] width 302 height 329
type input "[PERSON_NAME] '[PERSON_NAME] FACES'"
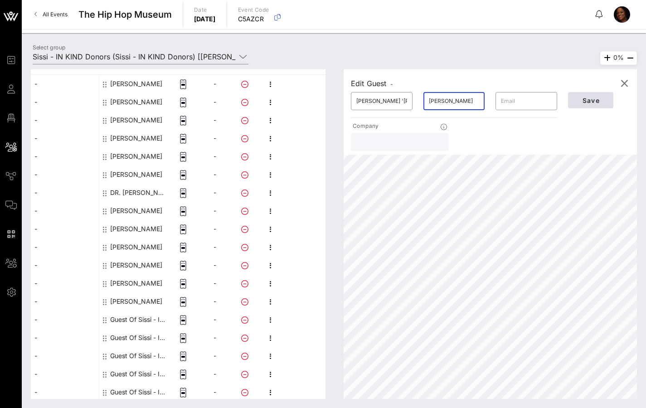
type input "[PERSON_NAME]"
click at [591, 100] on span "Save" at bounding box center [590, 100] width 31 height 8
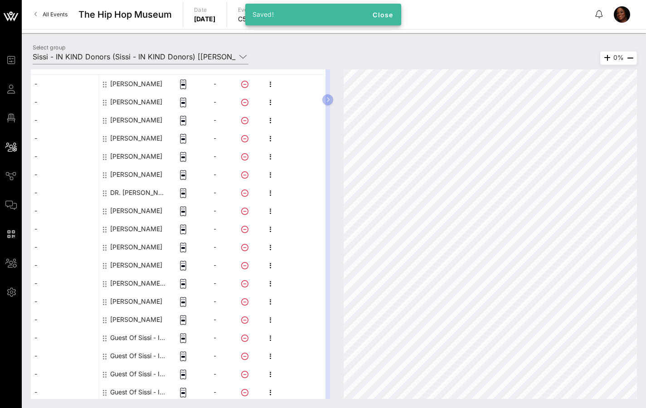
click at [126, 336] on div "Guest Of Sissi - IN KIND Donors" at bounding box center [138, 337] width 57 height 18
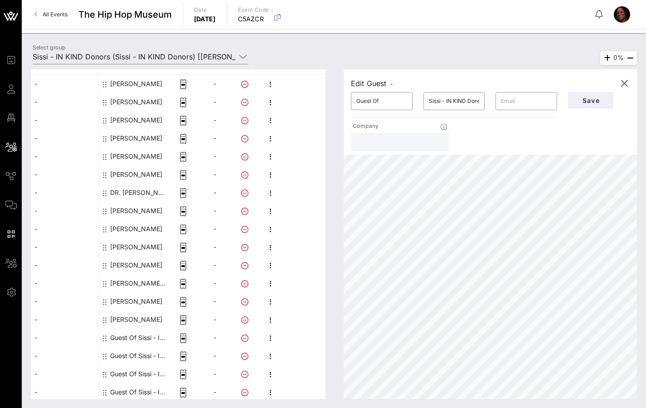
click at [128, 336] on div "Guest Of Sissi - IN KIND Donors" at bounding box center [138, 337] width 57 height 18
drag, startPoint x: 389, startPoint y: 101, endPoint x: 343, endPoint y: 101, distance: 46.2
click at [343, 101] on div "Edit Guest - ​ Guest Of ​ Sissi - IN KIND Donors ​ Company Save" at bounding box center [489, 111] width 293 height 85
type input "CELINE"
type input "MAI"
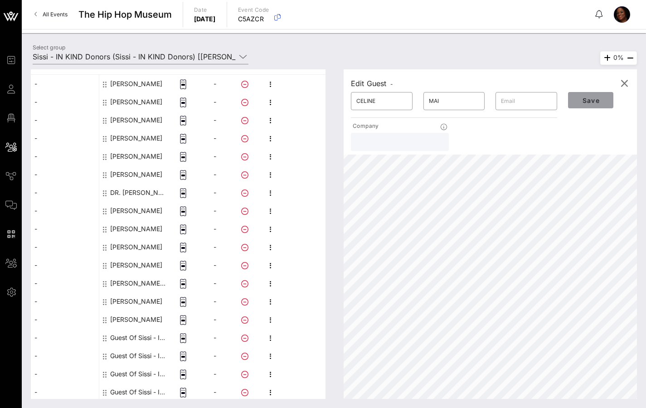
click at [592, 101] on span "Save" at bounding box center [590, 100] width 31 height 8
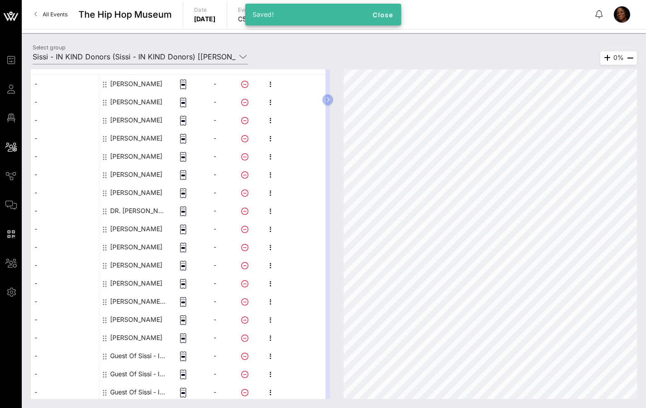
click at [149, 353] on div "Guest Of Sissi - IN KIND Donors" at bounding box center [138, 356] width 57 height 18
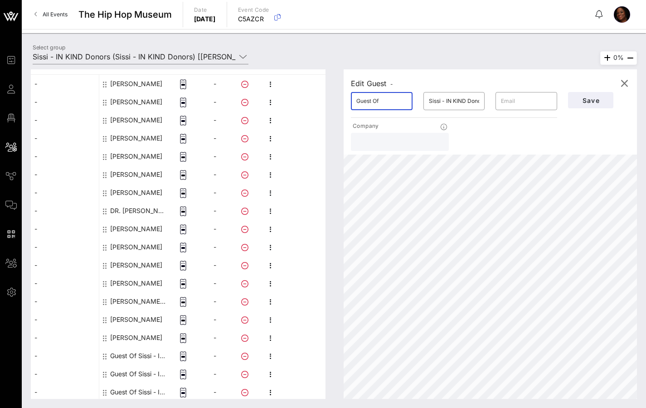
drag, startPoint x: 382, startPoint y: 99, endPoint x: 334, endPoint y: 102, distance: 48.6
click at [334, 102] on div "This host group has not been shared yet; therefore, you can't send tickets or a…" at bounding box center [334, 233] width 606 height 329
type input "[PERSON_NAME]"
click at [471, 105] on input "Sissi - IN KIND Donors" at bounding box center [454, 101] width 51 height 14
click at [398, 102] on input "[PERSON_NAME]" at bounding box center [381, 101] width 51 height 14
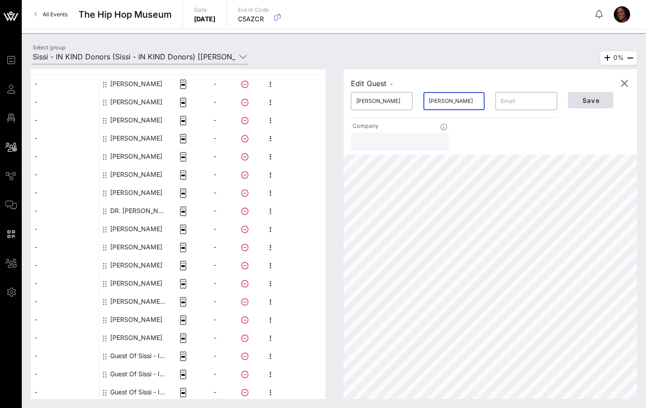
type input "[PERSON_NAME]"
click at [596, 101] on span "Save" at bounding box center [590, 100] width 31 height 8
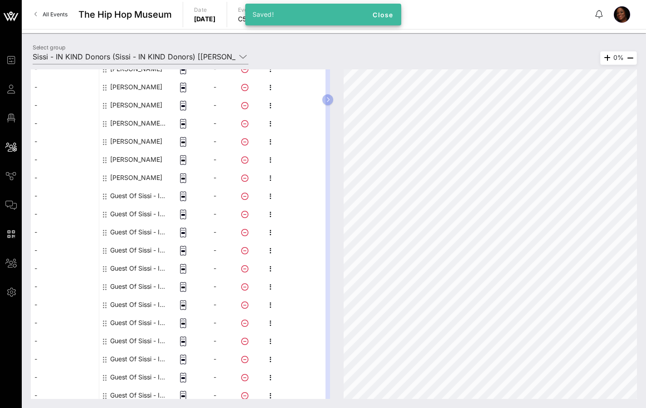
scroll to position [295, 0]
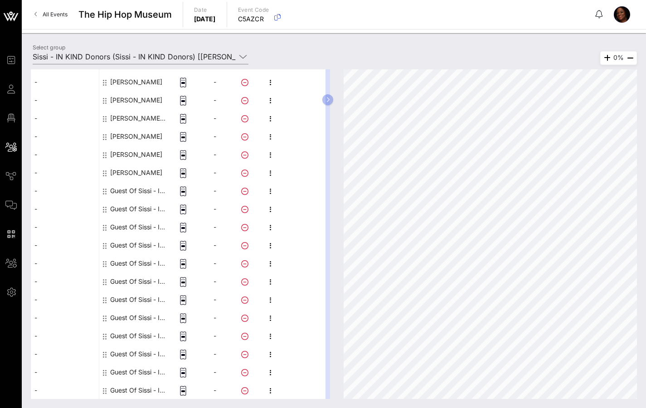
click at [124, 187] on div "Guest Of Sissi - IN KIND Donors" at bounding box center [138, 191] width 57 height 18
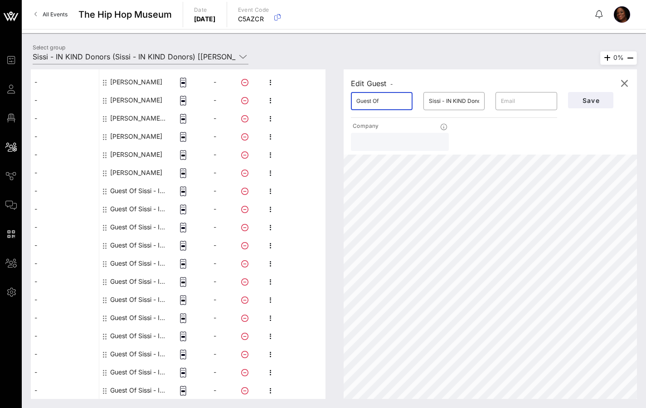
drag, startPoint x: 370, startPoint y: 101, endPoint x: 338, endPoint y: 103, distance: 32.2
click at [340, 103] on div "Edit Guest - ​ Guest Of ​ Sissi - IN KIND Donors ​ Company Save 0%" at bounding box center [485, 233] width 302 height 329
type input "MEG"
type input "[PERSON_NAME]"
click at [593, 97] on span "Save" at bounding box center [590, 100] width 31 height 8
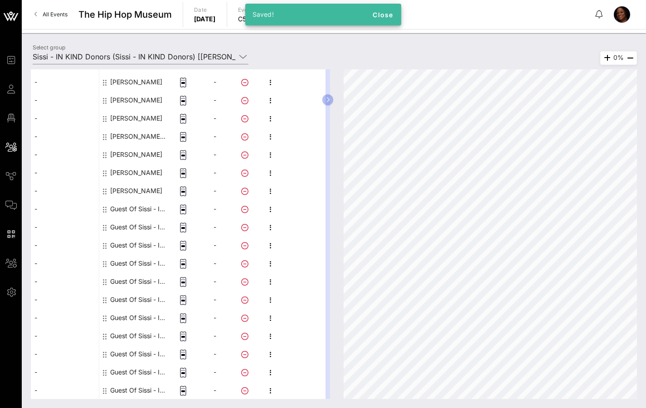
click at [130, 193] on div "[PERSON_NAME]" at bounding box center [136, 191] width 52 height 18
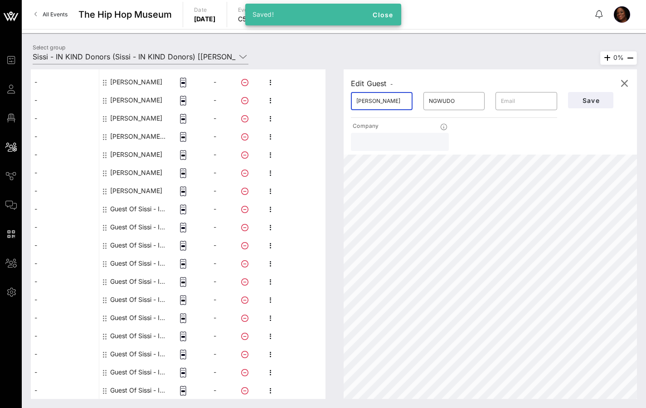
drag, startPoint x: 390, startPoint y: 94, endPoint x: 345, endPoint y: 105, distance: 46.6
click at [345, 105] on div "​ [PERSON_NAME]" at bounding box center [381, 101] width 72 height 29
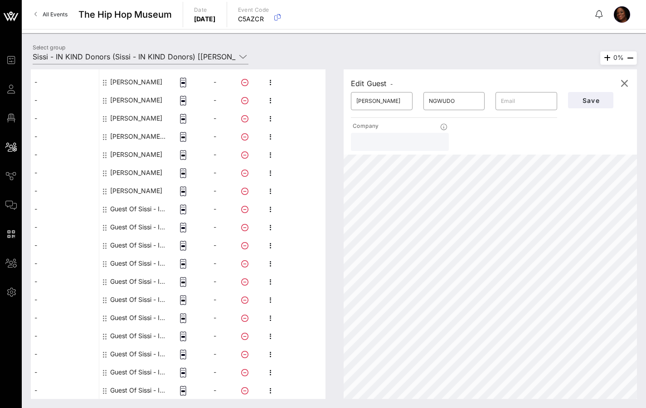
click at [130, 209] on div "Guest Of Sissi - IN KIND Donors" at bounding box center [138, 209] width 57 height 18
type input "Guest Of"
type input "Sissi - IN KIND Donors"
drag, startPoint x: 384, startPoint y: 103, endPoint x: 335, endPoint y: 95, distance: 49.7
click at [344, 96] on div "Edit Guest - ​ Guest Of ​ Sissi - IN KIND Donors ​ Company Save" at bounding box center [489, 111] width 293 height 85
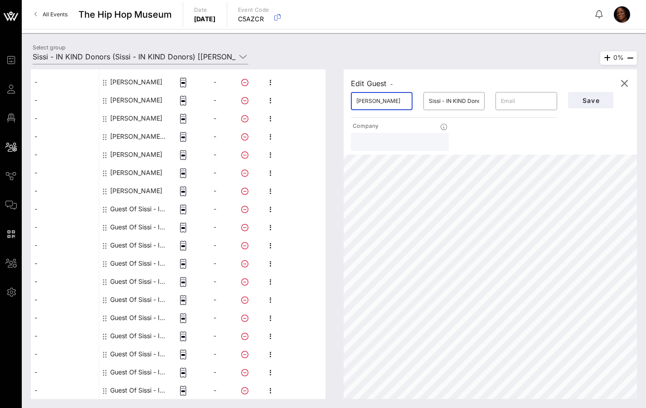
type input "[PERSON_NAME]"
type input "FOLAYAN"
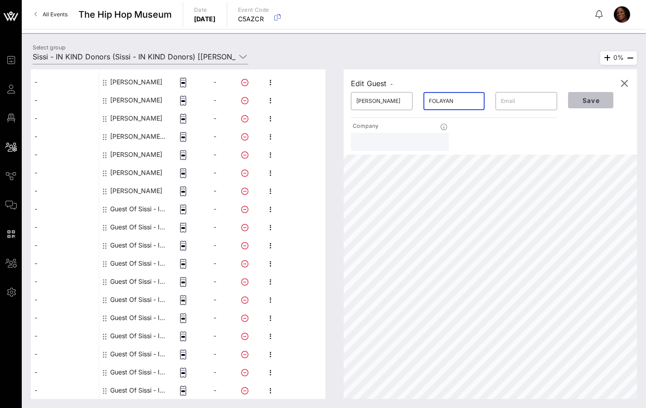
click at [581, 97] on span "Save" at bounding box center [590, 100] width 31 height 8
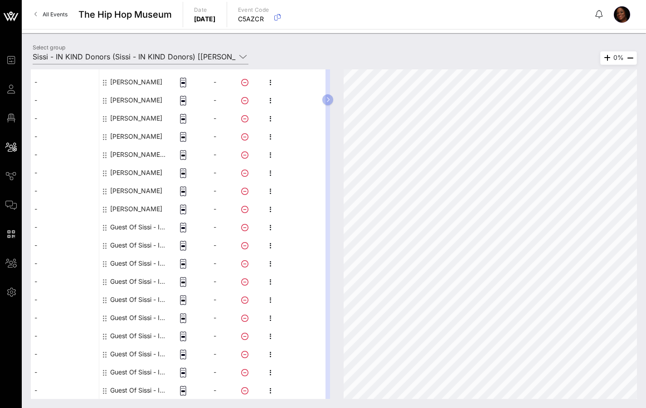
click at [139, 226] on div "Guest Of Sissi - IN KIND Donors" at bounding box center [138, 227] width 57 height 18
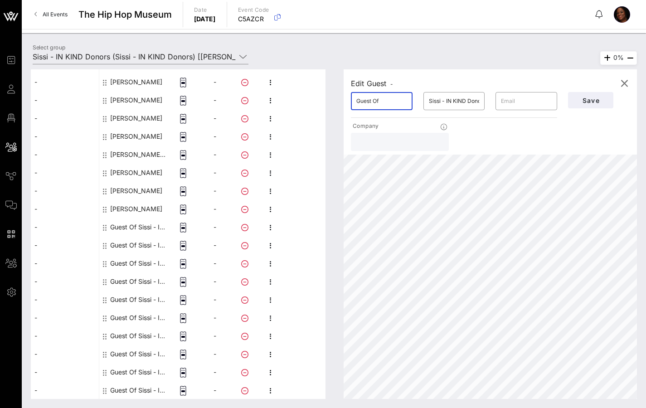
drag, startPoint x: 386, startPoint y: 102, endPoint x: 328, endPoint y: 101, distance: 58.5
click at [328, 101] on div "This host group has not been shared yet; therefore, you can't send tickets or a…" at bounding box center [334, 233] width 606 height 329
type input "[PERSON_NAME]"
type input "JALLLOH"
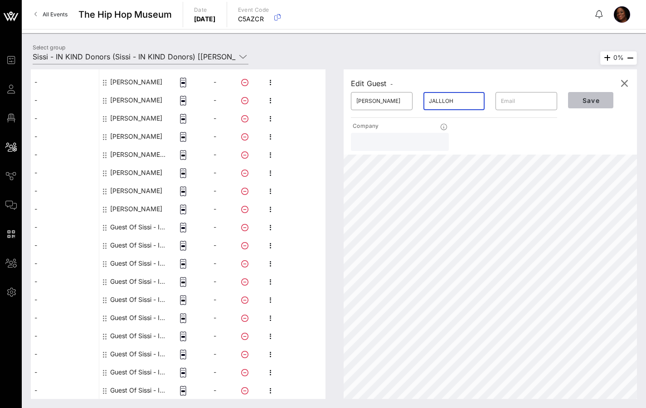
click at [587, 102] on span "Save" at bounding box center [590, 100] width 31 height 8
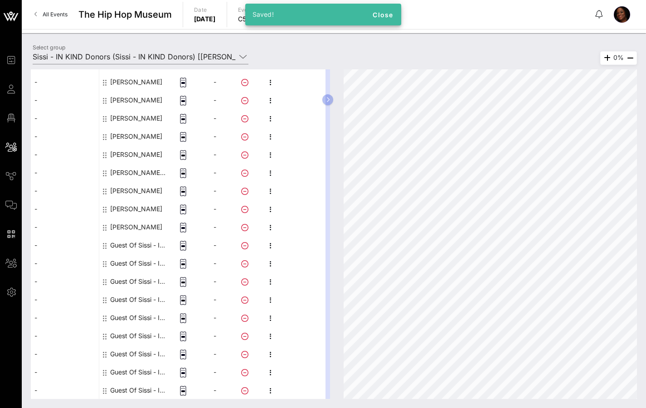
click at [140, 239] on div "Guest Of Sissi - IN KIND Donors" at bounding box center [138, 245] width 57 height 18
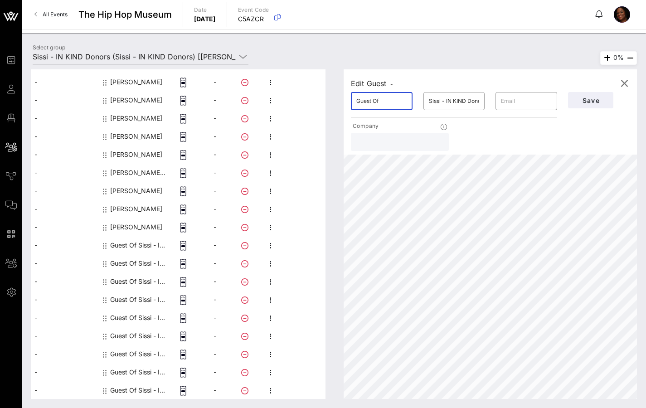
drag, startPoint x: 366, startPoint y: 102, endPoint x: 403, endPoint y: 105, distance: 36.8
click at [403, 105] on input "Guest Of" at bounding box center [381, 101] width 51 height 14
type input "PHIL"
type input "Q"
type input "WATERFORD"
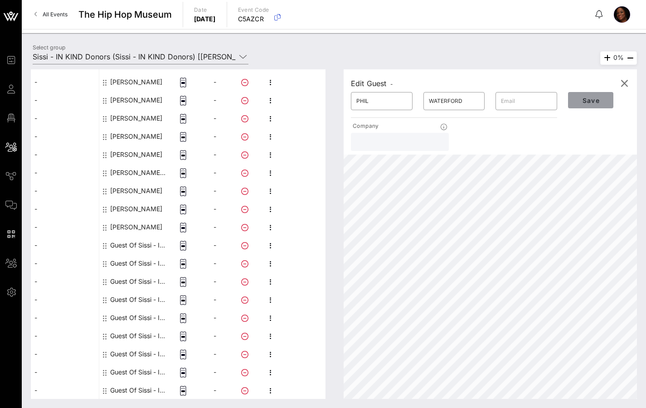
drag, startPoint x: 605, startPoint y: 101, endPoint x: 599, endPoint y: 101, distance: 6.4
click at [605, 101] on span "Save" at bounding box center [590, 100] width 31 height 8
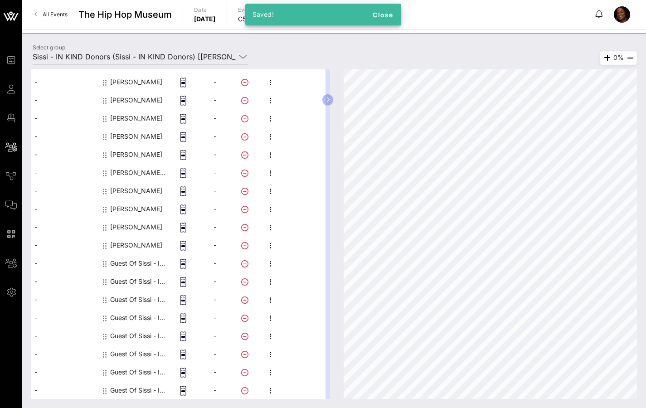
click at [125, 263] on div "Guest Of Sissi - IN KIND Donors" at bounding box center [138, 263] width 57 height 18
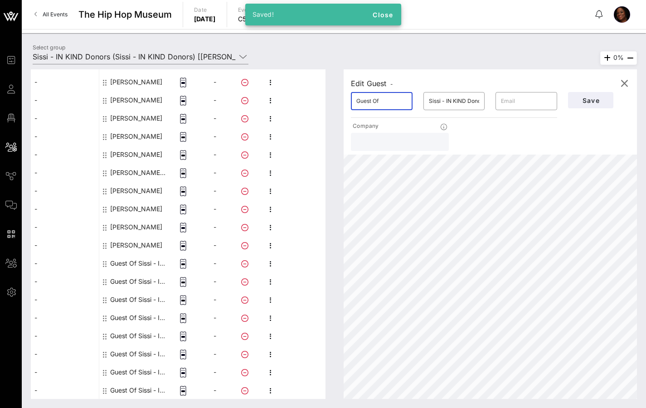
drag, startPoint x: 391, startPoint y: 96, endPoint x: 351, endPoint y: 102, distance: 39.9
click at [352, 102] on div "​ Guest Of" at bounding box center [382, 101] width 62 height 18
drag, startPoint x: 366, startPoint y: 103, endPoint x: 411, endPoint y: 106, distance: 45.4
click at [411, 106] on div "​ Guest Of" at bounding box center [382, 101] width 62 height 18
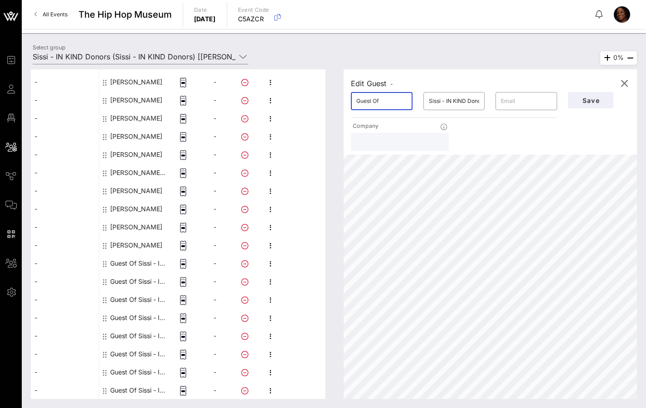
drag, startPoint x: 382, startPoint y: 98, endPoint x: 339, endPoint y: 99, distance: 43.1
click at [339, 99] on div "Edit Guest - ​ Guest Of ​ Sissi - IN KIND Donors ​ Company Save 0%" at bounding box center [485, 233] width 302 height 329
type input "[PERSON_NAME]"
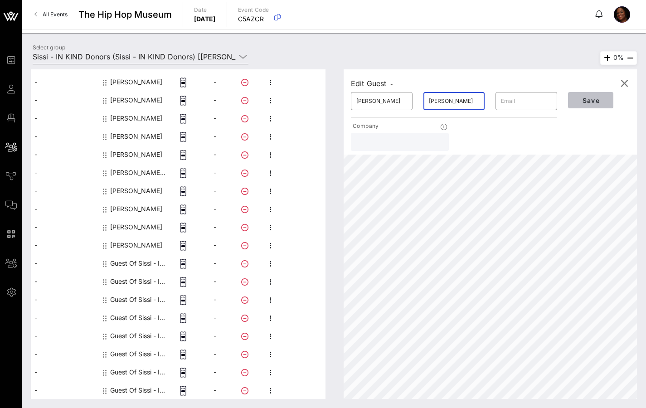
click at [583, 102] on span "Save" at bounding box center [590, 100] width 31 height 8
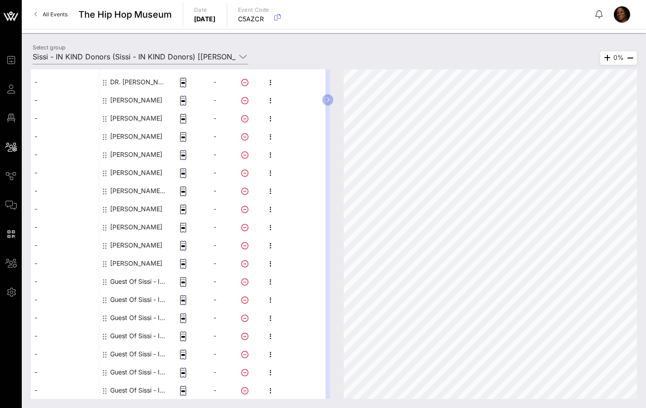
click at [125, 278] on div "Guest Of Sissi - IN KIND Donors" at bounding box center [138, 281] width 57 height 18
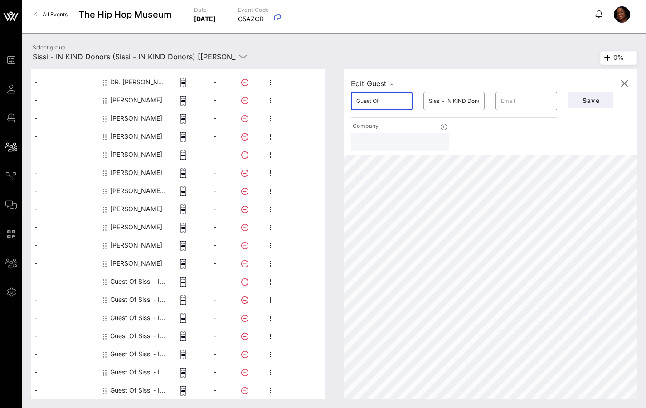
drag, startPoint x: 396, startPoint y: 101, endPoint x: 338, endPoint y: 102, distance: 58.9
click at [338, 102] on div "Edit Guest - ​ Guest Of ​ Sissi - IN KIND Donors ​ Company Save 0%" at bounding box center [485, 233] width 302 height 329
type input "A"
type input "[PERSON_NAME]"
type input "QUEA"
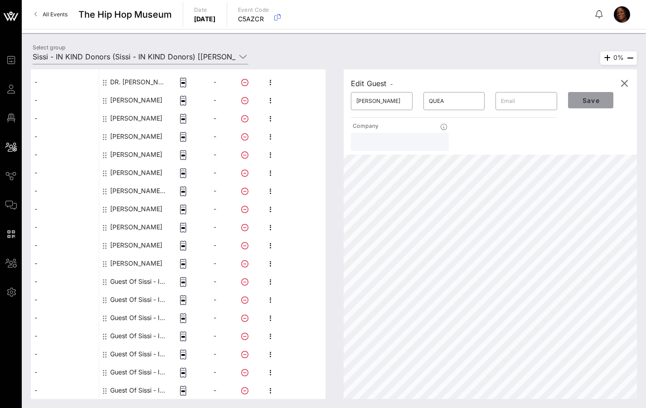
click at [599, 103] on span "Save" at bounding box center [590, 100] width 31 height 8
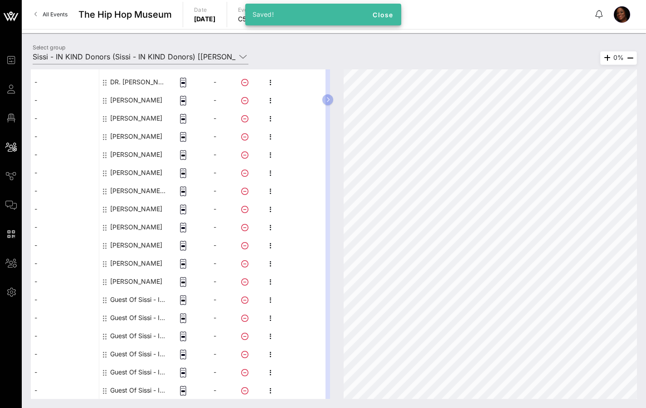
click at [123, 299] on div "Guest Of Sissi - IN KIND Donors" at bounding box center [138, 299] width 57 height 18
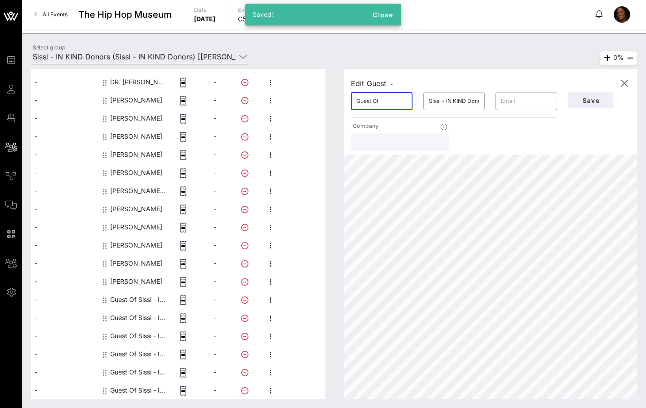
drag, startPoint x: 392, startPoint y: 102, endPoint x: 329, endPoint y: 103, distance: 63.0
click at [339, 105] on div "Edit Guest - ​ Guest Of ​ Sissi - IN KIND Donors ​ Company Save 0%" at bounding box center [485, 233] width 302 height 329
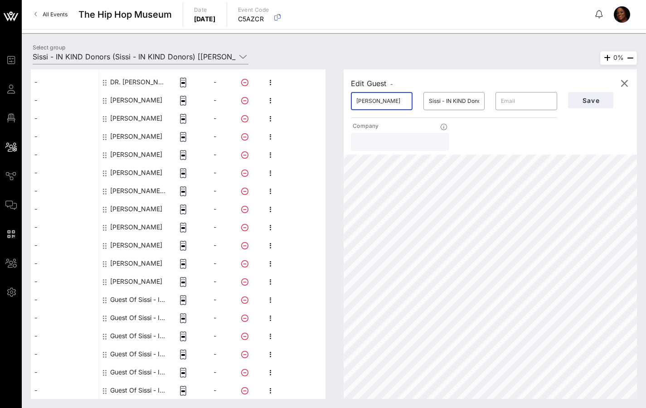
type input "[PERSON_NAME]"
click at [591, 102] on span "Save" at bounding box center [590, 100] width 31 height 8
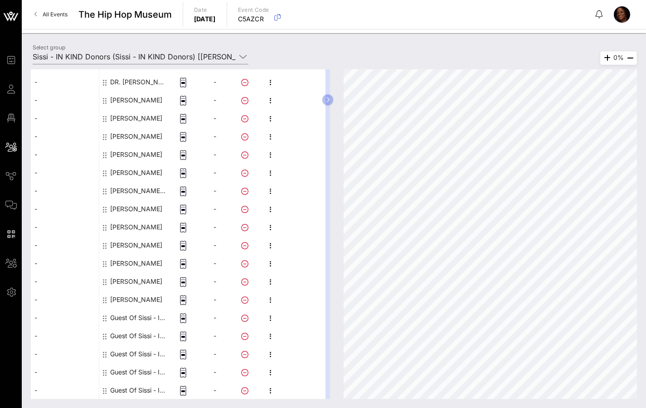
click at [135, 207] on div "[PERSON_NAME]" at bounding box center [136, 209] width 52 height 18
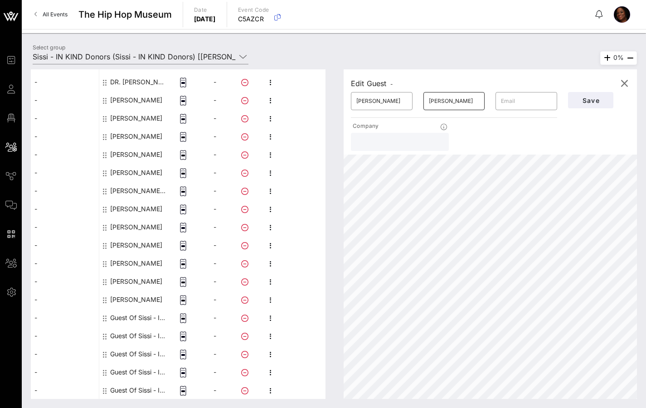
click at [443, 101] on input "[PERSON_NAME]" at bounding box center [454, 101] width 51 height 14
type input "[PERSON_NAME]"
click at [595, 101] on span "Save" at bounding box center [590, 100] width 31 height 8
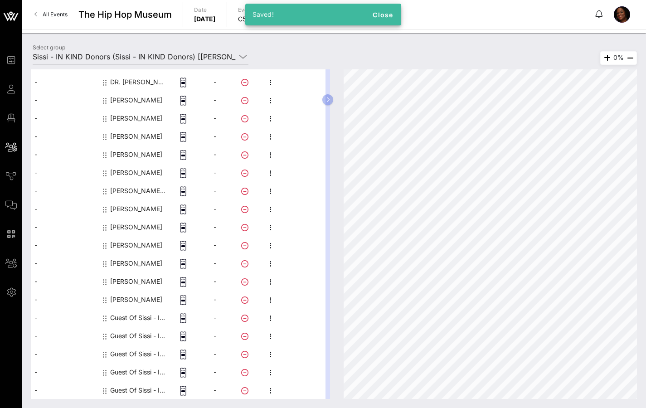
click at [128, 315] on div "Guest Of Sissi - IN KIND Donors" at bounding box center [138, 318] width 57 height 18
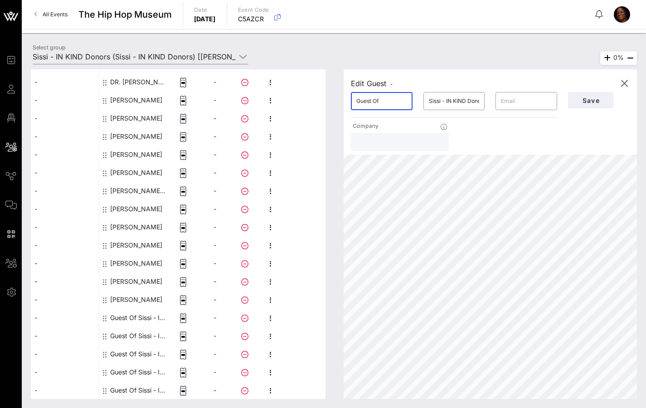
drag, startPoint x: 387, startPoint y: 100, endPoint x: 295, endPoint y: 102, distance: 92.0
click at [295, 102] on div "This host group has not been shared yet; therefore, you can't send tickets or a…" at bounding box center [334, 233] width 606 height 329
type input "ADESOLA"
type input "OSAKALUMI"
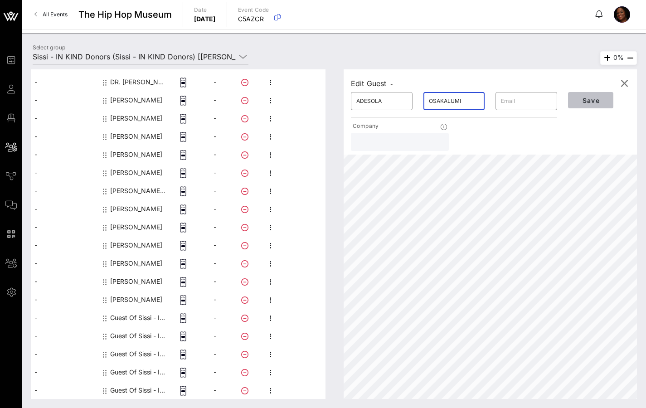
click at [580, 98] on span "Save" at bounding box center [590, 100] width 31 height 8
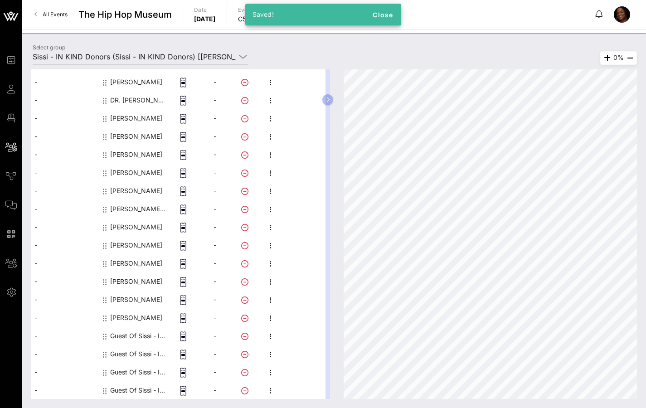
click at [133, 333] on div "Guest Of Sissi - IN KIND Donors" at bounding box center [138, 336] width 57 height 18
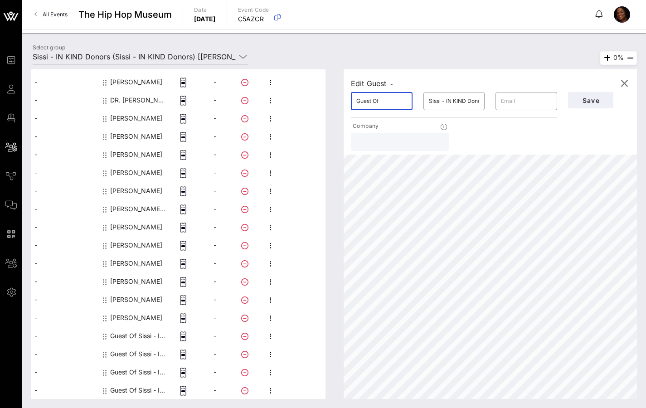
drag, startPoint x: 386, startPoint y: 101, endPoint x: 325, endPoint y: 103, distance: 60.7
click at [338, 103] on div "Edit Guest - ​ Guest Of ​ Sissi - IN KIND Donors ​ Company Save 0%" at bounding box center [485, 233] width 302 height 329
type input "[PERSON_NAME]"
type input "GREEN"
click at [593, 100] on span "Save" at bounding box center [590, 100] width 31 height 8
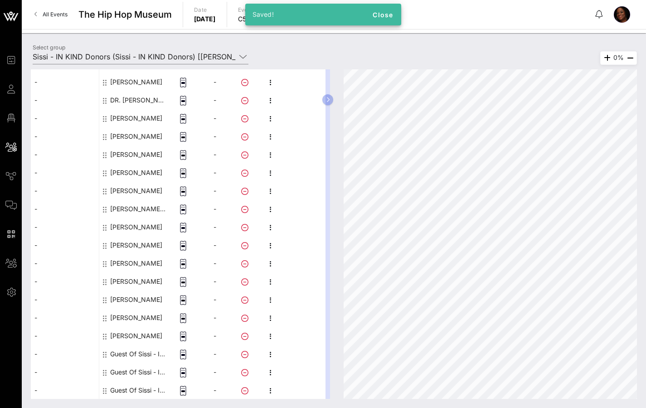
click at [145, 352] on div "Guest Of Sissi - IN KIND Donors" at bounding box center [138, 354] width 57 height 18
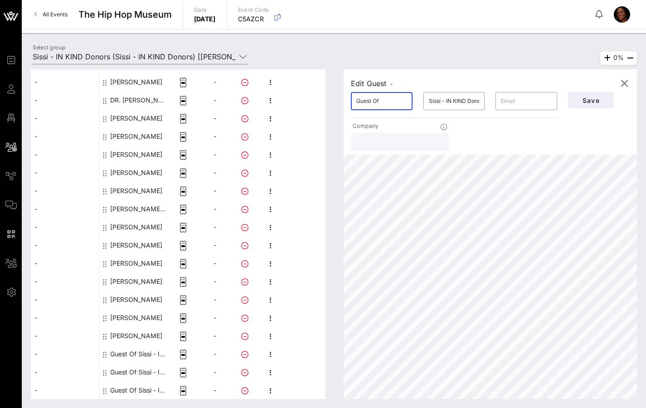
drag, startPoint x: 391, startPoint y: 102, endPoint x: 317, endPoint y: 93, distance: 74.9
click at [331, 101] on div "This host group has not been shared yet; therefore, you can't send tickets or a…" at bounding box center [334, 233] width 606 height 329
type input "[PERSON_NAME]"
type input "GREEN"
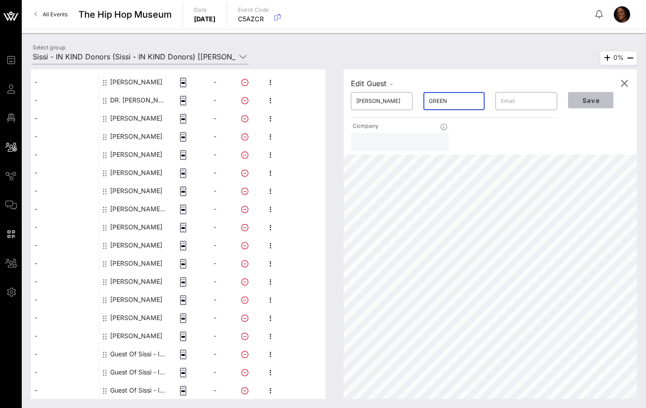
click at [583, 100] on span "Save" at bounding box center [590, 100] width 31 height 8
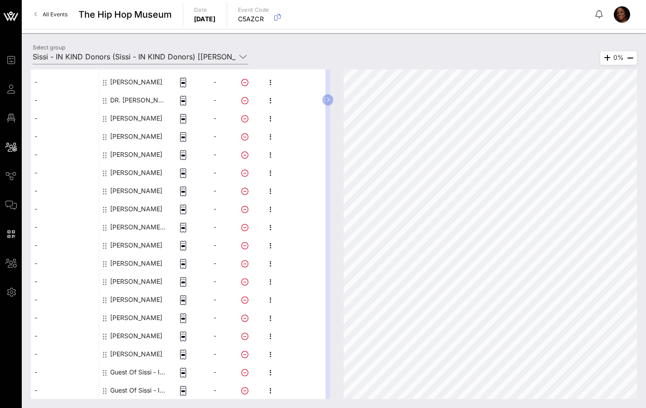
click at [129, 369] on div "Guest Of Sissi - IN KIND Donors" at bounding box center [138, 372] width 57 height 18
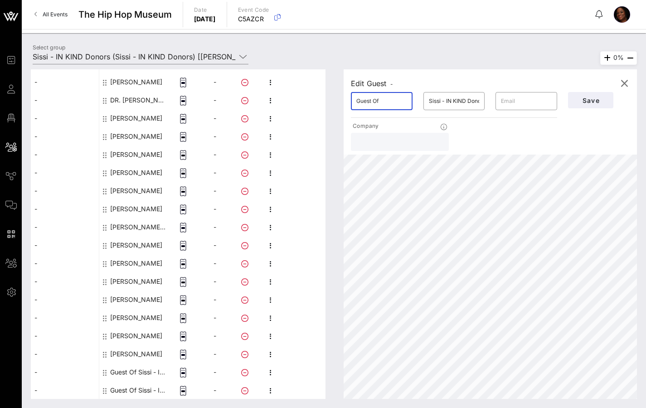
drag, startPoint x: 381, startPoint y: 101, endPoint x: 318, endPoint y: 98, distance: 63.5
click at [318, 98] on div "This host group has not been shared yet; therefore, you can't send tickets or a…" at bounding box center [334, 233] width 606 height 329
type input "OLADOTUN"
drag, startPoint x: 453, startPoint y: 101, endPoint x: 379, endPoint y: 98, distance: 74.8
type input "IDOWU"
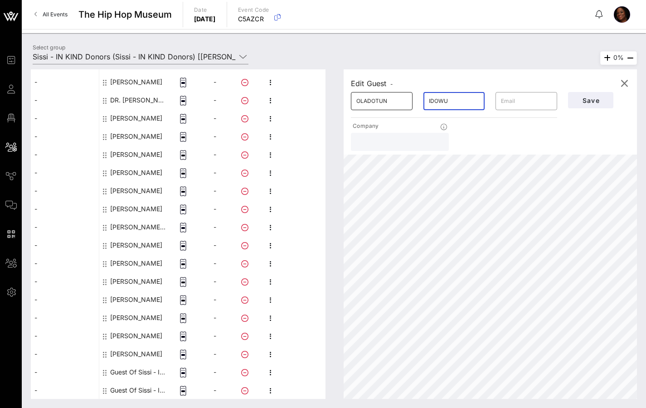
click at [380, 98] on div "​ [PERSON_NAME] ​ IDOWU ​" at bounding box center [453, 101] width 217 height 29
drag, startPoint x: 387, startPoint y: 101, endPoint x: 395, endPoint y: 98, distance: 8.2
click at [389, 101] on input "OLADOTUN" at bounding box center [381, 101] width 51 height 14
type input "[PERSON_NAME]"
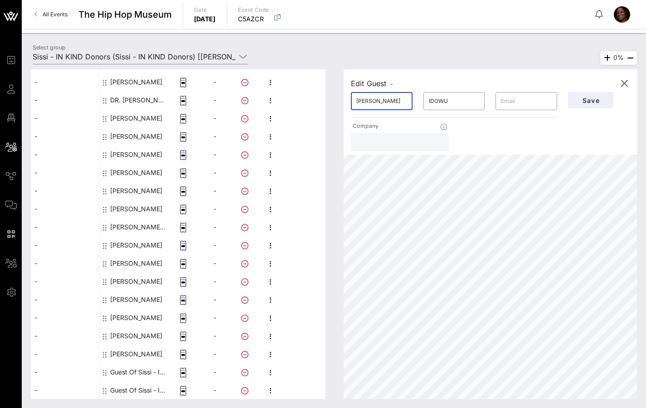
scroll to position [0, 0]
type input "ADEWALE"
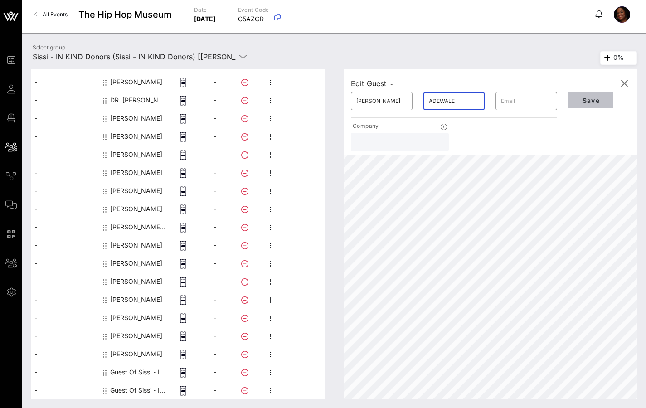
click at [600, 102] on span "Save" at bounding box center [590, 100] width 31 height 8
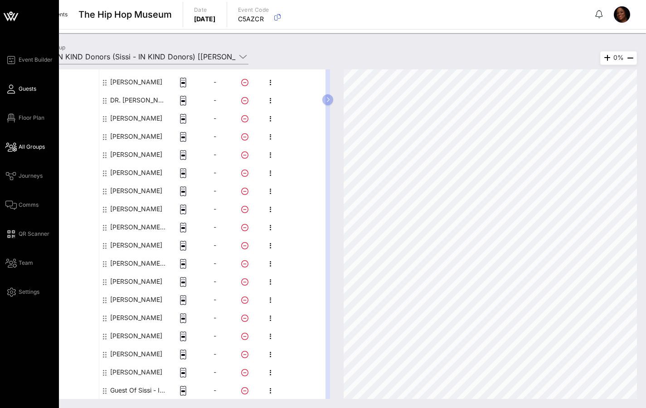
click at [25, 90] on span "Guests" at bounding box center [28, 89] width 18 height 8
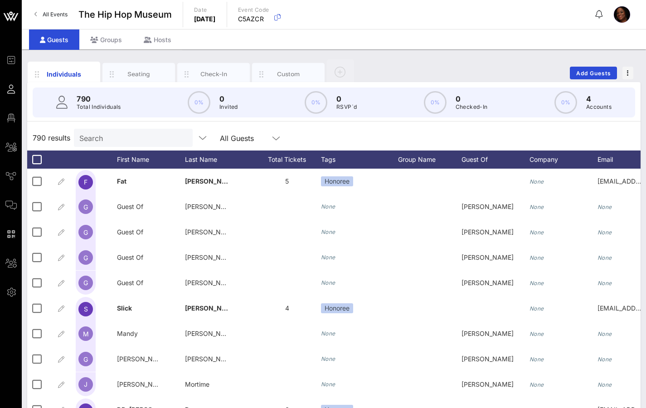
click at [115, 138] on input "Search" at bounding box center [132, 138] width 106 height 12
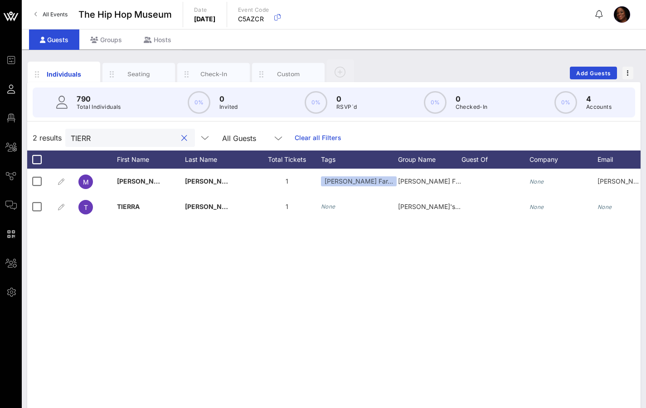
drag, startPoint x: 78, startPoint y: 136, endPoint x: 53, endPoint y: 134, distance: 25.0
click at [53, 134] on div "2 results TIERR All Guests Clear all Filters" at bounding box center [333, 137] width 613 height 25
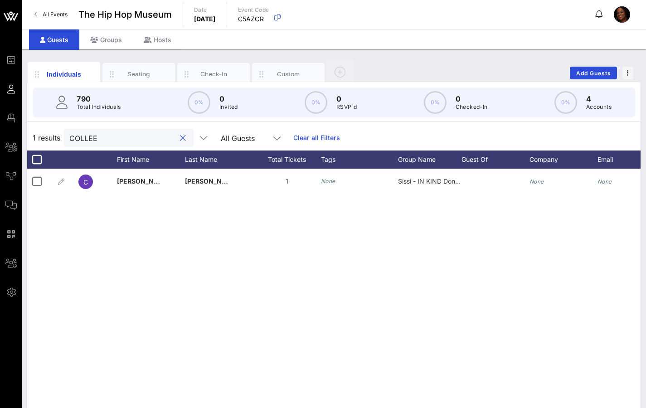
type input "[PERSON_NAME]"
drag, startPoint x: 161, startPoint y: 139, endPoint x: 147, endPoint y: 135, distance: 14.2
click at [180, 138] on button "clear icon" at bounding box center [183, 138] width 6 height 9
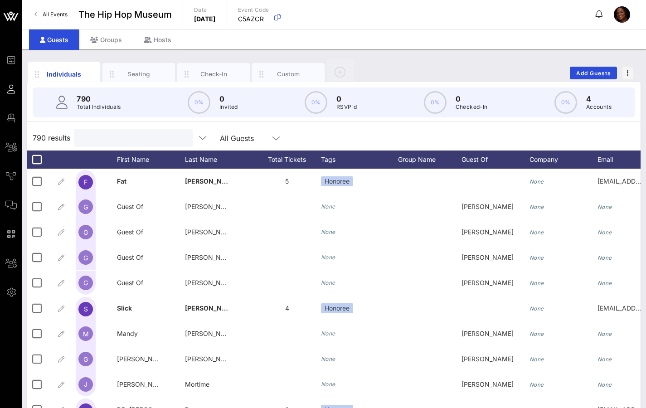
click at [111, 137] on input "text" at bounding box center [132, 138] width 106 height 12
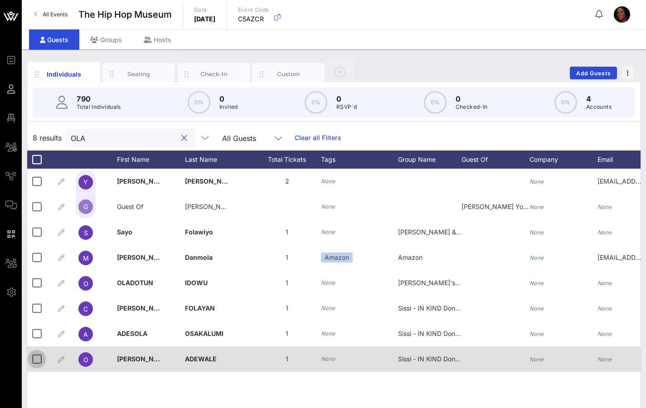
type input "OLA"
click at [43, 359] on div at bounding box center [36, 358] width 15 height 15
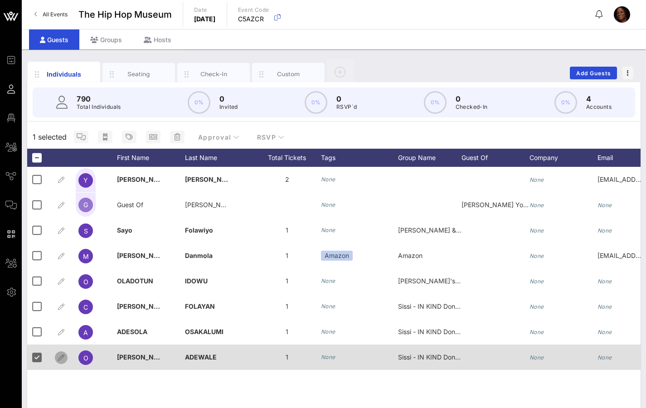
click at [61, 358] on icon "button" at bounding box center [61, 357] width 11 height 11
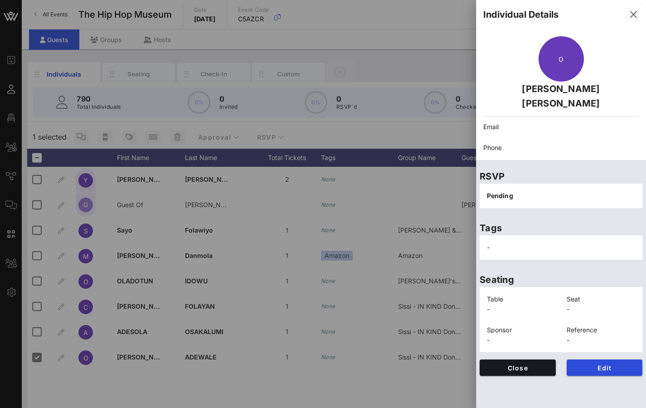
click at [40, 359] on div at bounding box center [323, 204] width 646 height 408
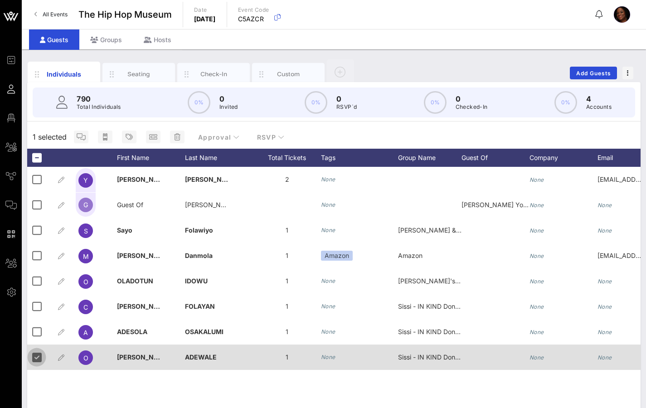
click at [36, 357] on div at bounding box center [36, 356] width 15 height 15
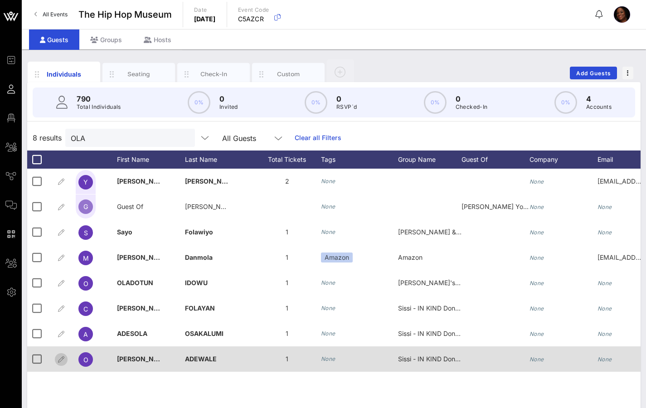
click at [58, 359] on icon "button" at bounding box center [61, 359] width 11 height 11
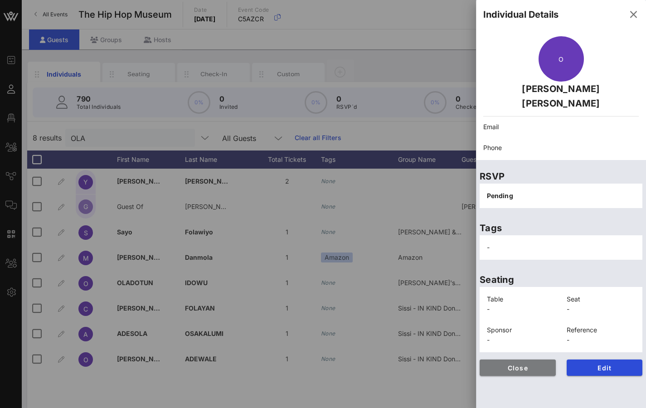
click at [524, 364] on span "Close" at bounding box center [518, 368] width 62 height 8
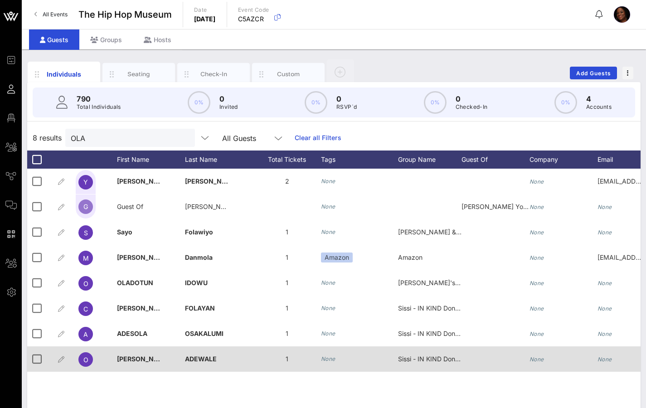
click at [127, 361] on span "[PERSON_NAME]" at bounding box center [143, 359] width 53 height 8
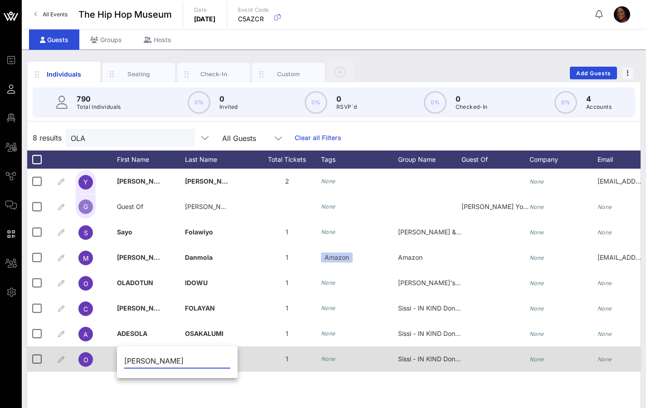
click at [45, 361] on div at bounding box center [38, 358] width 14 height 11
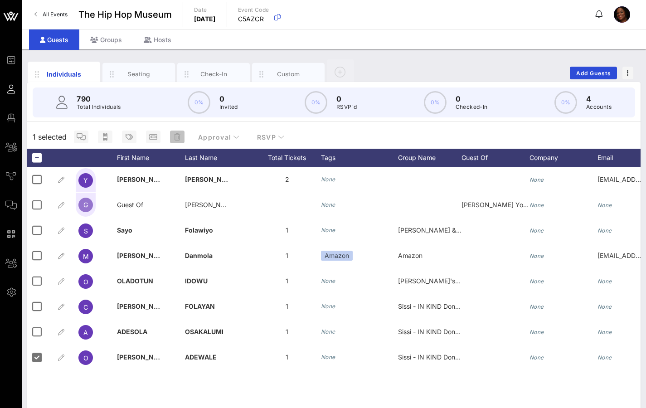
click at [178, 140] on icon "button" at bounding box center [177, 136] width 6 height 7
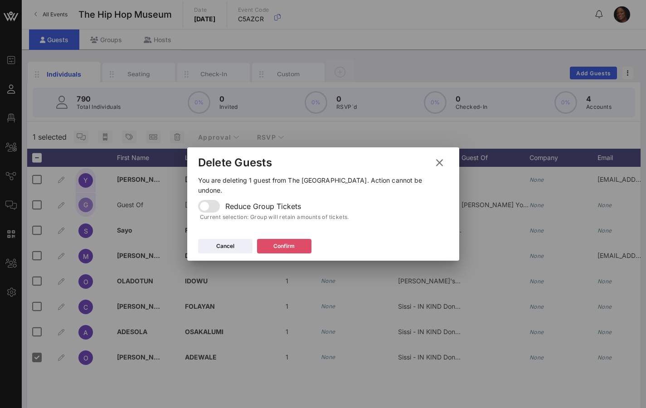
click at [289, 241] on div "Confirm" at bounding box center [283, 245] width 21 height 9
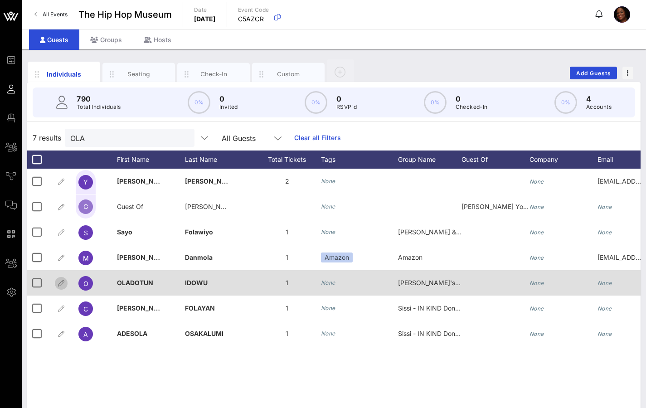
click at [57, 281] on icon "button" at bounding box center [61, 283] width 11 height 11
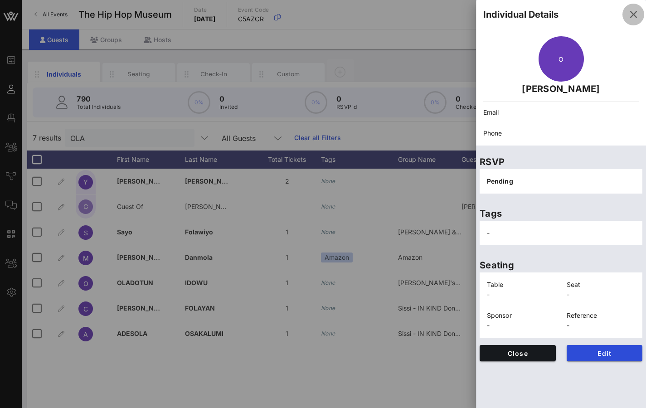
click at [632, 13] on icon "button" at bounding box center [632, 14] width 11 height 11
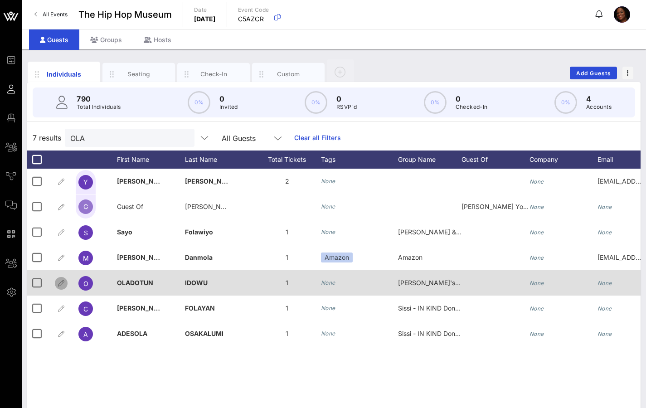
click at [63, 282] on icon "button" at bounding box center [61, 283] width 11 height 11
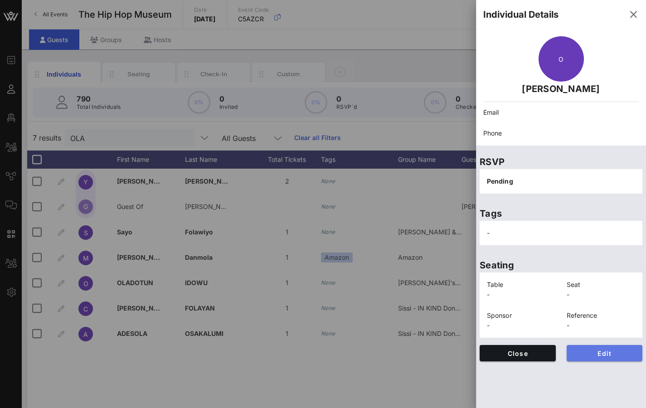
click at [621, 351] on span "Edit" at bounding box center [605, 353] width 62 height 8
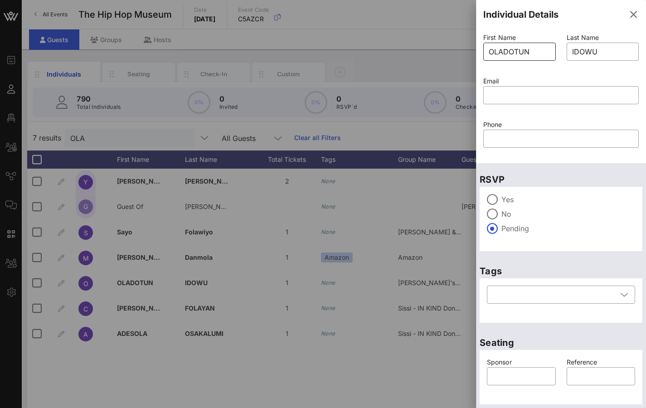
click at [535, 51] on input "OLADOTUN" at bounding box center [519, 51] width 62 height 14
type input "[PERSON_NAME]"
click at [582, 50] on input "IDOWU" at bounding box center [603, 51] width 62 height 14
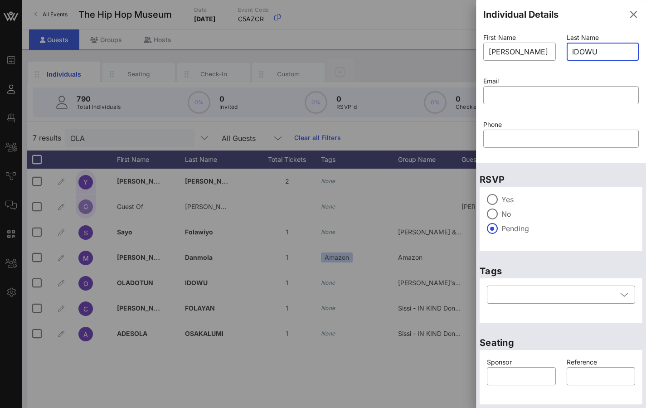
click at [581, 50] on input "IDOWU" at bounding box center [603, 51] width 62 height 14
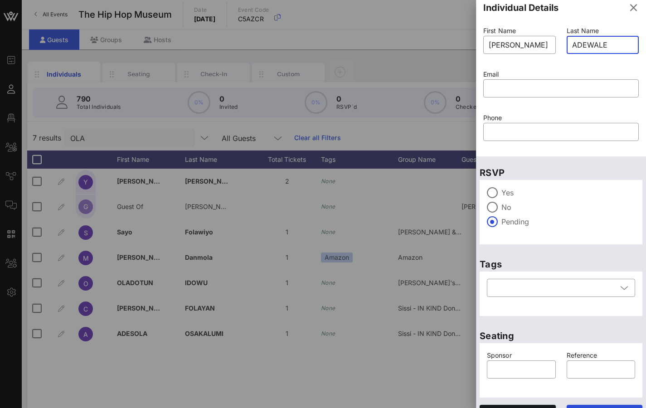
scroll to position [25, 0]
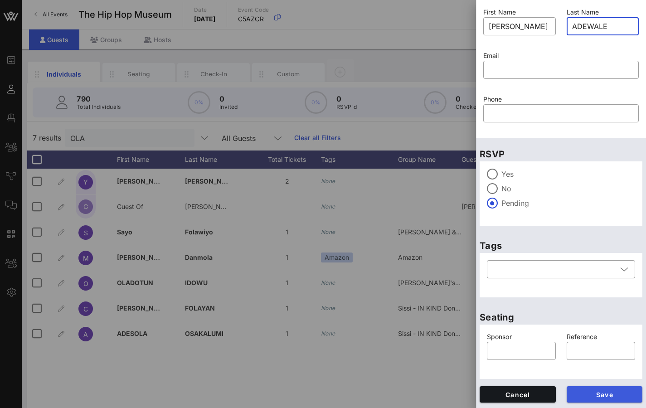
type input "ADEWALE"
click at [613, 393] on span "Save" at bounding box center [605, 395] width 62 height 8
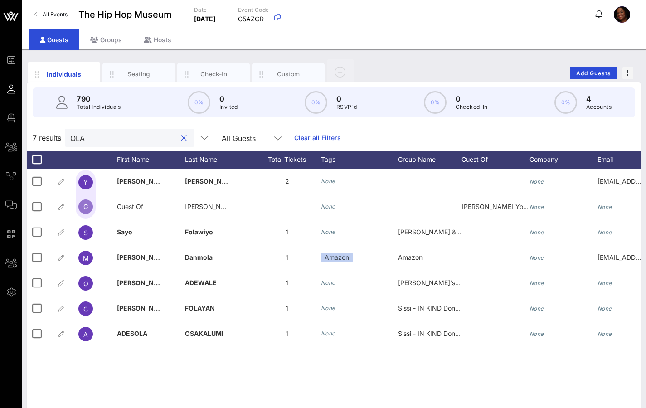
drag, startPoint x: 104, startPoint y: 135, endPoint x: 50, endPoint y: 135, distance: 53.9
click at [61, 138] on div "7 results OLA All Guests Clear all Filters" at bounding box center [333, 137] width 613 height 25
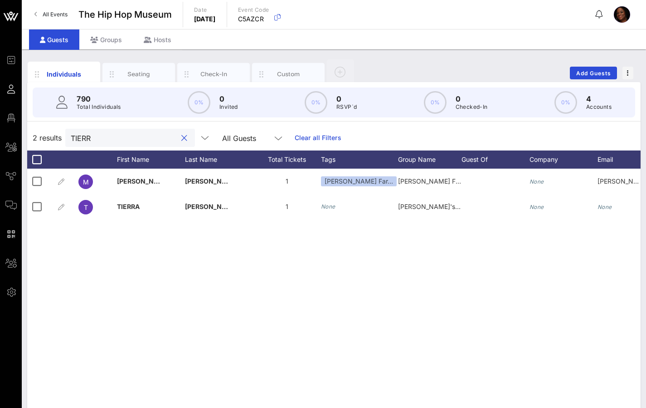
drag, startPoint x: 80, startPoint y: 140, endPoint x: 52, endPoint y: 139, distance: 28.1
click at [52, 139] on div "2 results TIERR All Guests Clear all Filters" at bounding box center [333, 137] width 613 height 25
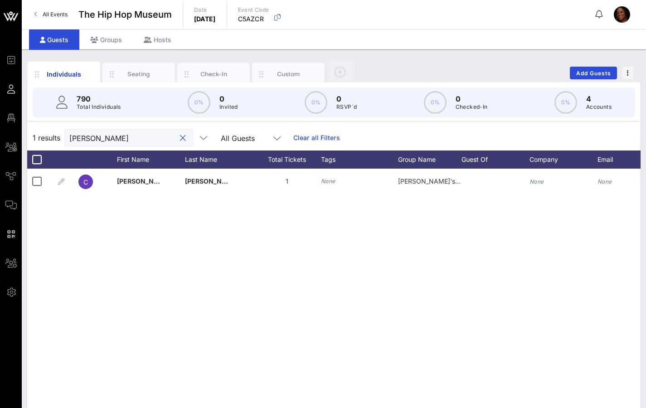
drag, startPoint x: 97, startPoint y: 137, endPoint x: 32, endPoint y: 134, distance: 65.3
click at [45, 135] on div "1 results [PERSON_NAME] All Guests Clear all Filters" at bounding box center [333, 137] width 613 height 25
drag, startPoint x: 91, startPoint y: 138, endPoint x: 33, endPoint y: 136, distance: 58.5
click at [40, 136] on div "1 results COLLEE All Guests Clear all Filters" at bounding box center [333, 137] width 613 height 25
drag, startPoint x: 99, startPoint y: 134, endPoint x: 58, endPoint y: 134, distance: 40.8
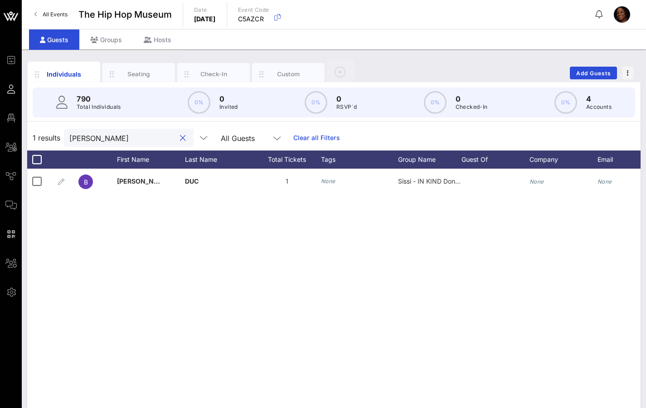
click at [58, 134] on div "1 results [PERSON_NAME] All Guests Clear all Filters" at bounding box center [333, 137] width 613 height 25
drag, startPoint x: 99, startPoint y: 137, endPoint x: 60, endPoint y: 134, distance: 39.5
click at [61, 134] on div "1 results [PERSON_NAME] All Guests Clear all Filters" at bounding box center [333, 137] width 613 height 25
drag, startPoint x: 91, startPoint y: 137, endPoint x: 58, endPoint y: 137, distance: 32.2
click at [59, 138] on div "1 results [PERSON_NAME] All Guests Clear all Filters" at bounding box center [333, 137] width 613 height 25
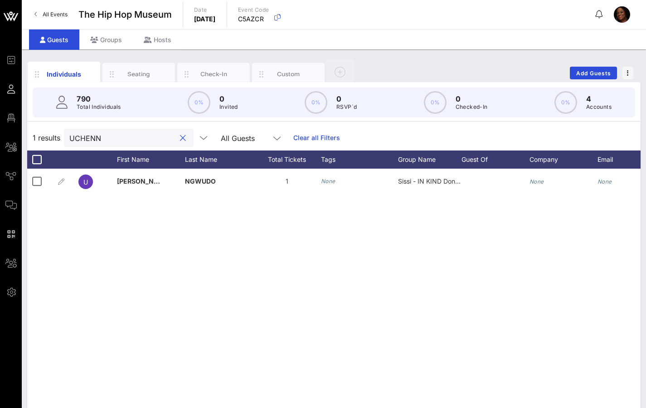
drag, startPoint x: 103, startPoint y: 134, endPoint x: 49, endPoint y: 138, distance: 54.0
click at [61, 137] on div "1 results UCHENN All Guests Clear all Filters" at bounding box center [333, 137] width 613 height 25
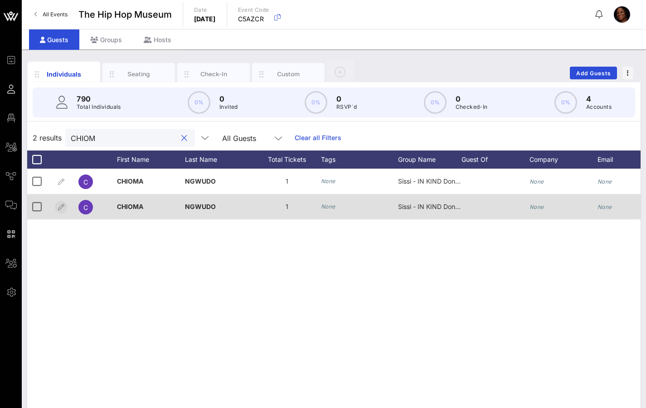
type input "CHIOM"
click at [63, 205] on icon "button" at bounding box center [61, 207] width 11 height 11
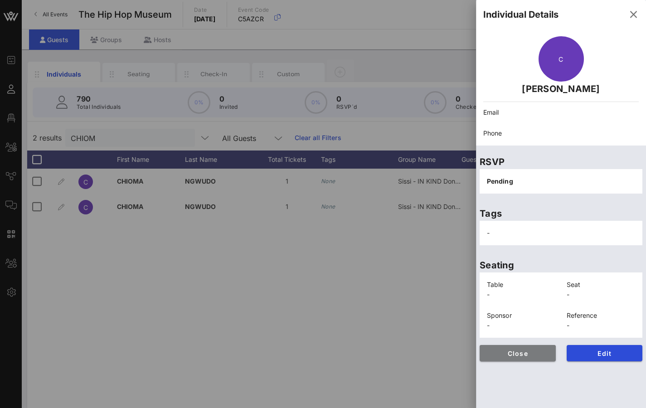
click at [536, 356] on span "Close" at bounding box center [518, 353] width 62 height 8
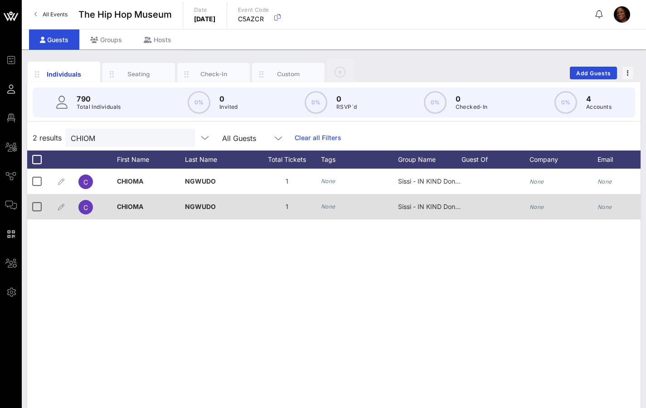
click at [149, 204] on div "CHIOMA" at bounding box center [151, 212] width 68 height 36
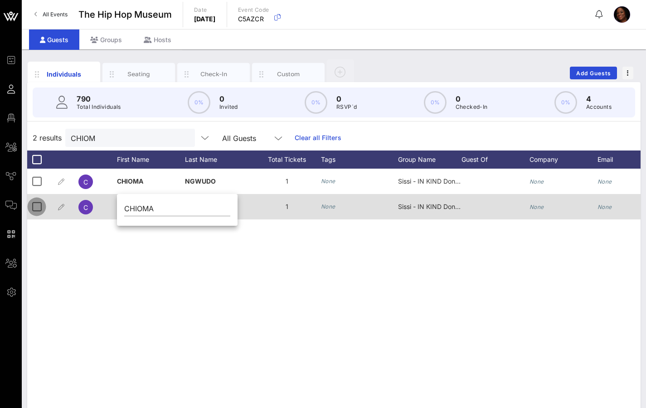
click at [34, 207] on div at bounding box center [36, 206] width 15 height 15
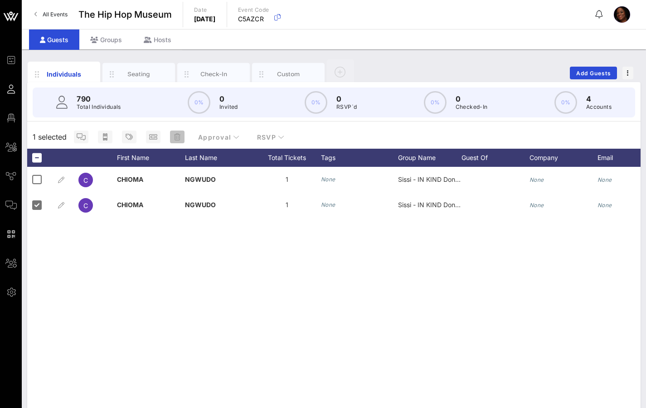
click at [181, 139] on span "button" at bounding box center [177, 136] width 14 height 7
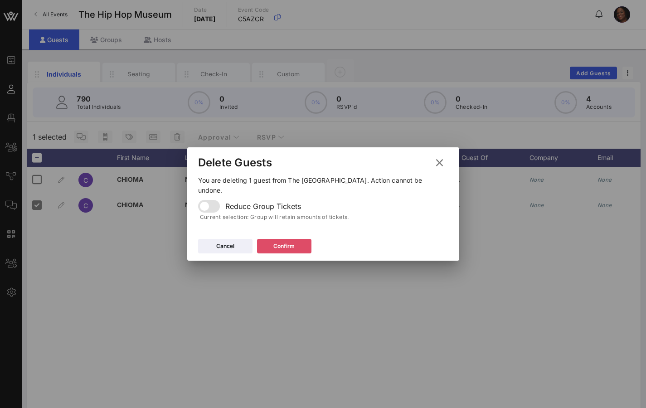
click at [280, 241] on div "Confirm" at bounding box center [283, 245] width 21 height 9
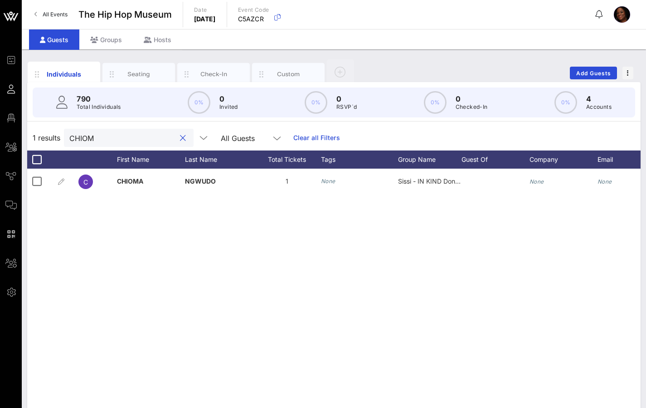
drag, startPoint x: 85, startPoint y: 140, endPoint x: 35, endPoint y: 135, distance: 50.0
click at [35, 135] on div "1 results CHIOM All Guests Clear all Filters" at bounding box center [333, 137] width 613 height 25
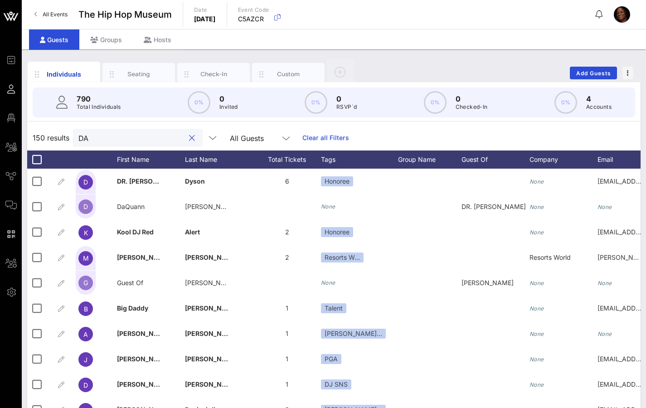
type input "DAE"
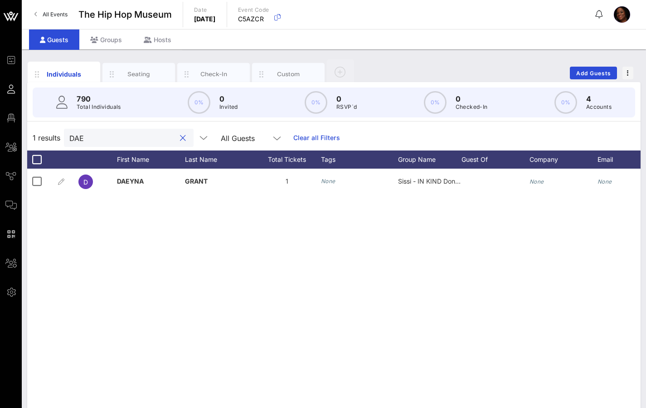
click at [180, 140] on button "clear icon" at bounding box center [183, 138] width 6 height 9
drag, startPoint x: 106, startPoint y: 139, endPoint x: 48, endPoint y: 126, distance: 60.2
click at [51, 132] on div "1 results KINDR All Guests Clear all Filters" at bounding box center [333, 137] width 613 height 25
drag, startPoint x: 91, startPoint y: 137, endPoint x: 48, endPoint y: 136, distance: 42.1
click at [52, 135] on div "1 results [DEMOGRAPHIC_DATA] All Guests Clear all Filters" at bounding box center [333, 137] width 613 height 25
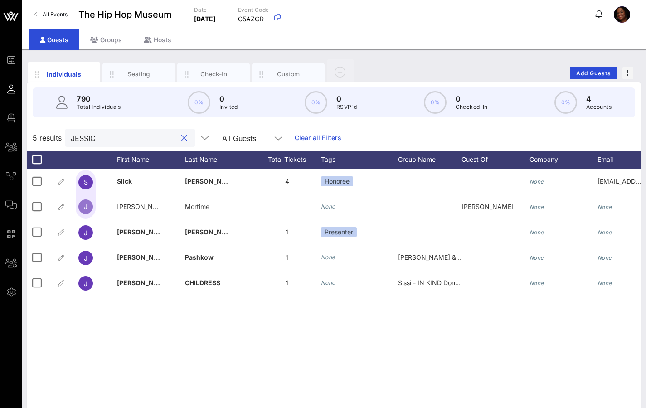
drag, startPoint x: 99, startPoint y: 136, endPoint x: 55, endPoint y: 138, distance: 43.5
click at [55, 138] on div "5 results [PERSON_NAME] All Guests Clear all Filters" at bounding box center [333, 137] width 613 height 25
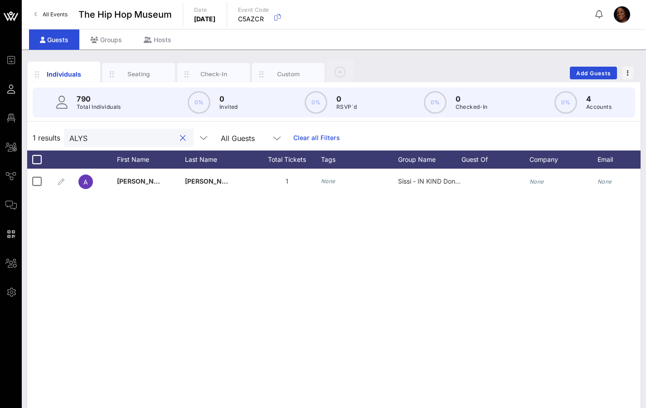
drag, startPoint x: 88, startPoint y: 135, endPoint x: 38, endPoint y: 135, distance: 50.7
click at [45, 137] on div "1 results ALYS All Guests Clear all Filters" at bounding box center [333, 137] width 613 height 25
drag, startPoint x: 102, startPoint y: 138, endPoint x: 36, endPoint y: 130, distance: 66.6
click at [45, 131] on div "1 results [PERSON_NAME] All Guests Clear all Filters" at bounding box center [333, 137] width 613 height 25
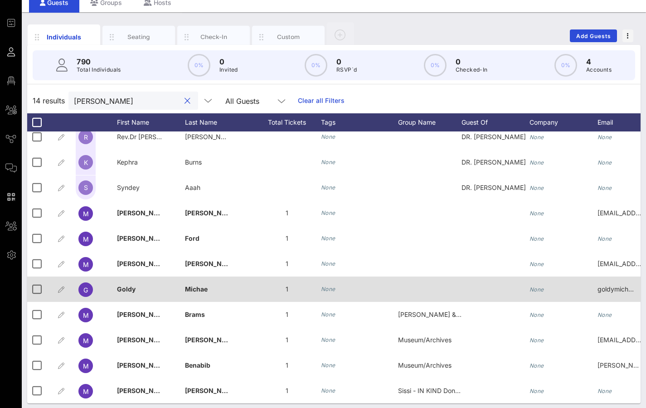
scroll to position [42, 0]
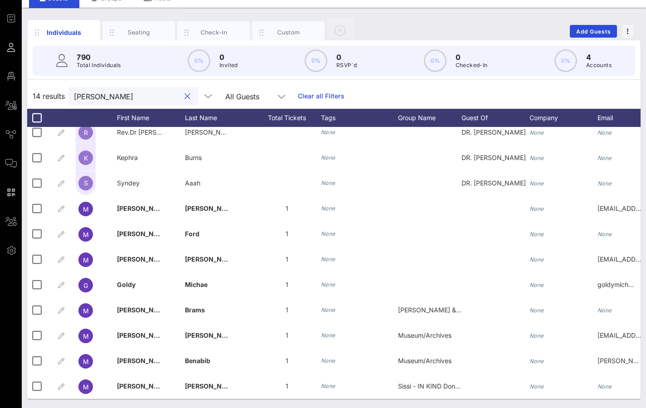
drag, startPoint x: 111, startPoint y: 95, endPoint x: 58, endPoint y: 95, distance: 53.5
click at [59, 95] on div "14 results [PERSON_NAME] All Guests Clear all Filters" at bounding box center [333, 95] width 613 height 25
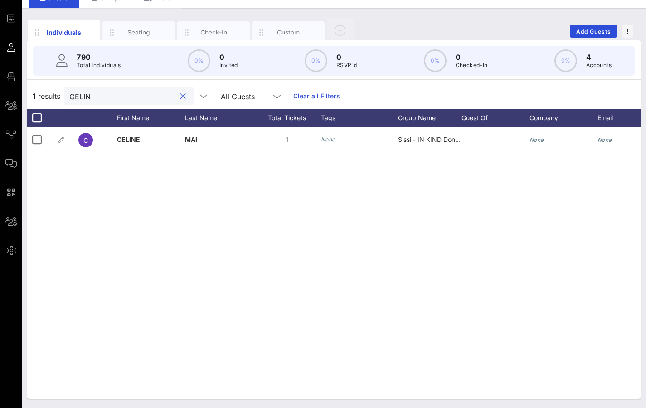
scroll to position [0, 0]
drag, startPoint x: 82, startPoint y: 97, endPoint x: 49, endPoint y: 94, distance: 33.7
click at [57, 94] on div "1 results CELIN All Guests Clear all Filters" at bounding box center [333, 95] width 613 height 25
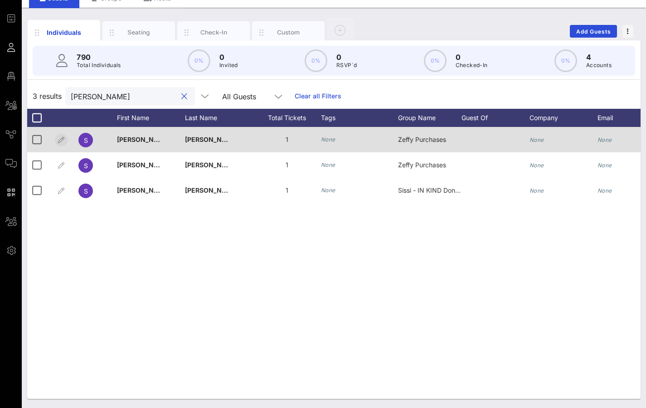
type input "[PERSON_NAME]"
click at [65, 138] on icon "button" at bounding box center [61, 140] width 11 height 11
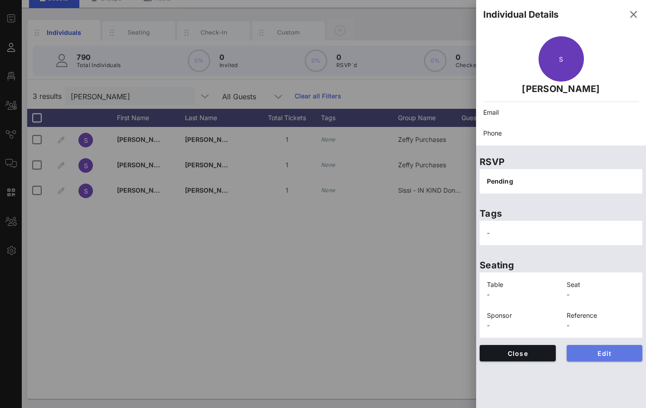
click at [587, 353] on span "Edit" at bounding box center [605, 353] width 62 height 8
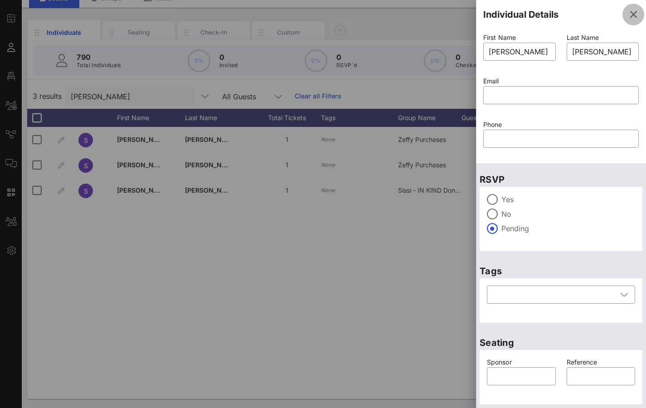
click at [627, 15] on icon "button" at bounding box center [632, 14] width 11 height 11
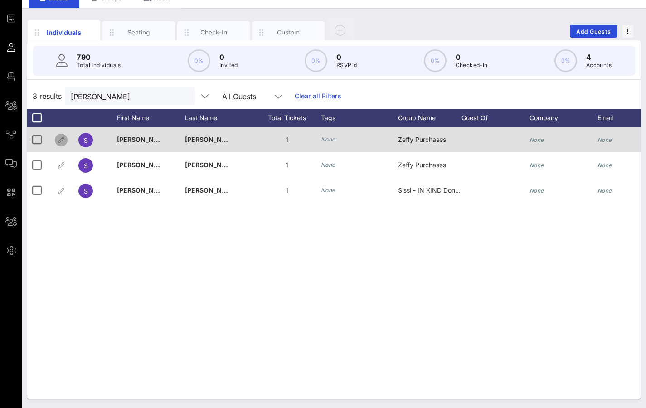
click at [67, 138] on span "button" at bounding box center [61, 140] width 13 height 11
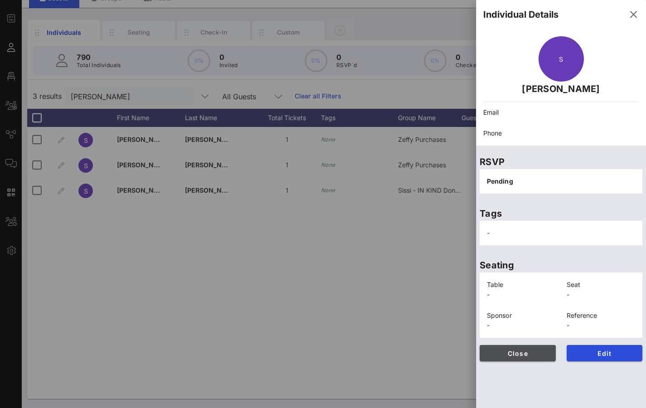
click at [542, 356] on span "Close" at bounding box center [518, 353] width 62 height 8
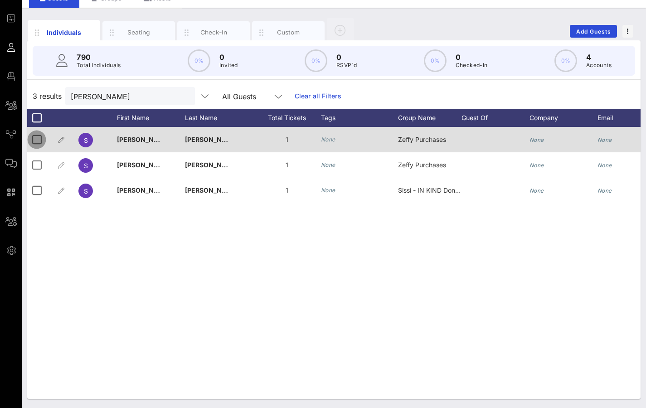
click at [39, 138] on div at bounding box center [36, 139] width 15 height 15
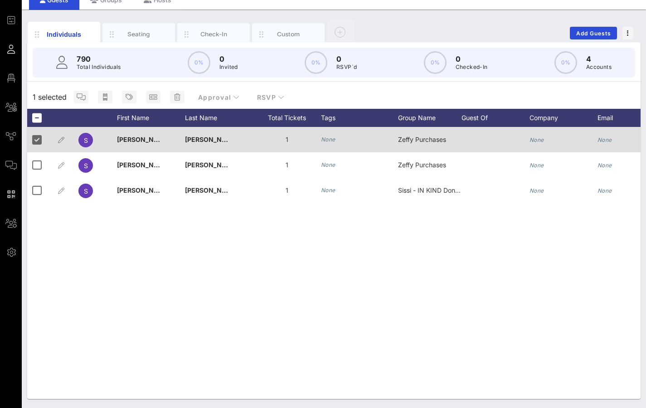
click at [282, 134] on div "1" at bounding box center [287, 139] width 68 height 25
click at [288, 139] on div "1" at bounding box center [287, 139] width 68 height 25
click at [39, 137] on div at bounding box center [36, 139] width 15 height 15
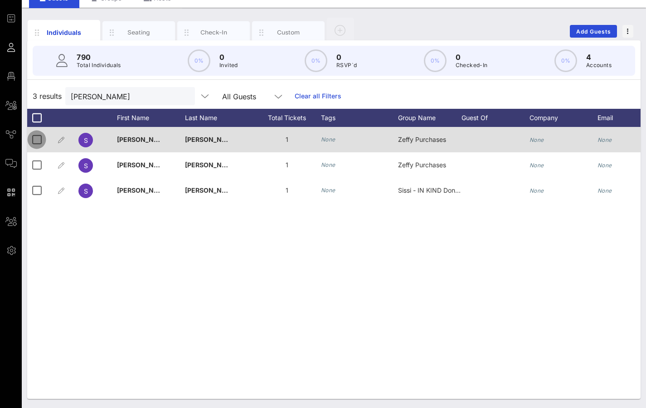
click at [40, 138] on div at bounding box center [36, 139] width 15 height 15
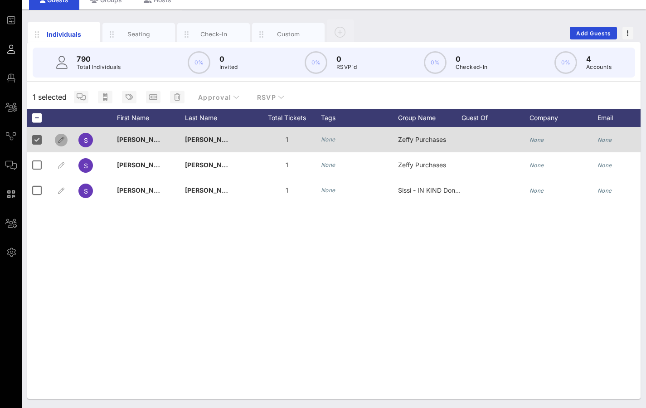
click at [61, 142] on icon "button" at bounding box center [61, 140] width 11 height 11
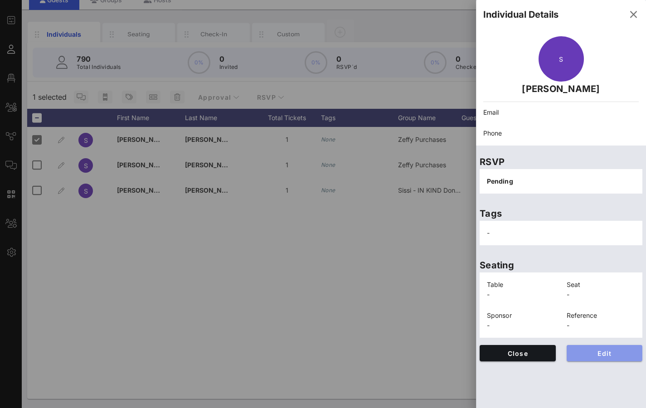
click at [588, 349] on span "Edit" at bounding box center [605, 353] width 62 height 8
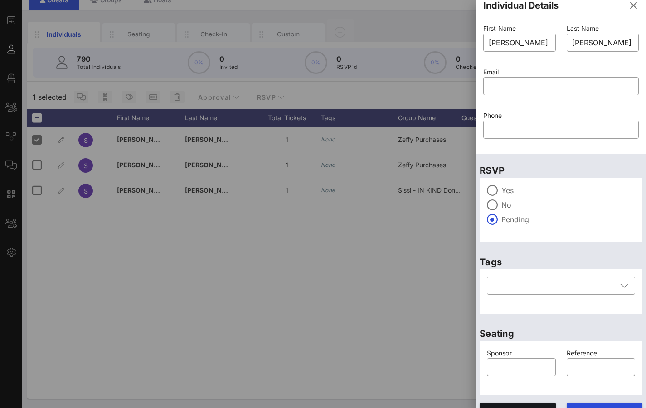
scroll to position [0, 0]
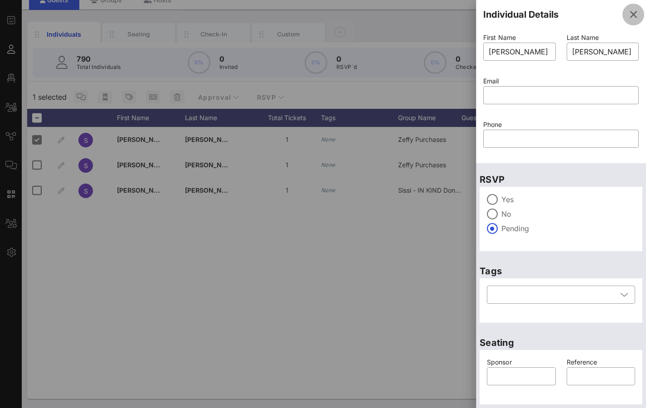
click at [629, 15] on icon "button" at bounding box center [632, 14] width 11 height 11
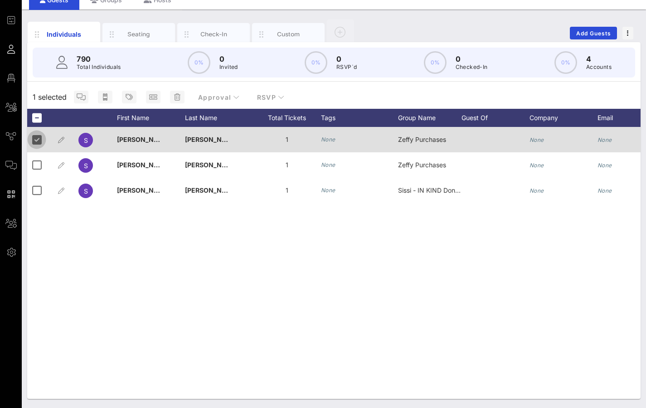
click at [40, 138] on div at bounding box center [36, 139] width 15 height 15
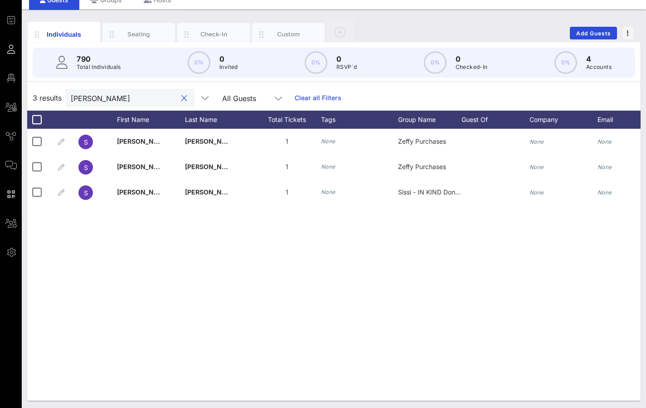
click at [111, 97] on input "[PERSON_NAME]" at bounding box center [124, 98] width 106 height 12
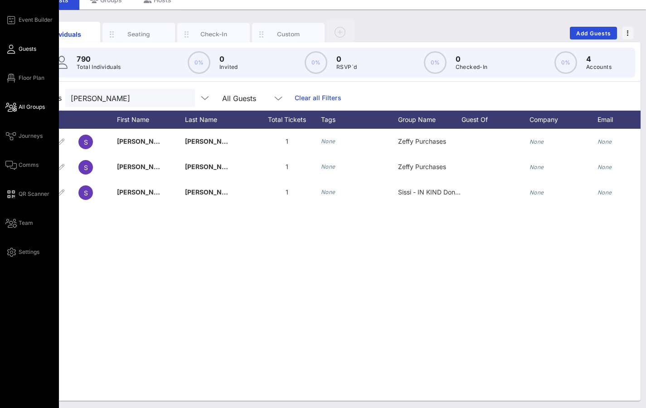
click at [34, 109] on span "All Groups" at bounding box center [32, 107] width 26 height 8
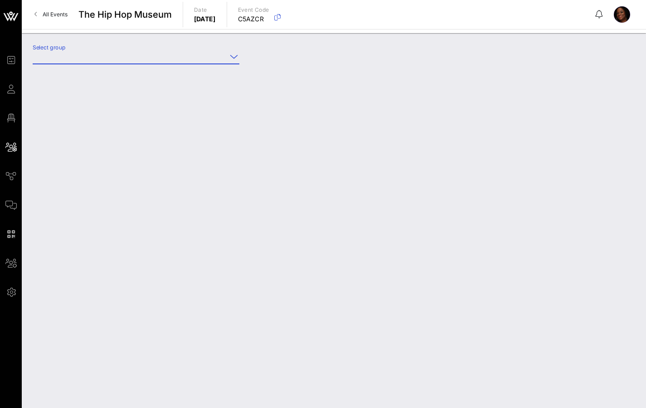
click at [92, 56] on input "Select group" at bounding box center [130, 56] width 194 height 14
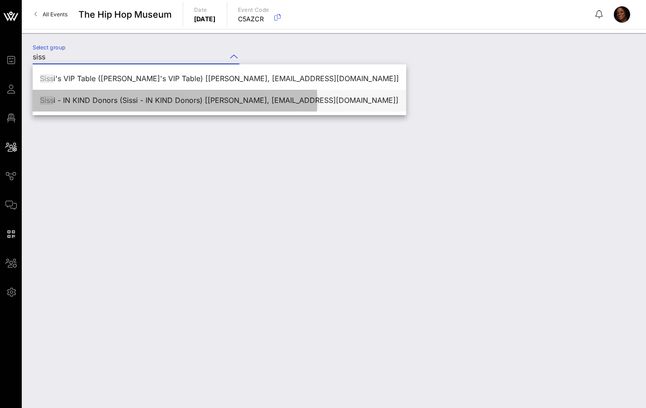
click at [80, 97] on div "Siss i - IN KIND Donors (Sissi - IN KIND Donors) [[PERSON_NAME], [EMAIL_ADDRESS…" at bounding box center [219, 100] width 359 height 9
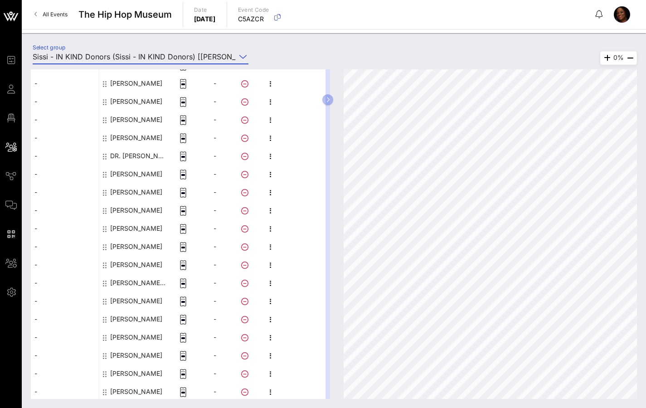
scroll to position [295, 0]
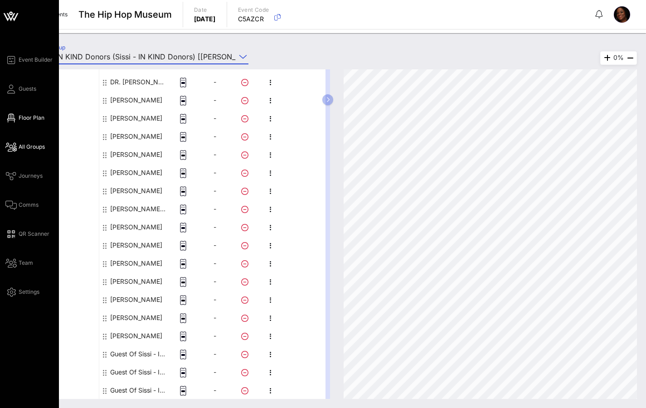
type input "Sissi - IN KIND Donors (Sissi - IN KIND Donors) [[PERSON_NAME], [EMAIL_ADDRESS]…"
click at [37, 120] on span "Floor Plan" at bounding box center [32, 118] width 26 height 8
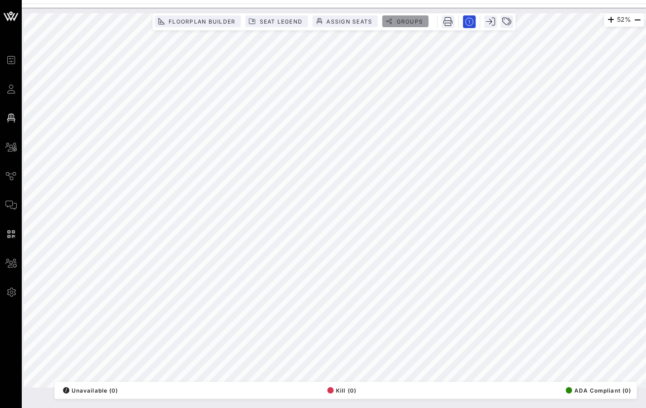
click at [415, 23] on span "Groups" at bounding box center [408, 21] width 27 height 7
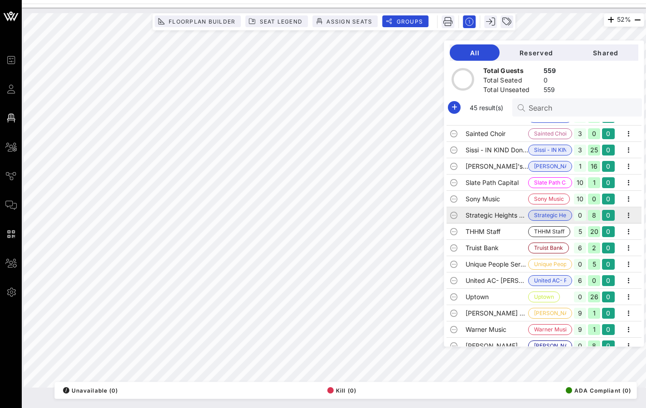
scroll to position [490, 0]
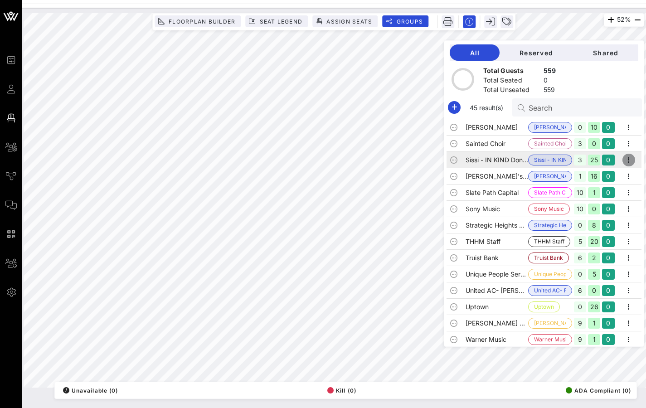
click at [627, 160] on icon "button" at bounding box center [628, 159] width 11 height 11
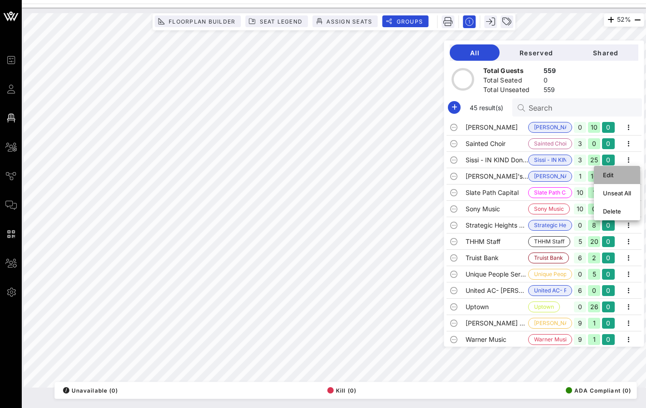
click at [601, 173] on div "Edit" at bounding box center [616, 175] width 46 height 18
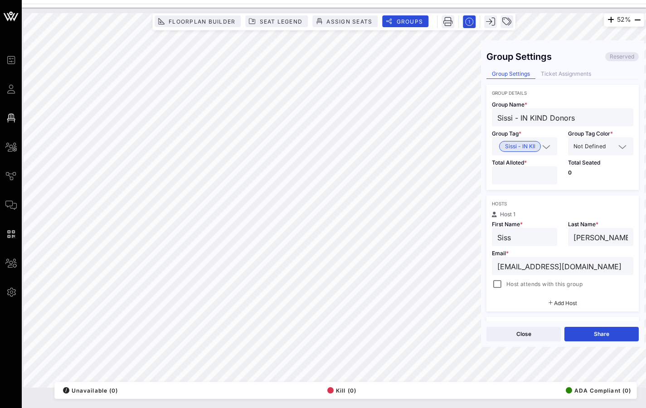
click at [545, 178] on input "**" at bounding box center [524, 175] width 54 height 12
type input "**"
click at [545, 178] on input "**" at bounding box center [524, 175] width 54 height 12
click at [617, 333] on button "Save" at bounding box center [601, 334] width 74 height 14
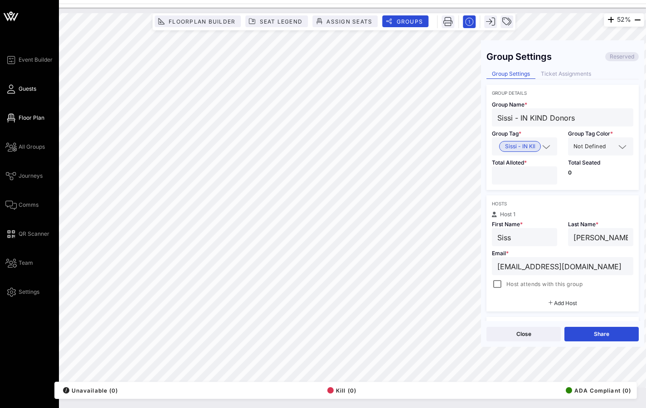
click at [30, 91] on span "Guests" at bounding box center [28, 89] width 18 height 8
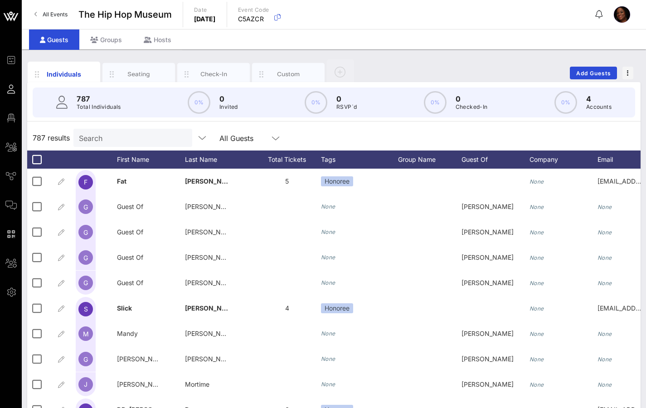
click at [127, 134] on input "Search" at bounding box center [132, 138] width 106 height 12
click at [99, 137] on input "text" at bounding box center [132, 138] width 106 height 12
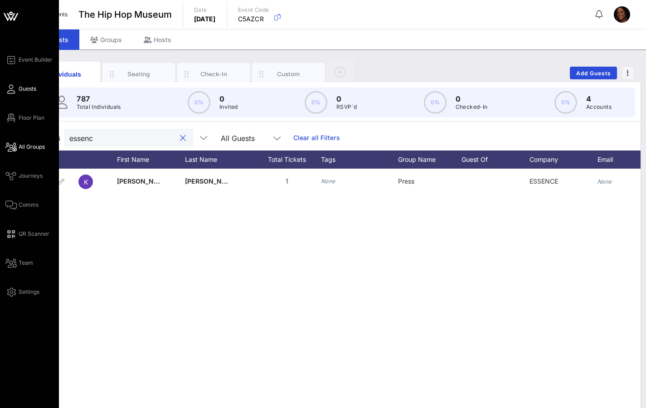
type input "essenc"
click at [31, 149] on span "All Groups" at bounding box center [32, 147] width 26 height 8
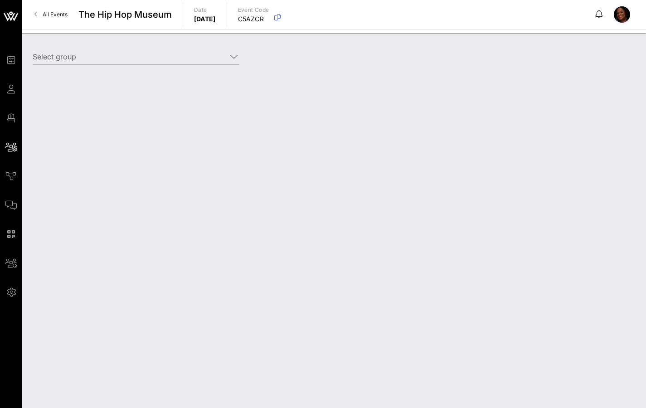
click at [116, 57] on input "Select group" at bounding box center [130, 56] width 194 height 14
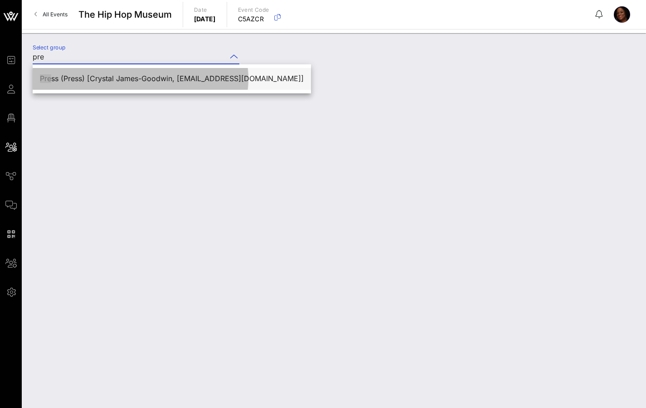
click at [139, 79] on div "Pre ss (Press) [Crystal James-Goodwin, [EMAIL_ADDRESS][DOMAIN_NAME]]" at bounding box center [172, 78] width 264 height 9
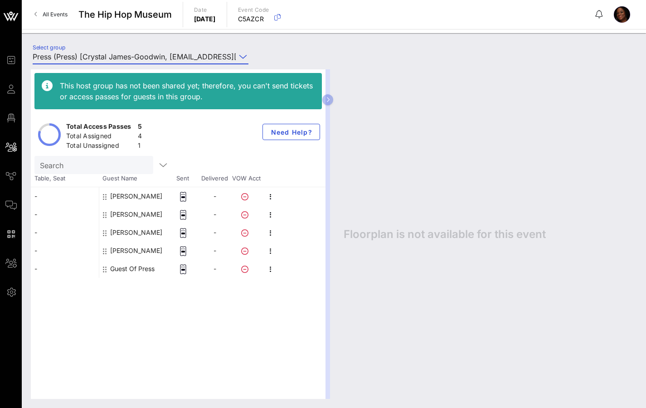
type input "Press (Press) [Crystal James-Goodwin, [EMAIL_ADDRESS][DOMAIN_NAME]]"
click at [151, 270] on div "Guest Of Press" at bounding box center [132, 269] width 44 height 18
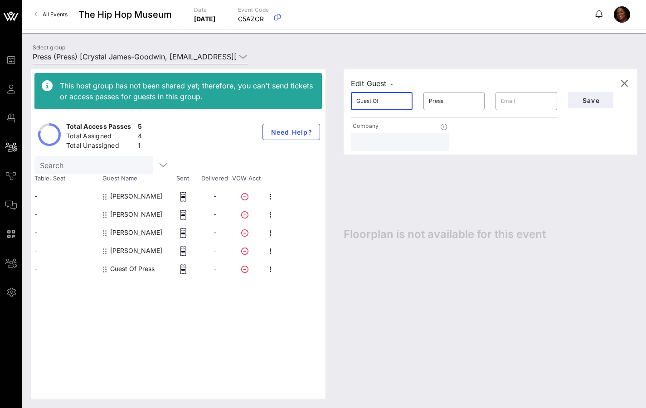
drag, startPoint x: 405, startPoint y: 101, endPoint x: 344, endPoint y: 101, distance: 61.2
click at [345, 101] on div "Edit Guest - ​ Guest Of ​ Press ​ Company Save" at bounding box center [489, 111] width 293 height 85
drag, startPoint x: 453, startPoint y: 102, endPoint x: 412, endPoint y: 103, distance: 41.7
click at [412, 103] on div "​ [PERSON_NAME] ​ Press ​" at bounding box center [453, 101] width 217 height 29
type input "[PERSON_NAME]"
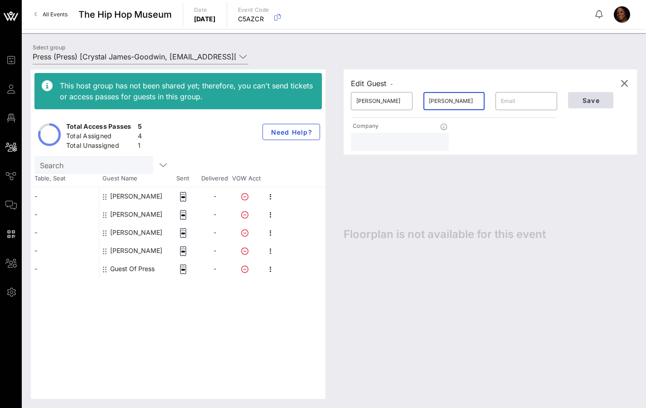
type input "[PERSON_NAME]"
click at [593, 104] on button "Save" at bounding box center [590, 100] width 45 height 16
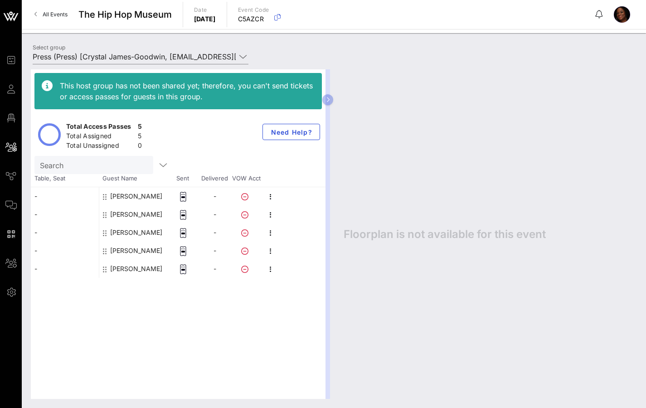
click at [123, 269] on div "[PERSON_NAME]" at bounding box center [136, 269] width 52 height 18
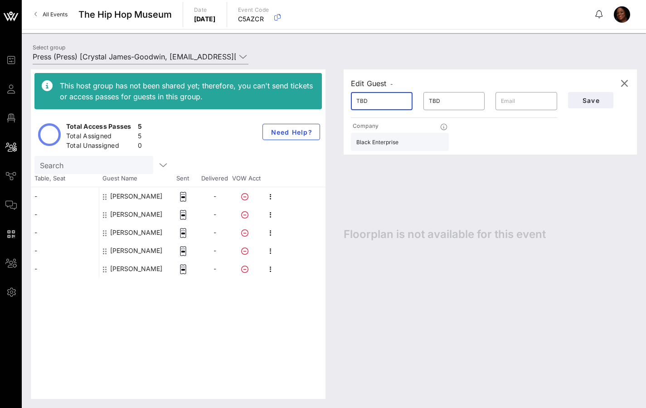
drag, startPoint x: 386, startPoint y: 102, endPoint x: 325, endPoint y: 101, distance: 60.3
click at [326, 101] on div "This host group has not been shared yet; therefore, you can't send tickets or a…" at bounding box center [334, 233] width 606 height 329
type input "[PERSON_NAME]"
type input "m"
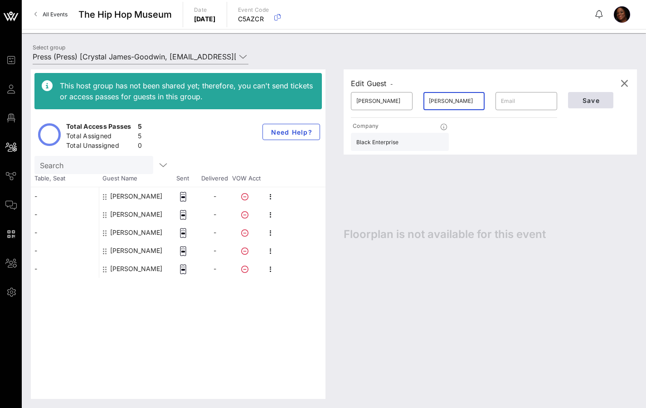
type input "[PERSON_NAME]"
click at [591, 101] on span "Save" at bounding box center [590, 100] width 31 height 8
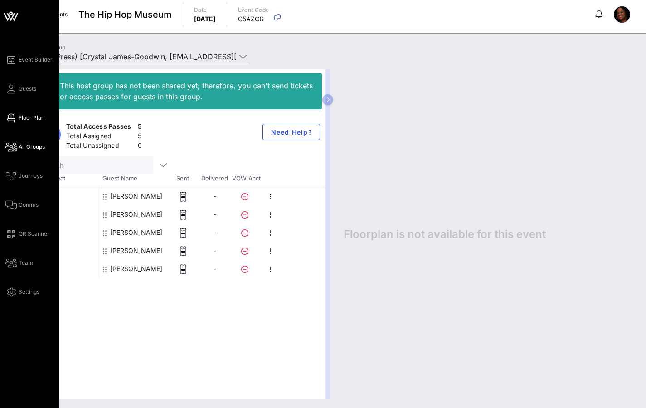
click at [40, 121] on span "Floor Plan" at bounding box center [32, 118] width 26 height 8
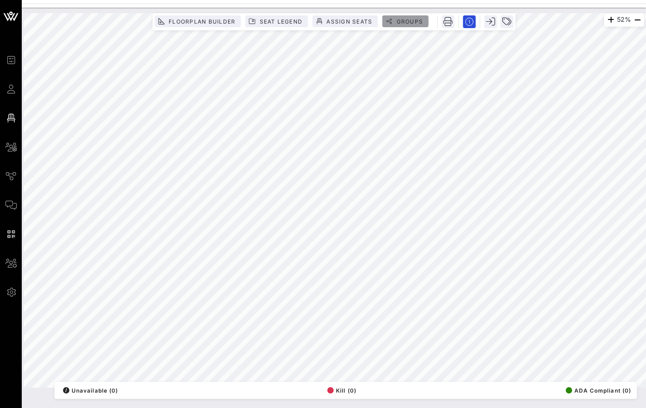
click at [423, 19] on button "Groups" at bounding box center [405, 21] width 46 height 12
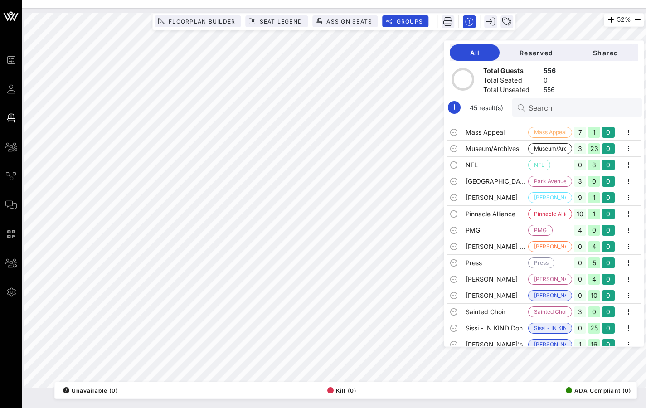
scroll to position [340, 0]
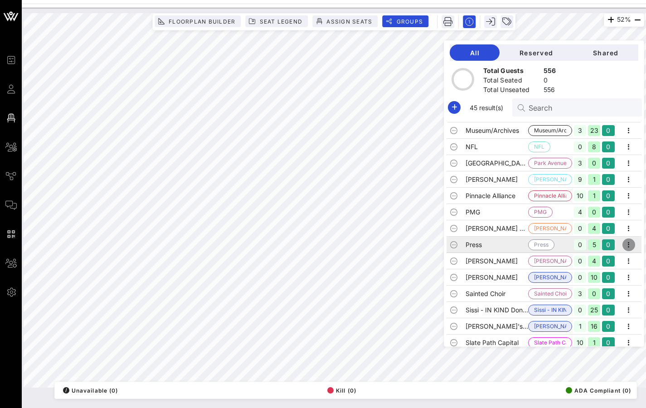
click at [625, 246] on icon "button" at bounding box center [628, 244] width 11 height 11
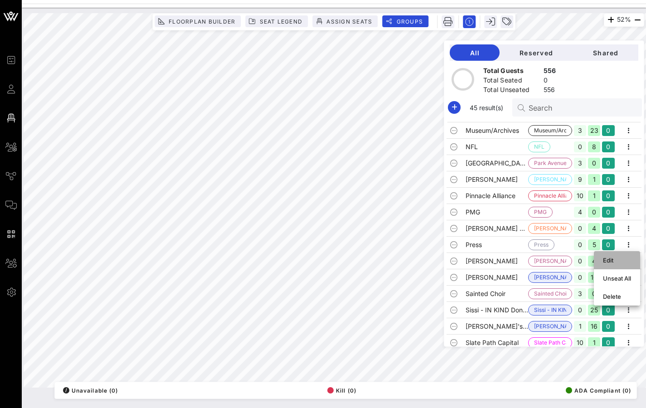
click at [612, 261] on div "Edit" at bounding box center [617, 259] width 28 height 7
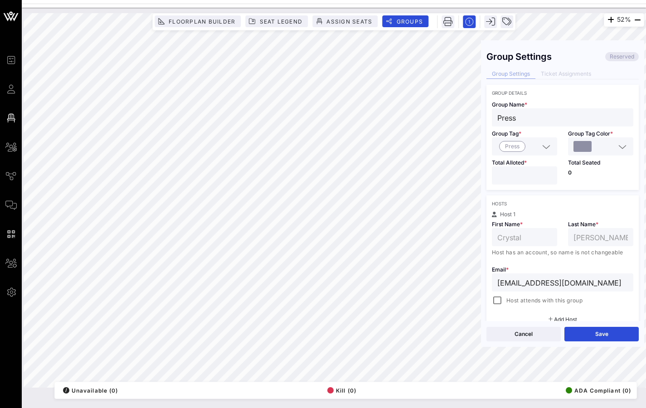
click at [545, 174] on input "*" at bounding box center [524, 175] width 54 height 12
click at [546, 174] on input "*" at bounding box center [524, 175] width 54 height 12
type input "*"
click at [547, 174] on input "*" at bounding box center [524, 175] width 54 height 12
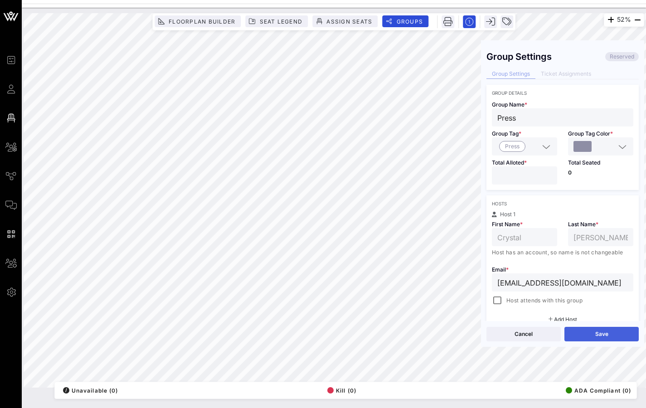
click at [625, 332] on button "Save" at bounding box center [601, 334] width 74 height 14
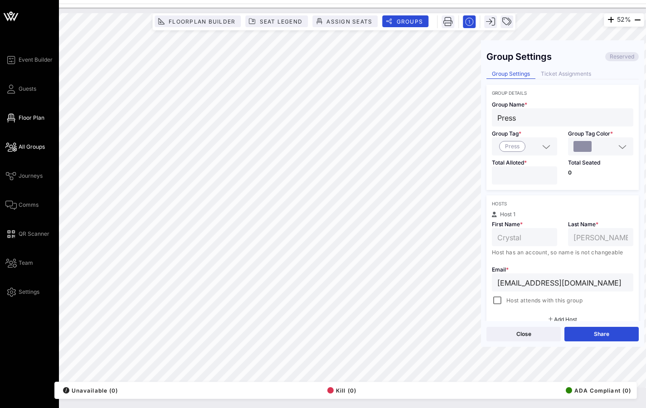
click at [34, 144] on span "All Groups" at bounding box center [32, 147] width 26 height 8
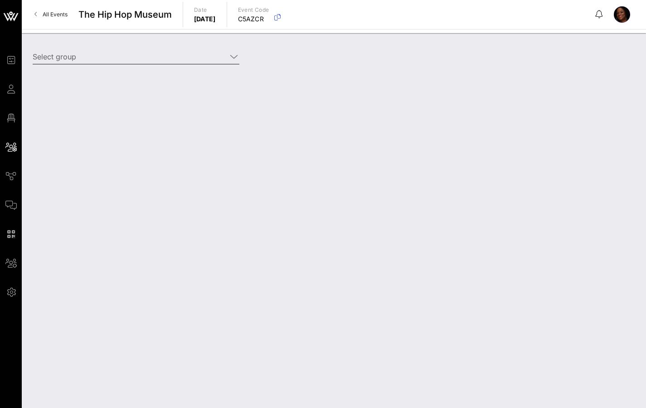
click at [113, 55] on input "Select group" at bounding box center [130, 56] width 194 height 14
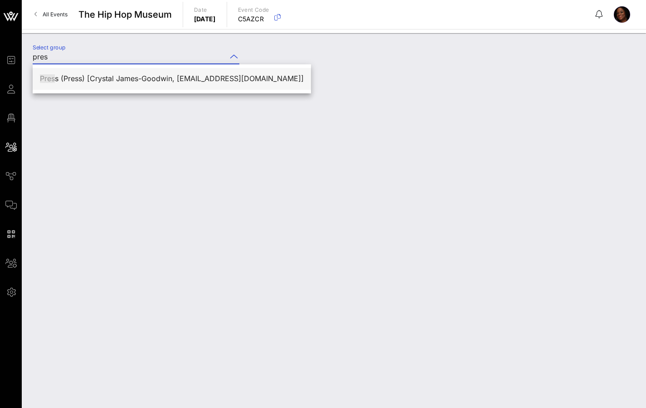
click at [120, 75] on div "Pres s (Press) [Crystal James-Goodwin, [EMAIL_ADDRESS][DOMAIN_NAME]]" at bounding box center [172, 78] width 264 height 9
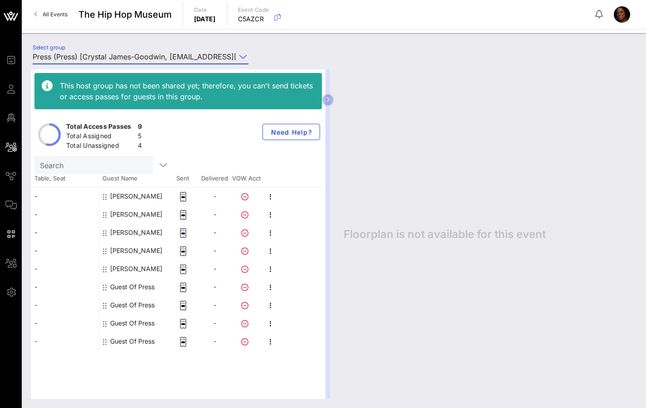
type input "Press (Press) [Crystal James-Goodwin, [EMAIL_ADDRESS][DOMAIN_NAME]]"
click at [139, 285] on div "Guest Of Press" at bounding box center [132, 287] width 44 height 18
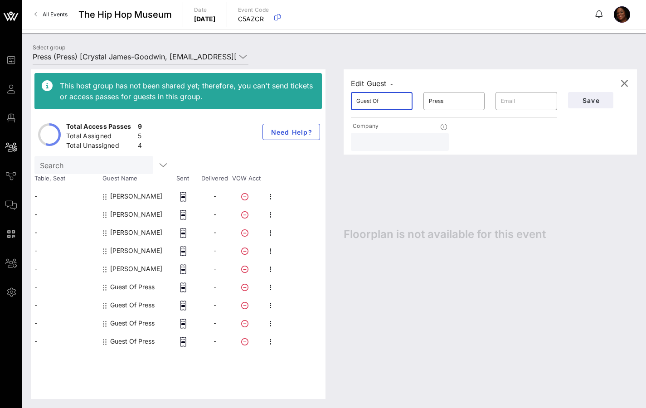
drag, startPoint x: 390, startPoint y: 101, endPoint x: 330, endPoint y: 96, distance: 59.6
click at [332, 96] on div "This host group has not been shared yet; therefore, you can't send tickets or a…" at bounding box center [334, 233] width 606 height 329
type input "[PERSON_NAME]"
click at [583, 103] on span "Save" at bounding box center [590, 100] width 31 height 8
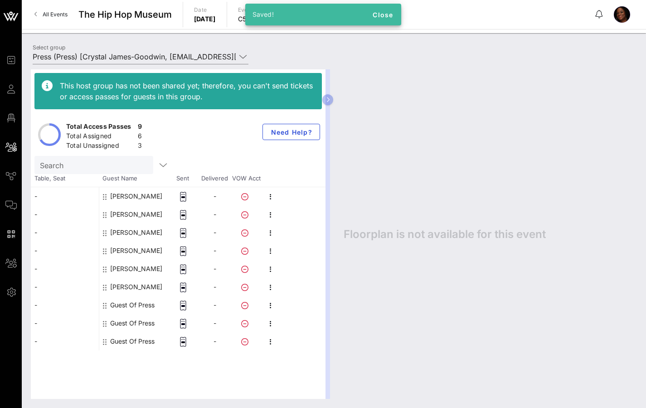
click at [143, 301] on div "Guest Of Press" at bounding box center [132, 305] width 44 height 18
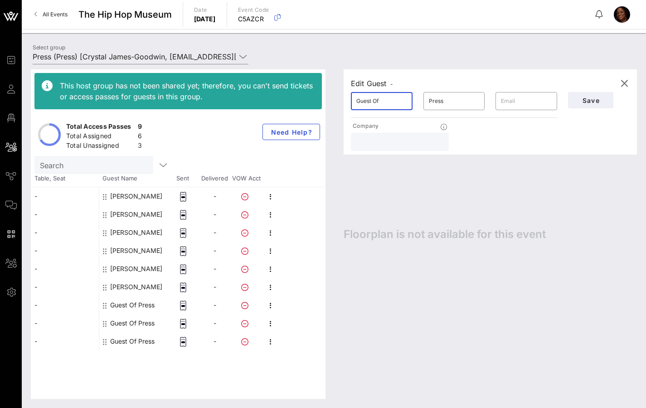
drag, startPoint x: 395, startPoint y: 103, endPoint x: 339, endPoint y: 101, distance: 56.2
click at [339, 101] on div "Edit Guest - ​ Guest Of ​ Press ​ Company Save Floorplan is not available for t…" at bounding box center [485, 233] width 302 height 329
type input "[PERSON_NAME]"
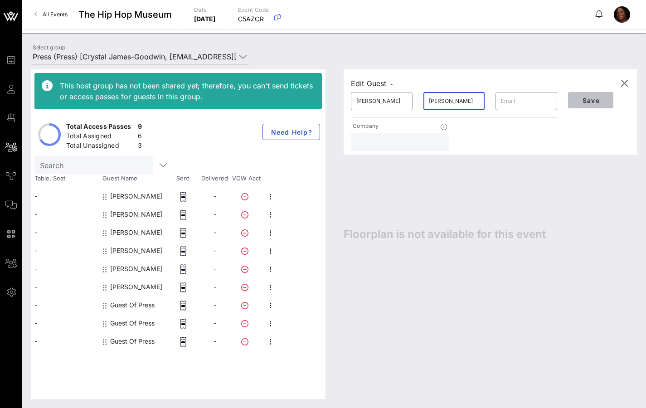
click at [585, 99] on span "Save" at bounding box center [590, 100] width 31 height 8
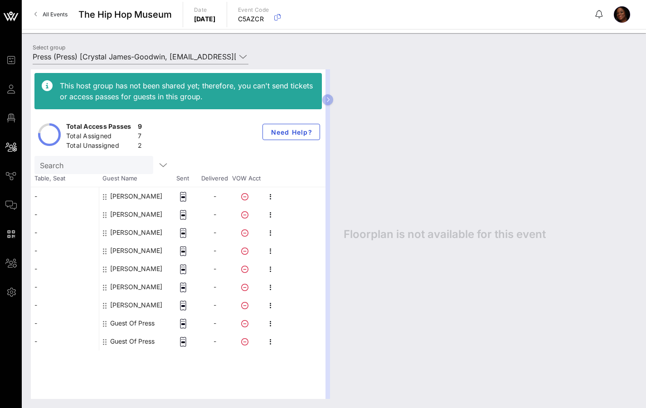
click at [131, 319] on div "Guest Of Press" at bounding box center [132, 323] width 44 height 18
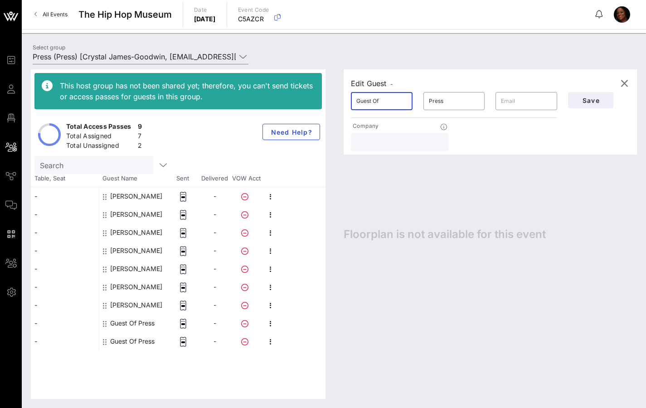
drag, startPoint x: 392, startPoint y: 101, endPoint x: 329, endPoint y: 96, distance: 63.6
click at [329, 96] on div "This host group has not been shared yet; therefore, you can't send tickets or a…" at bounding box center [334, 233] width 606 height 329
type input "[PERSON_NAME]"
type input "Niecy"
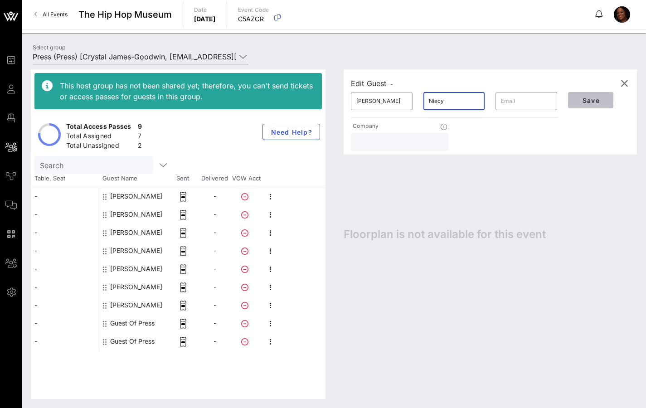
click at [594, 98] on span "Save" at bounding box center [590, 100] width 31 height 8
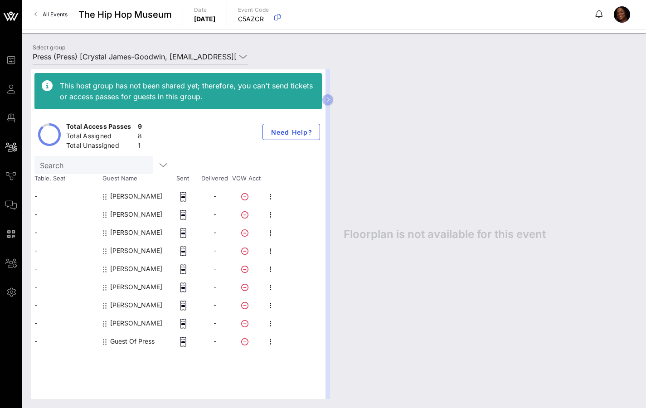
click at [133, 339] on div "Guest Of Press" at bounding box center [132, 341] width 44 height 18
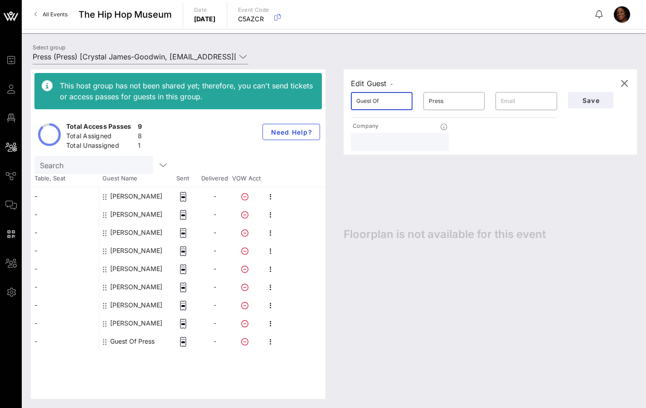
drag, startPoint x: 395, startPoint y: 105, endPoint x: 325, endPoint y: 102, distance: 70.3
click at [325, 102] on div "This host group has not been shared yet; therefore, you can't send tickets or a…" at bounding box center [334, 233] width 606 height 329
type input "t"
type input "TBD"
click at [603, 102] on span "Save" at bounding box center [590, 100] width 31 height 8
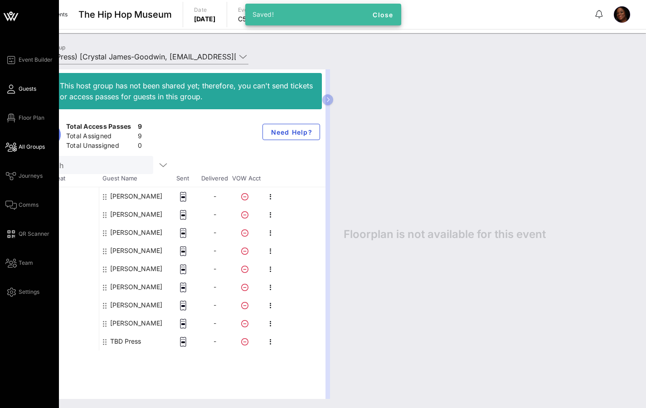
click at [35, 91] on span "Guests" at bounding box center [28, 89] width 18 height 8
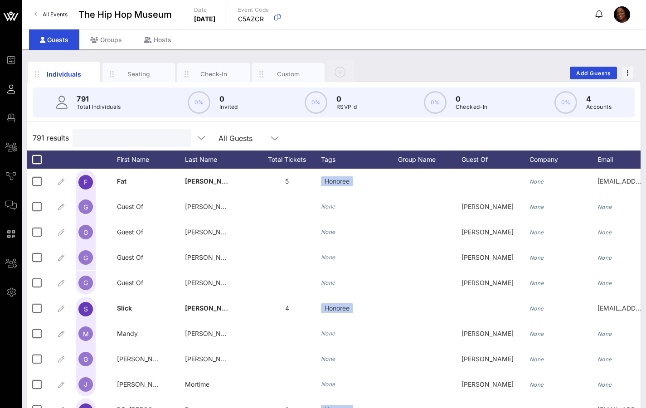
click at [93, 136] on input "text" at bounding box center [131, 138] width 106 height 12
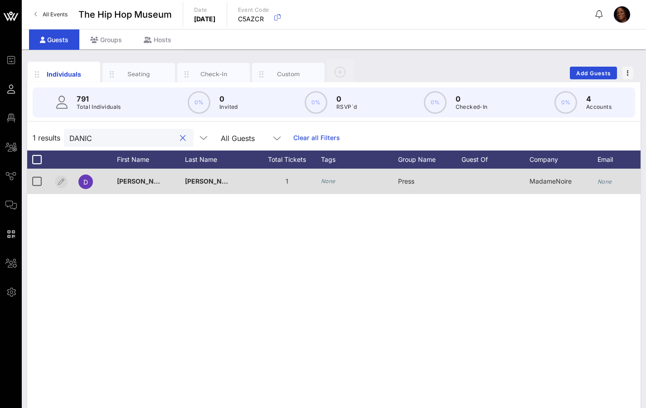
type input "DANIC"
click at [62, 178] on icon "button" at bounding box center [61, 181] width 11 height 11
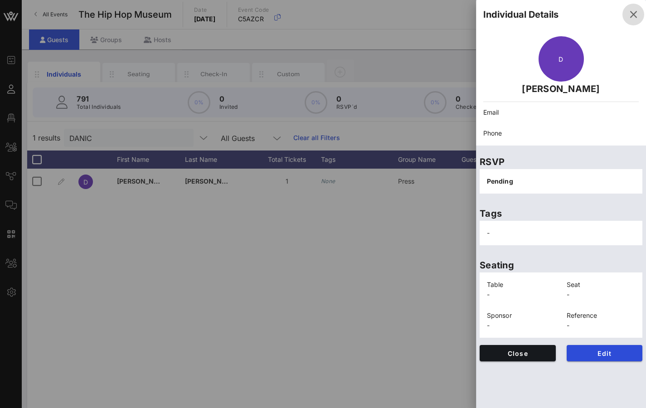
click at [632, 13] on icon "button" at bounding box center [632, 14] width 11 height 11
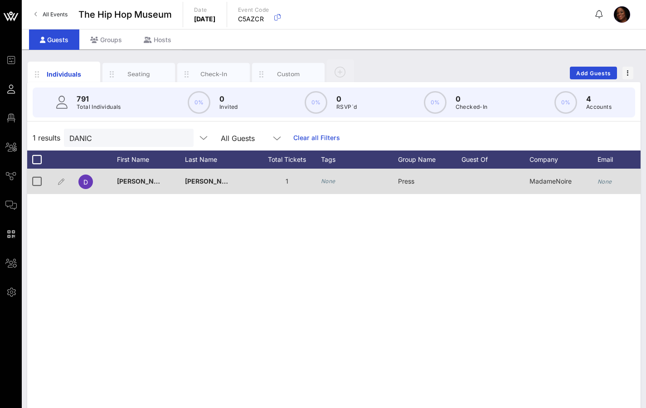
click at [412, 182] on span "Press" at bounding box center [406, 181] width 16 height 8
click at [60, 178] on icon "button" at bounding box center [61, 181] width 11 height 11
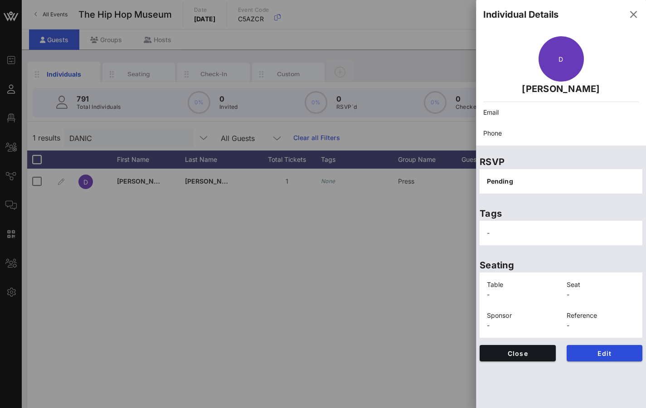
click at [157, 204] on div at bounding box center [323, 204] width 646 height 408
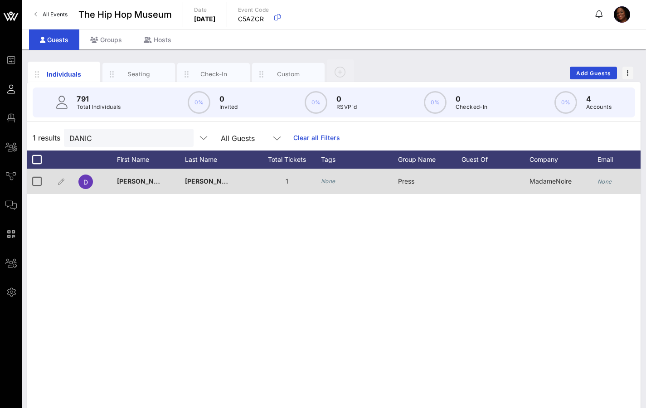
click at [552, 181] on span "MadameNoire" at bounding box center [550, 181] width 42 height 8
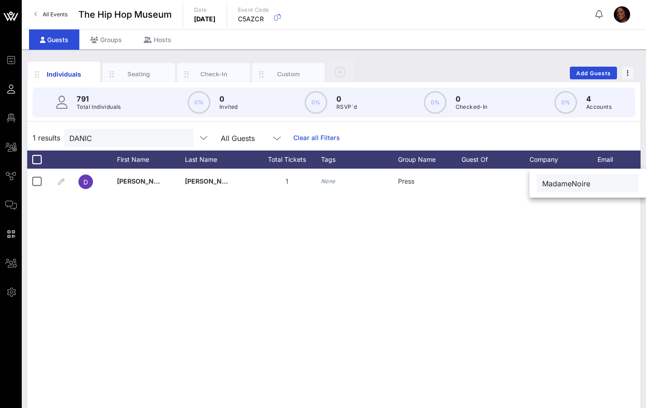
click at [376, 227] on div "D [PERSON_NAME] 1 None Press MadameNoire None None" at bounding box center [333, 305] width 613 height 272
click at [180, 138] on button "clear icon" at bounding box center [183, 138] width 6 height 9
drag, startPoint x: 116, startPoint y: 134, endPoint x: 43, endPoint y: 133, distance: 72.5
click at [43, 133] on div "1 results [PERSON_NAME] All Guests Clear all Filters" at bounding box center [333, 137] width 613 height 25
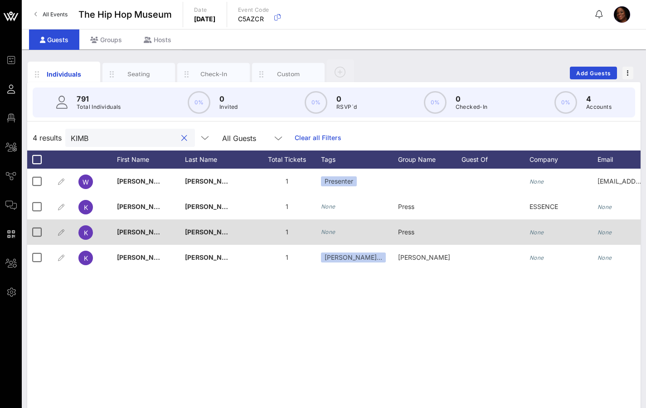
type input "KIMB"
click at [532, 231] on icon "None" at bounding box center [536, 232] width 14 height 7
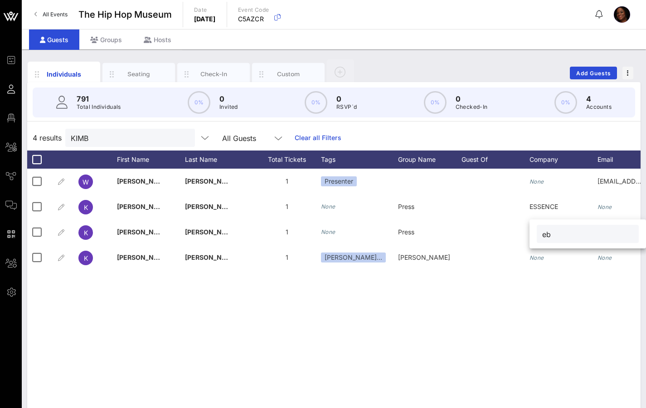
type input "e"
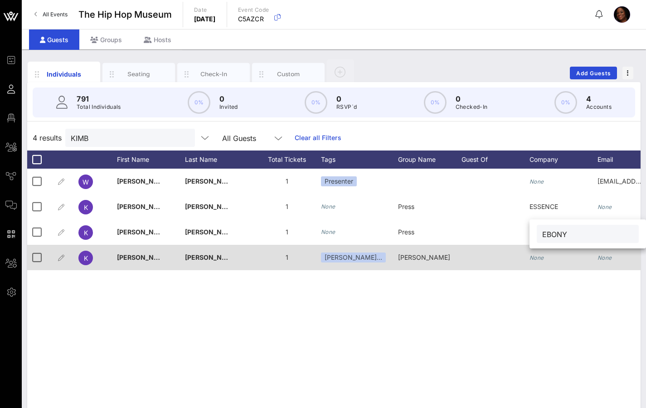
type input "EBONY"
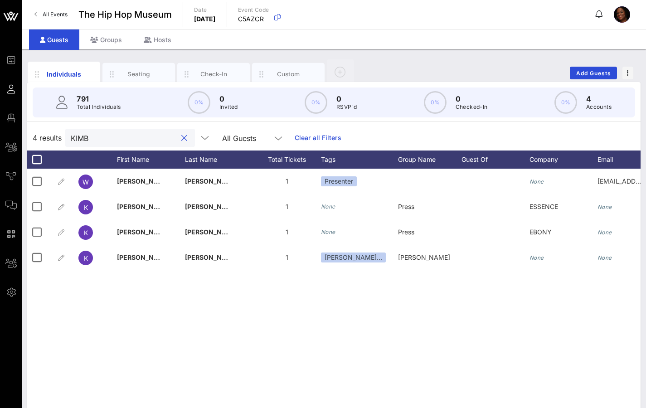
drag, startPoint x: 120, startPoint y: 136, endPoint x: 53, endPoint y: 135, distance: 66.6
click at [56, 136] on div "4 results KIMB All Guests Clear all Filters" at bounding box center [333, 137] width 613 height 25
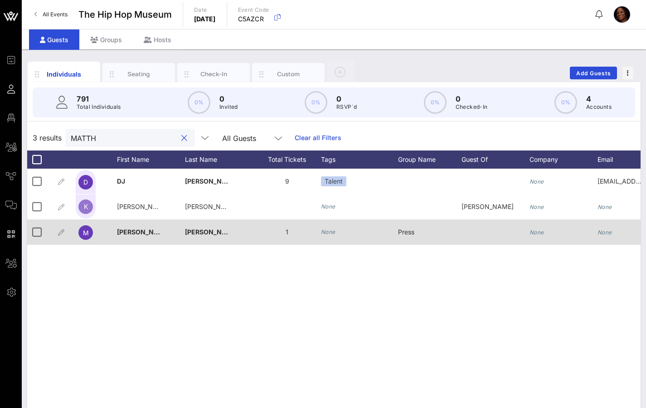
type input "MATTH"
click at [534, 231] on icon "None" at bounding box center [536, 232] width 14 height 7
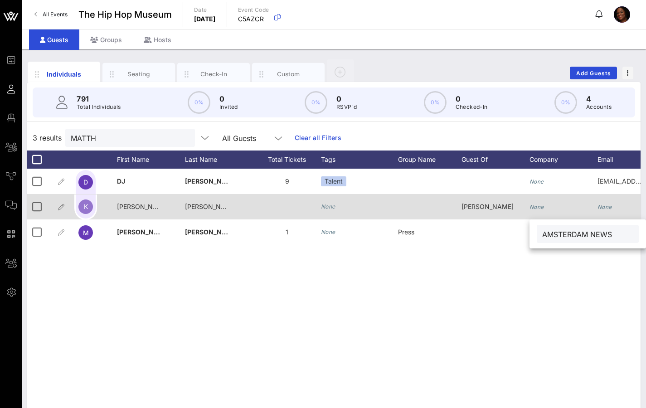
type input "AMSTERDAM NEWS"
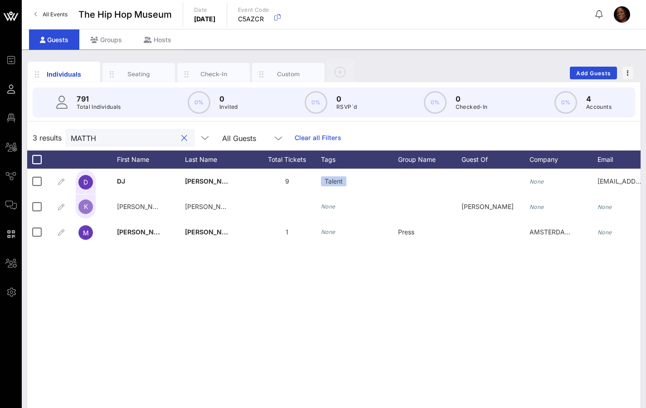
drag, startPoint x: 115, startPoint y: 138, endPoint x: 36, endPoint y: 128, distance: 79.5
click at [46, 131] on div "3 results MATTH All Guests Clear all Filters" at bounding box center [333, 137] width 613 height 25
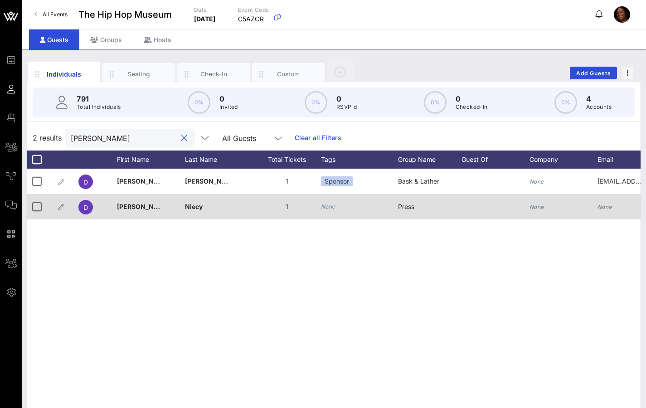
type input "[PERSON_NAME]"
click at [537, 206] on icon "None" at bounding box center [536, 206] width 14 height 7
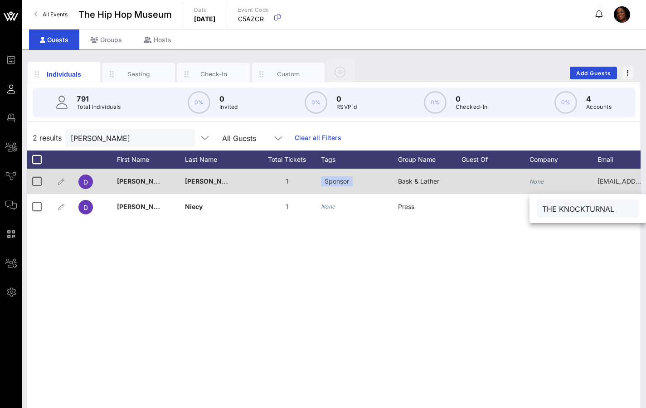
type input "THE KNOCKTURNAL"
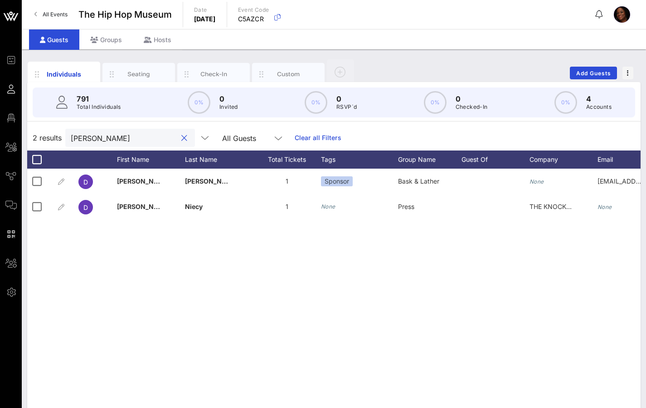
drag, startPoint x: 120, startPoint y: 139, endPoint x: 39, endPoint y: 133, distance: 80.9
click at [42, 133] on div "2 results [PERSON_NAME] All Guests Clear all Filters" at bounding box center [333, 137] width 613 height 25
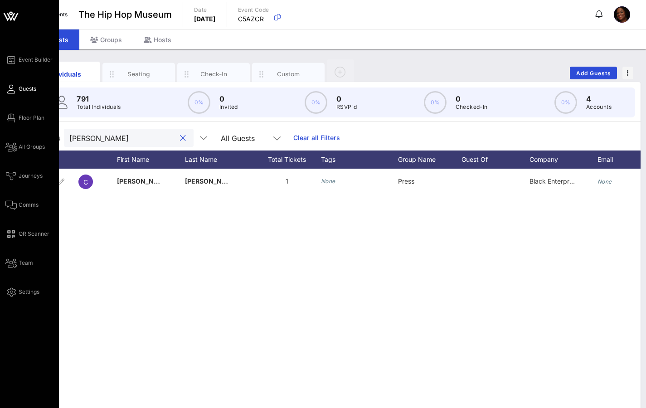
type input "[PERSON_NAME]"
click at [36, 90] on div "Event Builder Guests Floor Plan All Groups Journeys Comms QR Scanner Team Setti…" at bounding box center [31, 175] width 53 height 243
click at [35, 146] on span "All Groups" at bounding box center [32, 147] width 26 height 8
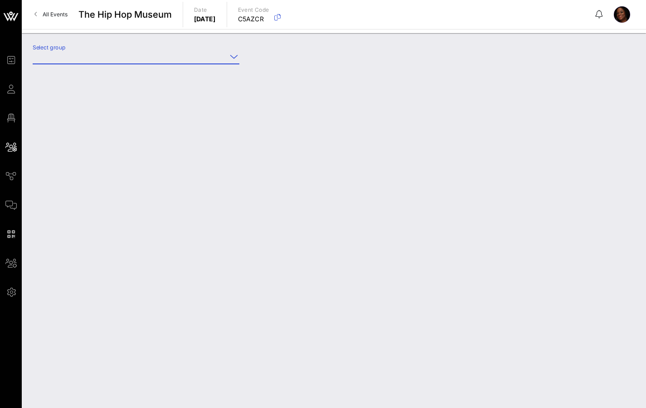
click at [98, 53] on input "Select group" at bounding box center [130, 56] width 194 height 14
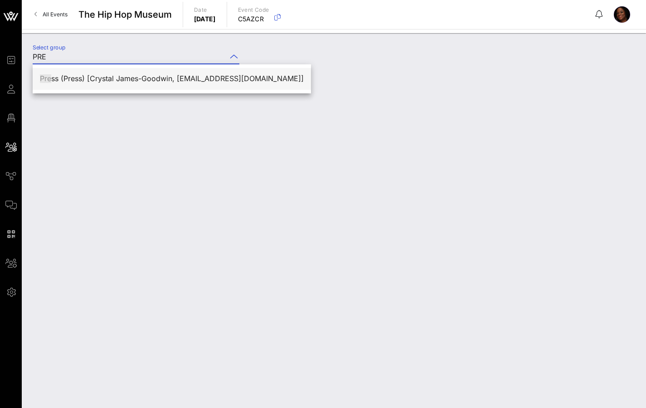
click at [113, 78] on div "Pre ss (Press) [Crystal James-Goodwin, [EMAIL_ADDRESS][DOMAIN_NAME]]" at bounding box center [172, 78] width 264 height 9
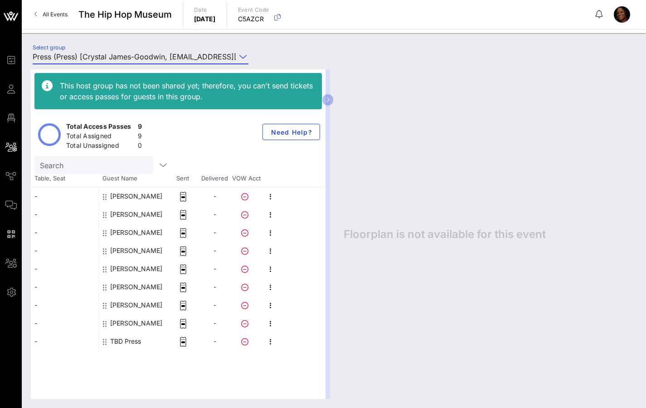
type input "Press (Press) [Crystal James-Goodwin, [EMAIL_ADDRESS][DOMAIN_NAME]]"
click at [131, 340] on div "TBD Press" at bounding box center [125, 341] width 31 height 18
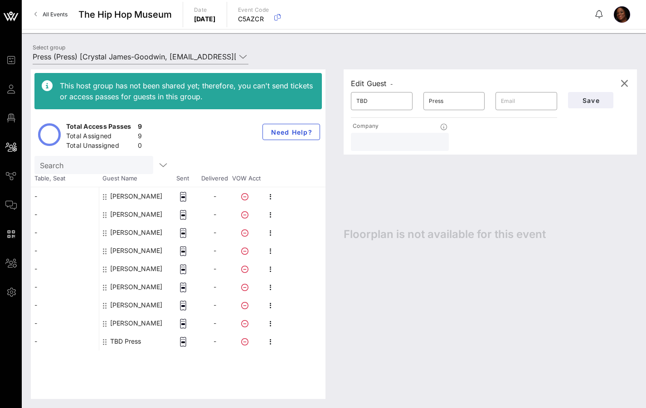
click at [390, 140] on input "text" at bounding box center [399, 142] width 87 height 12
click at [369, 102] on input "TBD" at bounding box center [381, 101] width 51 height 14
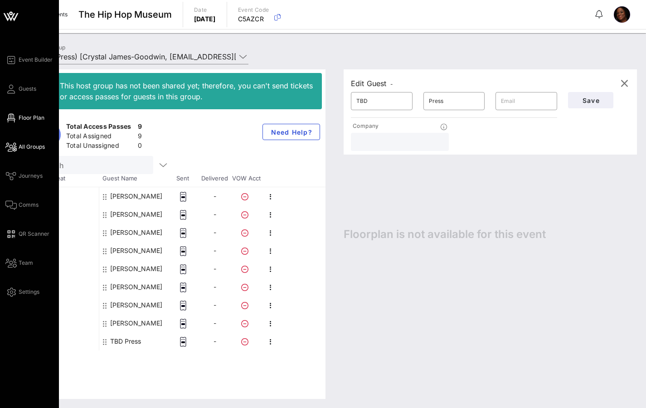
click at [35, 116] on span "Floor Plan" at bounding box center [32, 118] width 26 height 8
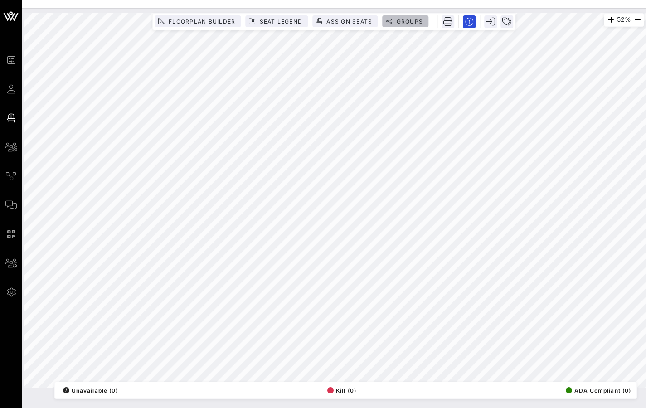
click at [416, 18] on span "Groups" at bounding box center [408, 21] width 27 height 7
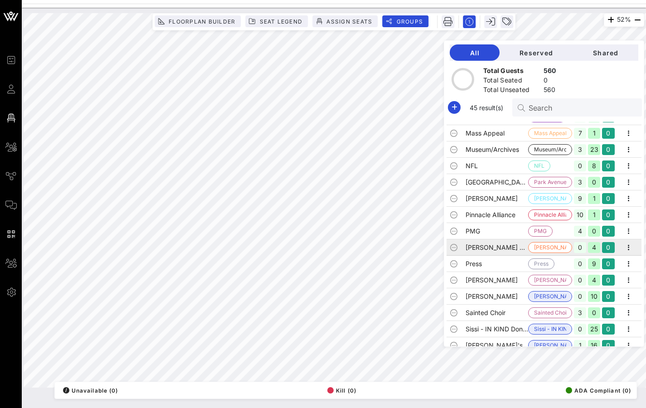
scroll to position [330, 0]
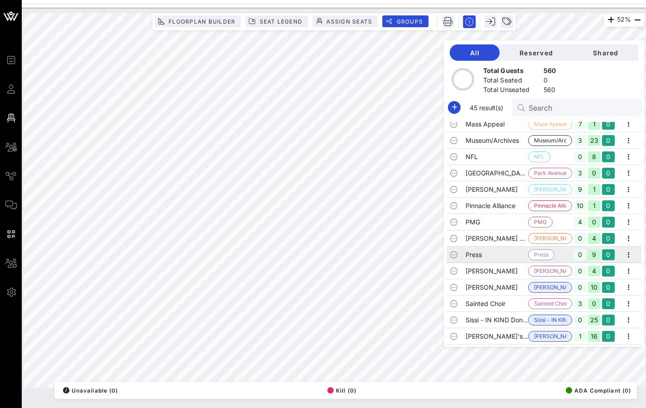
click at [510, 255] on td "Press" at bounding box center [496, 254] width 63 height 16
click at [623, 252] on icon "button" at bounding box center [628, 254] width 11 height 11
click at [611, 268] on div "Edit" at bounding box center [617, 269] width 28 height 7
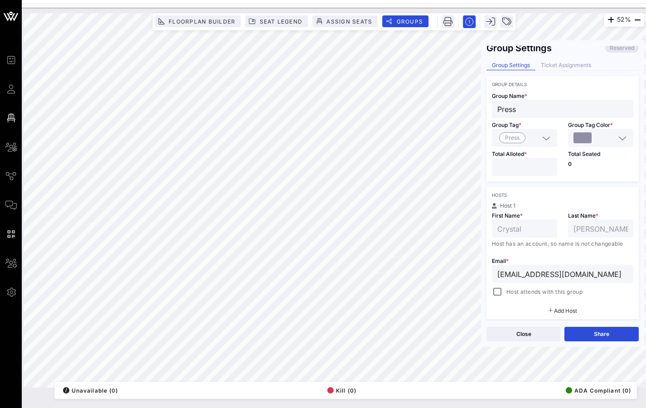
scroll to position [0, 0]
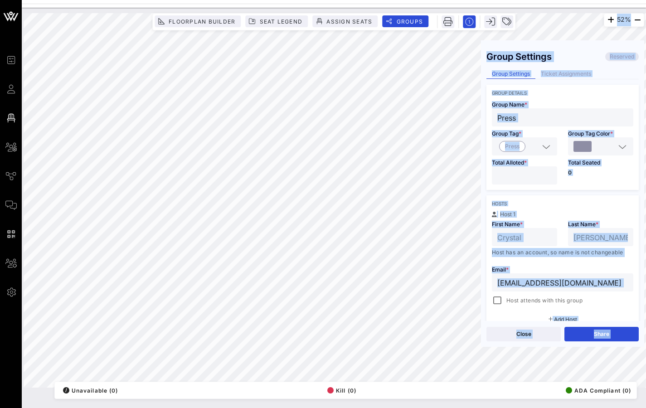
click at [59, 0] on div at bounding box center [334, 2] width 624 height 4
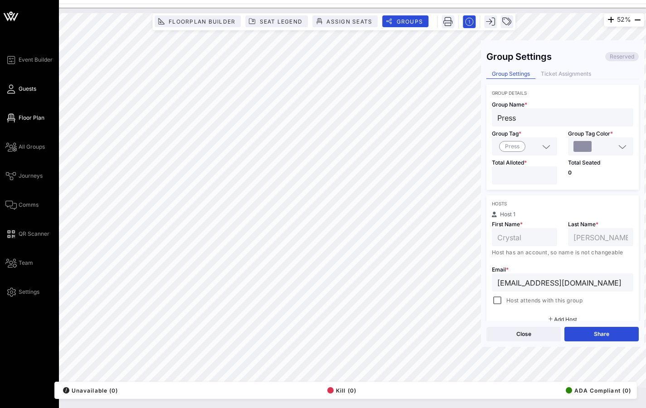
click at [35, 93] on link "Guests" at bounding box center [20, 88] width 31 height 11
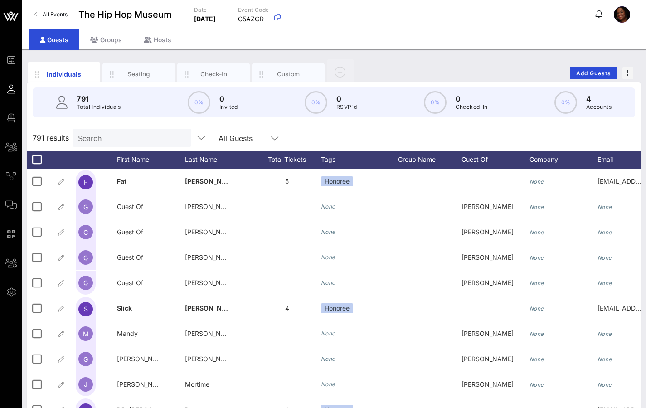
click at [105, 140] on input "Search" at bounding box center [131, 138] width 106 height 12
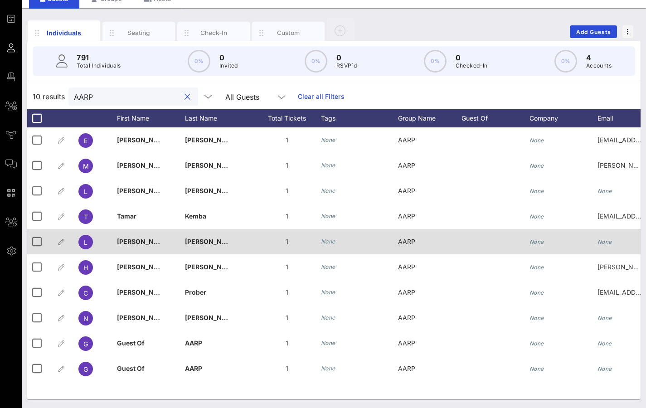
scroll to position [42, 0]
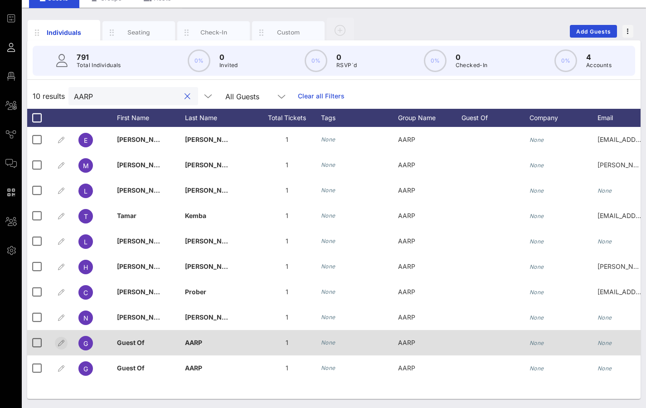
type input "AARP"
click at [61, 343] on icon "button" at bounding box center [61, 343] width 11 height 11
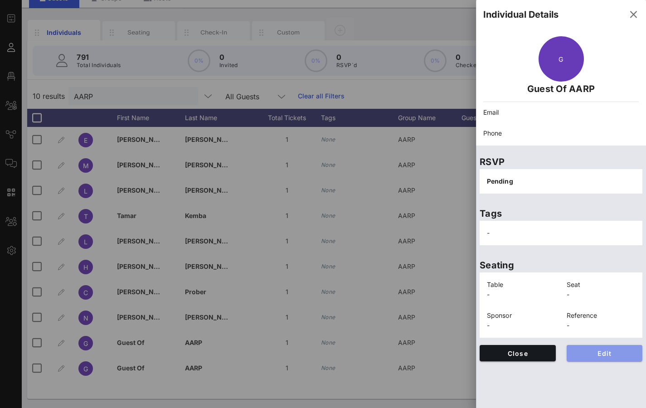
click at [626, 354] on span "Edit" at bounding box center [605, 353] width 62 height 8
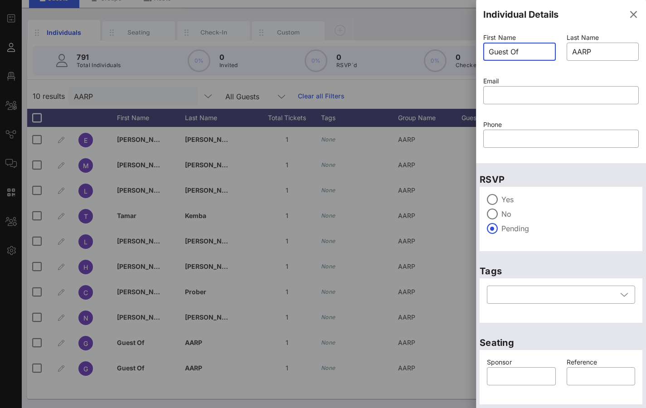
drag, startPoint x: 528, startPoint y: 52, endPoint x: 470, endPoint y: 52, distance: 58.4
click at [470, 52] on div "Event Builder Guests Floor Plan All Groups Journeys Comms QR Scanner Team Setti…" at bounding box center [323, 182] width 646 height 449
type input "[PERSON_NAME]"
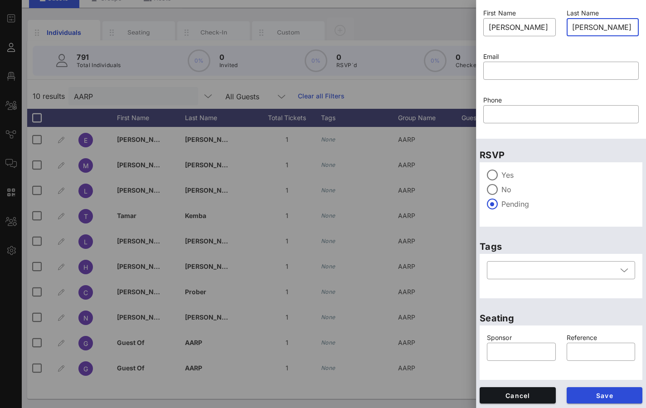
scroll to position [25, 0]
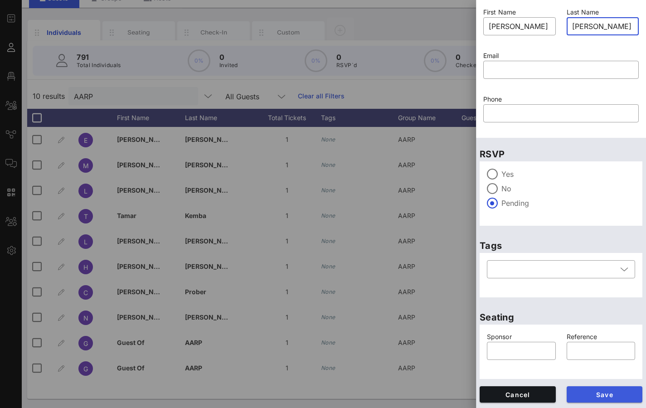
type input "[PERSON_NAME]"
click at [615, 394] on span "Save" at bounding box center [605, 395] width 62 height 8
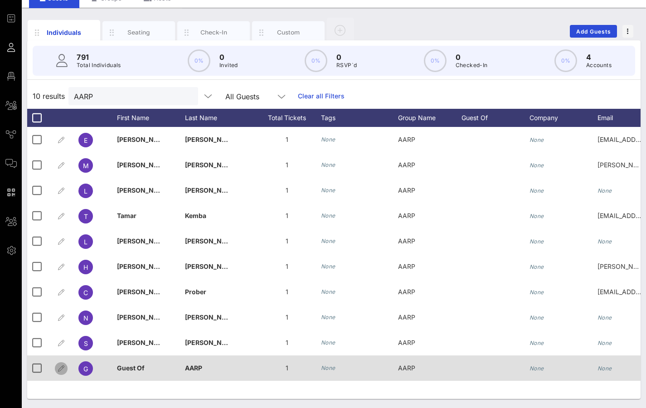
click at [58, 367] on icon "button" at bounding box center [61, 368] width 11 height 11
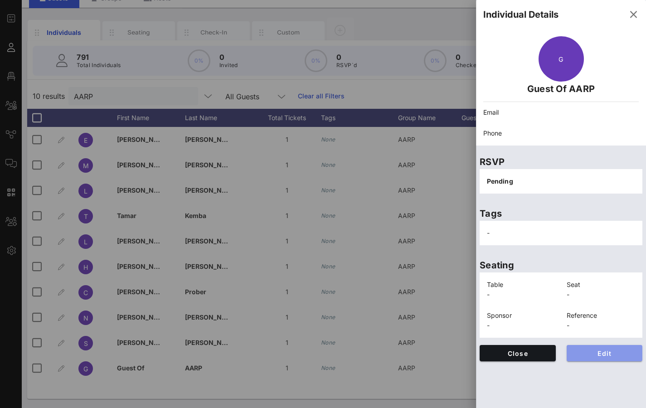
click at [607, 353] on span "Edit" at bounding box center [605, 353] width 62 height 8
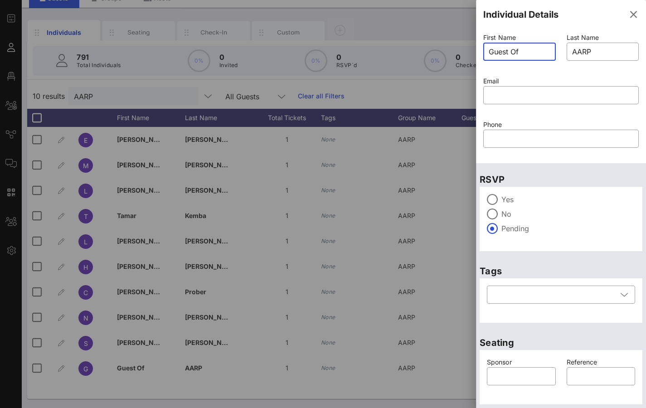
drag, startPoint x: 527, startPoint y: 48, endPoint x: 466, endPoint y: 49, distance: 60.7
click at [476, 50] on aside "Individual Details First Name ​ Guest Of Last Name ​ AARP Email ​ Phone ​ RSVP …" at bounding box center [561, 204] width 170 height 408
type input "[PERSON_NAME]"
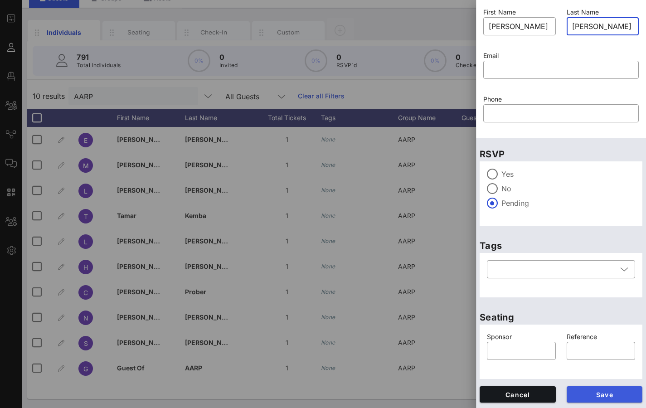
type input "[PERSON_NAME]"
click at [612, 392] on span "Save" at bounding box center [605, 395] width 62 height 8
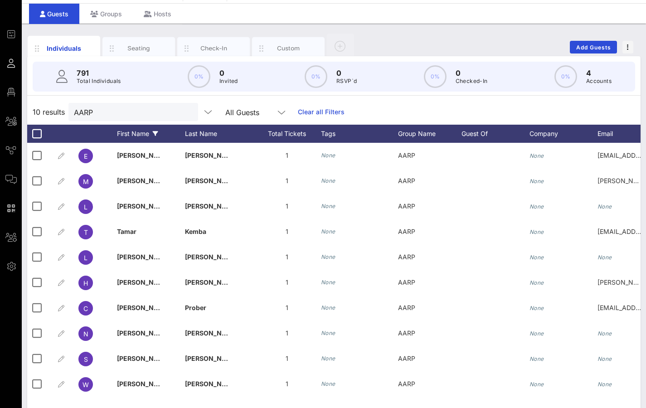
scroll to position [0, 0]
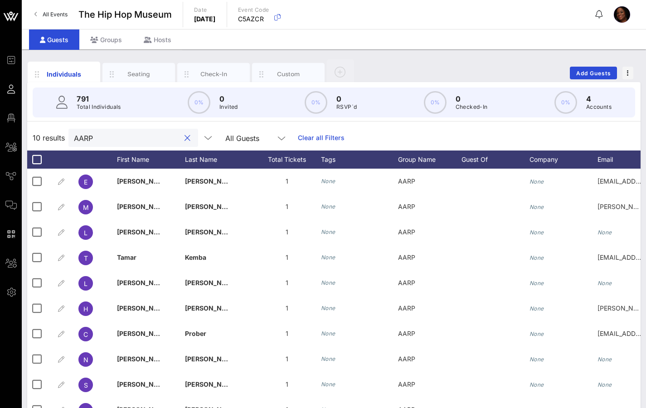
drag, startPoint x: 122, startPoint y: 135, endPoint x: 66, endPoint y: 134, distance: 56.2
click at [66, 134] on div "10 results AARP All Guests Clear all Filters" at bounding box center [333, 137] width 613 height 25
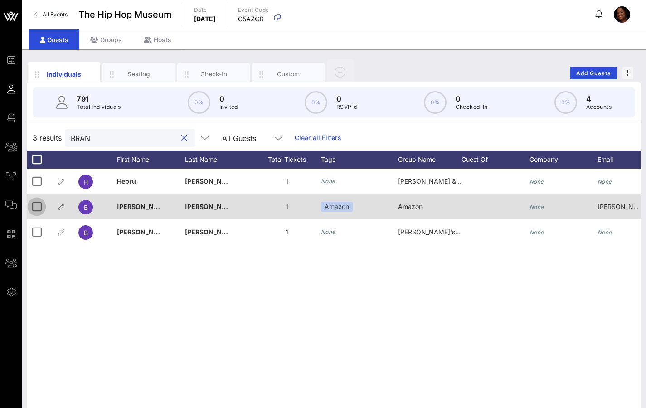
type input "BRAN"
click at [39, 206] on div at bounding box center [36, 206] width 15 height 15
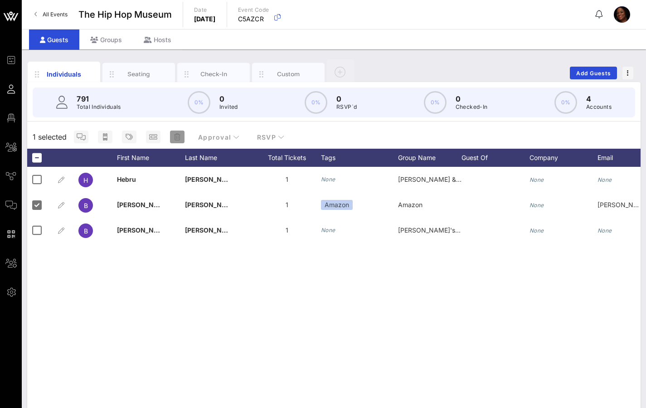
click at [179, 135] on icon "button" at bounding box center [177, 136] width 6 height 7
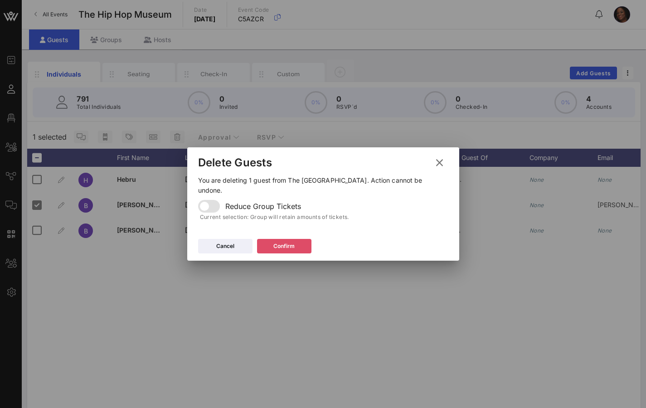
click at [292, 241] on div "Confirm" at bounding box center [283, 245] width 21 height 9
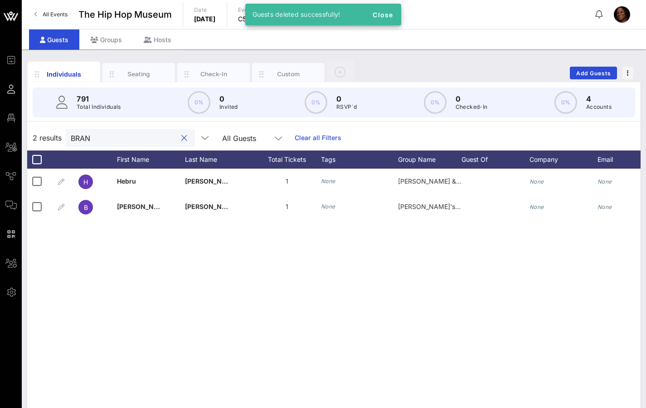
drag, startPoint x: 93, startPoint y: 135, endPoint x: 65, endPoint y: 135, distance: 28.1
click at [65, 135] on div "2 results BRAN All Guests Clear all Filters" at bounding box center [333, 137] width 613 height 25
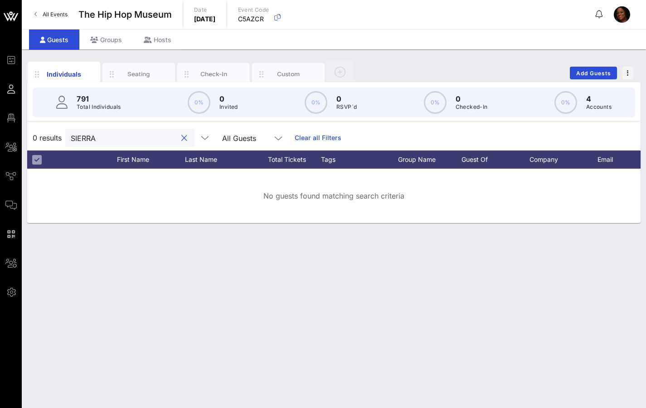
drag, startPoint x: 106, startPoint y: 139, endPoint x: 48, endPoint y: 133, distance: 58.2
click at [51, 135] on div "0 results SIERRA All Guests Clear all Filters" at bounding box center [333, 137] width 613 height 25
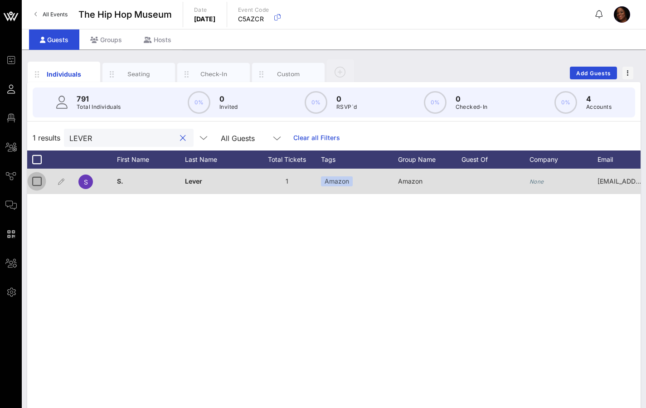
type input "LEVER"
click at [39, 184] on div at bounding box center [36, 181] width 15 height 15
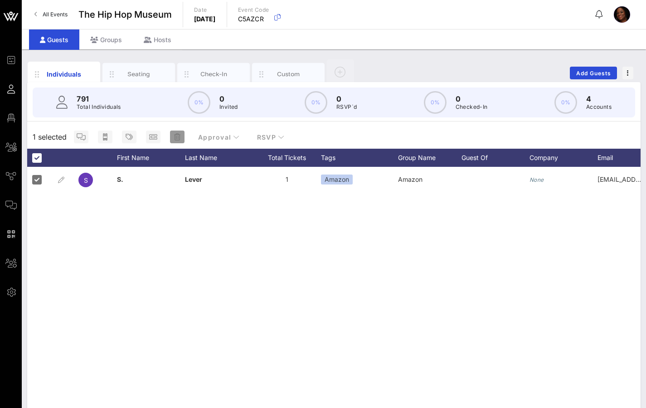
click at [175, 137] on icon "button" at bounding box center [177, 136] width 6 height 7
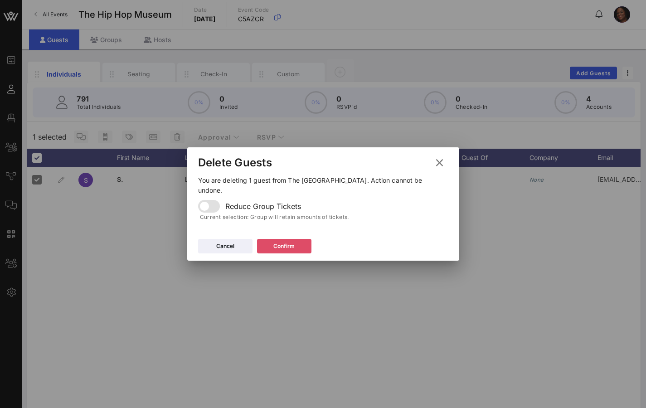
click at [287, 245] on div "Confirm" at bounding box center [283, 245] width 21 height 9
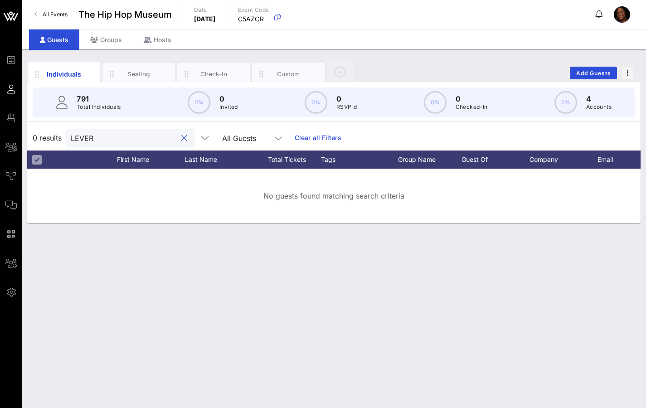
drag, startPoint x: 106, startPoint y: 137, endPoint x: 32, endPoint y: 132, distance: 74.0
click at [43, 136] on div "0 results LEVER All Guests Clear all Filters" at bounding box center [333, 137] width 613 height 25
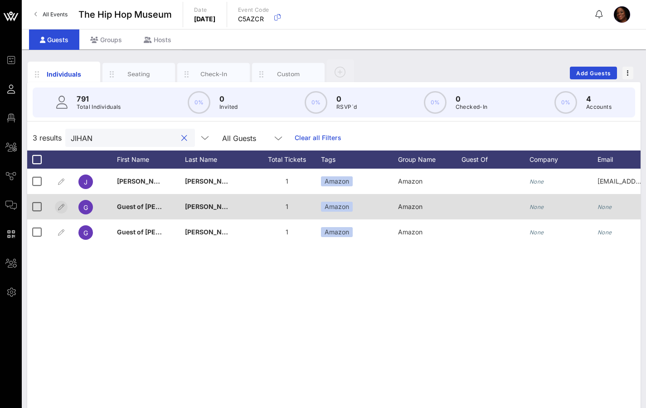
type input "JIHAN"
click at [63, 206] on icon "button" at bounding box center [61, 207] width 11 height 11
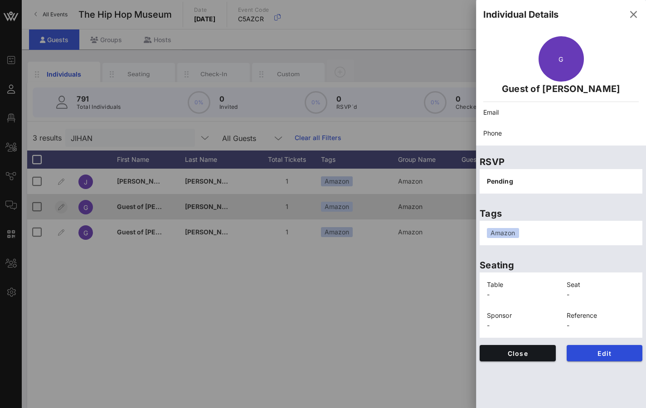
click at [63, 206] on div at bounding box center [323, 204] width 646 height 408
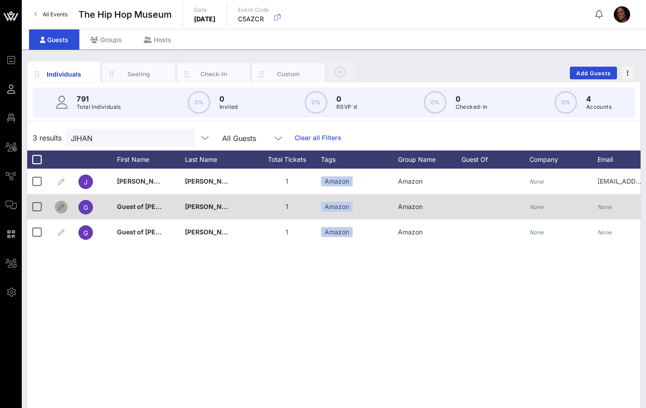
click at [61, 206] on icon "button" at bounding box center [61, 207] width 11 height 11
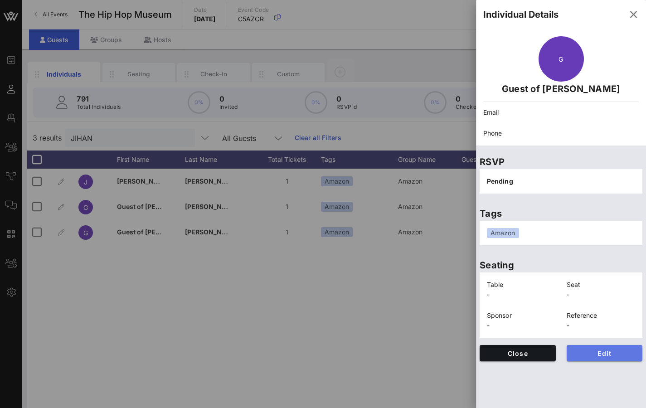
click at [610, 353] on span "Edit" at bounding box center [605, 353] width 62 height 8
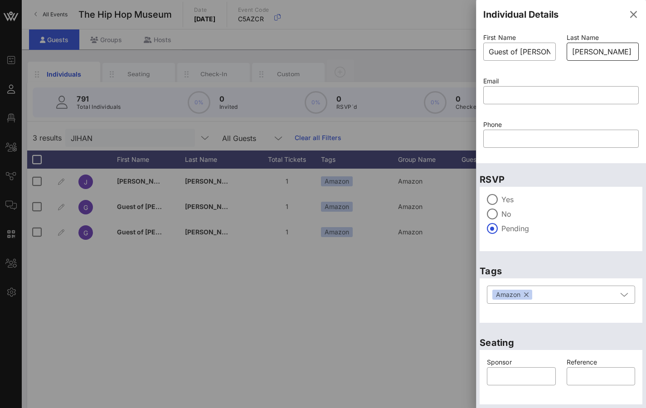
drag, startPoint x: 487, startPoint y: 51, endPoint x: 572, endPoint y: 55, distance: 85.7
click at [573, 55] on div "First Name ​ Guest of [PERSON_NAME] Last Name ​ [PERSON_NAME] Email ​ Phone ​" at bounding box center [560, 96] width 166 height 130
click at [550, 51] on div "​ Guest of [PERSON_NAME]" at bounding box center [519, 52] width 72 height 18
drag, startPoint x: 544, startPoint y: 51, endPoint x: 483, endPoint y: 54, distance: 60.8
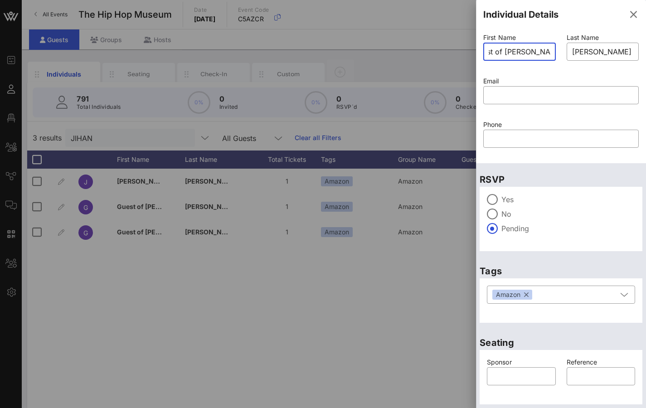
click at [457, 50] on div "Event Builder Guests Floor Plan All Groups Journeys Comms QR Scanner Team Setti…" at bounding box center [323, 224] width 646 height 449
drag, startPoint x: 547, startPoint y: 51, endPoint x: 477, endPoint y: 51, distance: 69.3
click at [477, 51] on div "First Name ​ Guest of [PERSON_NAME] Last Name ​ [PERSON_NAME] Email ​ Phone ​" at bounding box center [561, 96] width 170 height 134
type input "G"
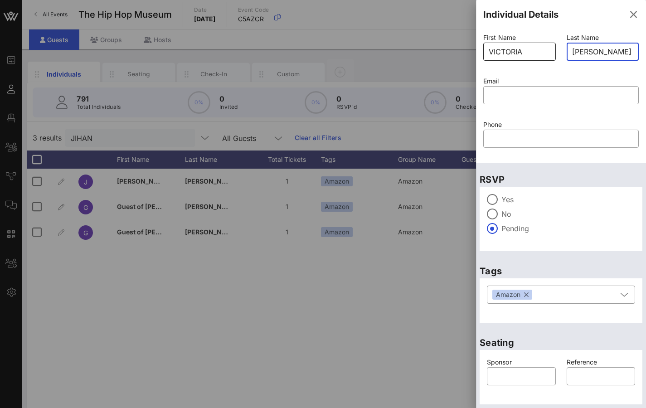
drag, startPoint x: 600, startPoint y: 49, endPoint x: 547, endPoint y: 50, distance: 53.0
click at [548, 50] on div "First Name ​ [PERSON_NAME] Last Name ​ [PERSON_NAME] Email ​ Phone ​" at bounding box center [560, 96] width 166 height 130
type input "VICTORIA"
click at [587, 52] on input "[PERSON_NAME]" at bounding box center [603, 51] width 62 height 14
drag, startPoint x: 552, startPoint y: 50, endPoint x: 544, endPoint y: 52, distance: 7.9
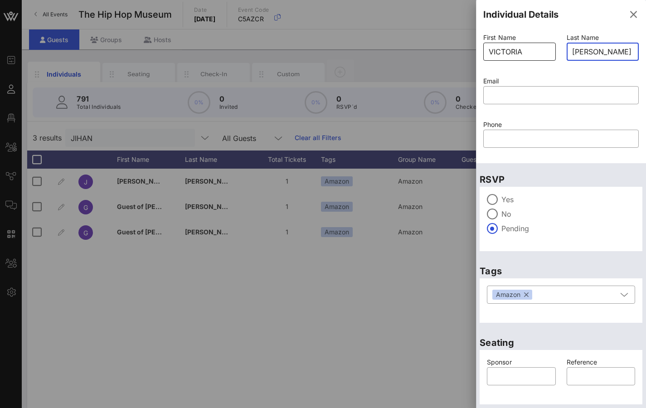
click at [545, 52] on div "First Name ​ [PERSON_NAME] Last Name ​ [PERSON_NAME] Email ​ Phone ​" at bounding box center [560, 96] width 166 height 130
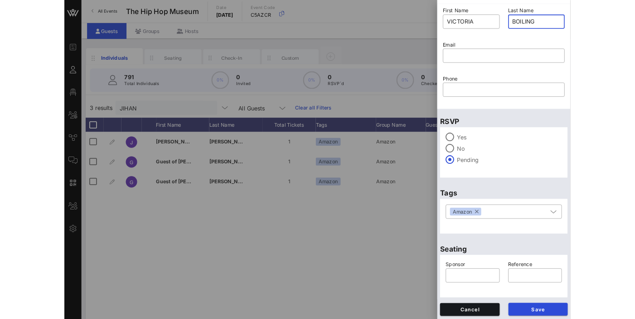
scroll to position [25, 0]
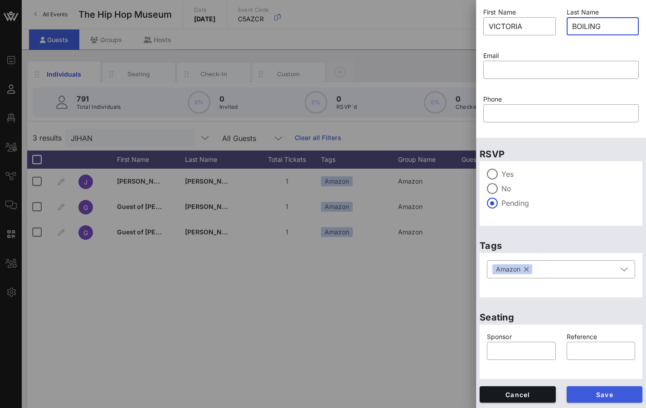
type input "BOILING"
click at [613, 393] on span "Save" at bounding box center [605, 395] width 62 height 8
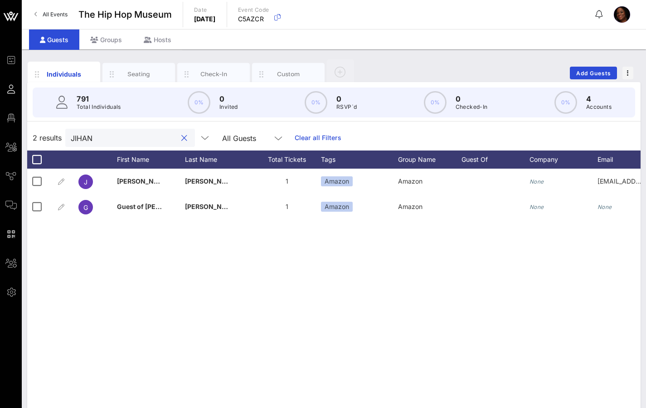
drag, startPoint x: 78, startPoint y: 132, endPoint x: 39, endPoint y: 131, distance: 38.5
click at [40, 130] on div "2 results [PERSON_NAME] All Guests Clear all Filters" at bounding box center [333, 137] width 613 height 25
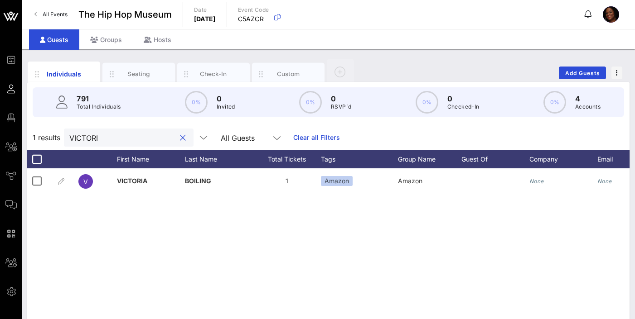
drag, startPoint x: 109, startPoint y: 137, endPoint x: 51, endPoint y: 126, distance: 59.5
click at [51, 131] on div "1 results VICTORI All Guests Clear all Filters" at bounding box center [328, 137] width 602 height 25
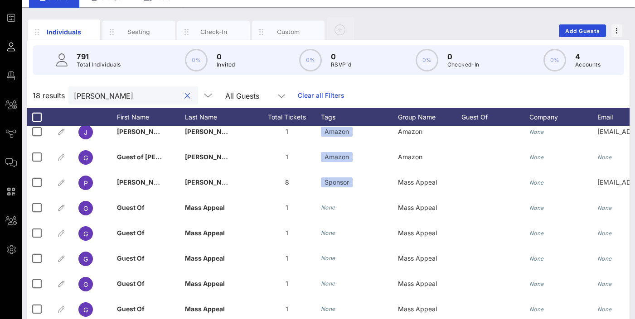
scroll to position [0, 0]
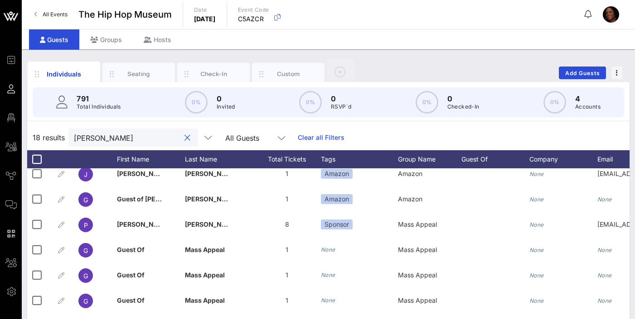
drag, startPoint x: 108, startPoint y: 140, endPoint x: 54, endPoint y: 137, distance: 54.4
click at [56, 137] on div "18 results [PERSON_NAME] All Guests Clear all Filters" at bounding box center [328, 137] width 602 height 25
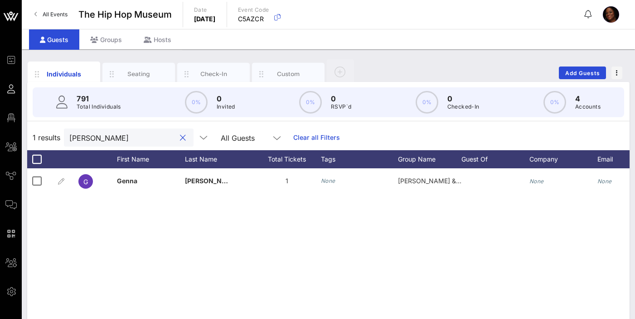
type input "[PERSON_NAME]"
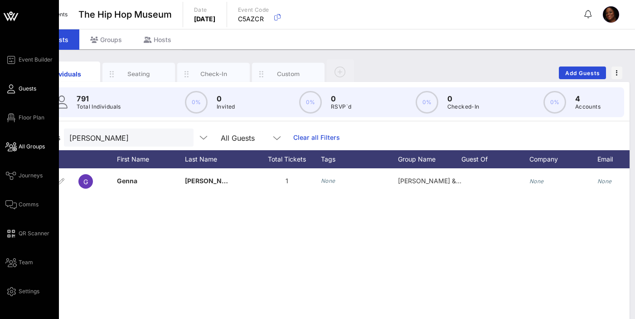
click at [41, 144] on span "All Groups" at bounding box center [32, 147] width 26 height 8
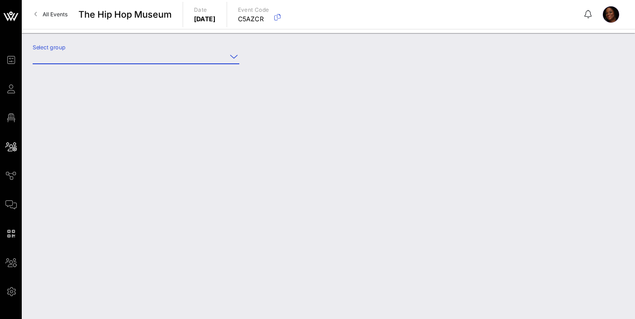
click at [85, 56] on input "Select group" at bounding box center [130, 56] width 194 height 14
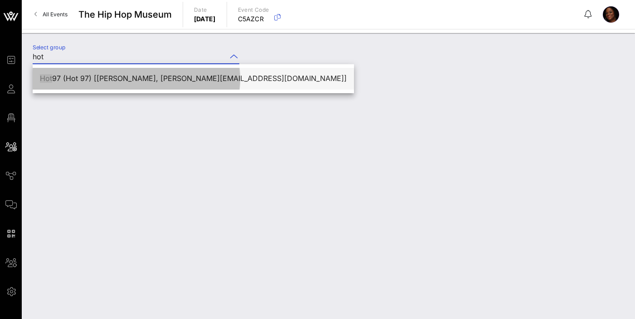
click at [132, 77] on div "Hot 97 (Hot 97) [[PERSON_NAME], [PERSON_NAME][EMAIL_ADDRESS][DOMAIN_NAME]]" at bounding box center [193, 78] width 307 height 9
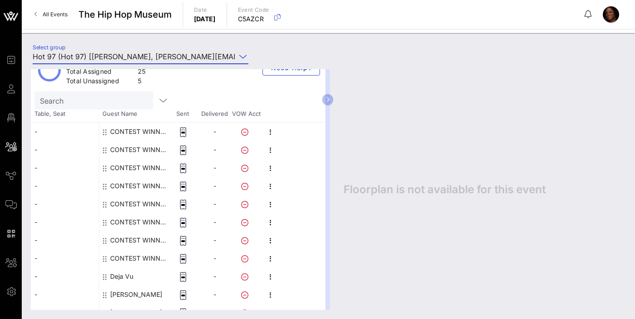
scroll to position [72, 0]
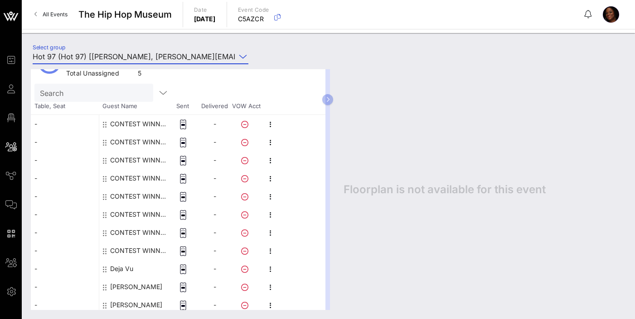
type input "Hot 97 (Hot 97) [[PERSON_NAME], [PERSON_NAME][EMAIL_ADDRESS][DOMAIN_NAME]]"
click at [155, 126] on div "CONTEST WINNER Hot 97" at bounding box center [138, 124] width 57 height 18
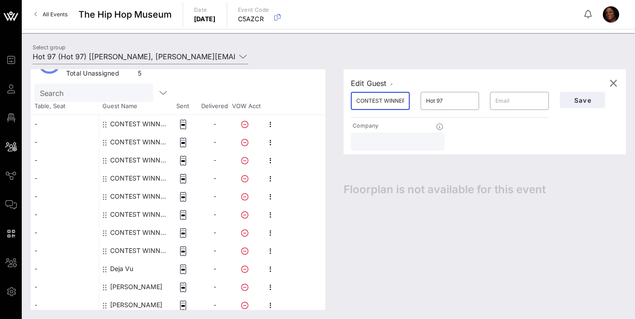
click at [363, 105] on input "CONTEST WINNER" at bounding box center [380, 101] width 48 height 14
drag, startPoint x: 355, startPoint y: 101, endPoint x: 437, endPoint y: 103, distance: 82.0
click at [437, 103] on div "​ CONTEST WINNER ​ Hot 97 ​" at bounding box center [449, 101] width 209 height 29
click at [404, 100] on div "​ CONTEST WINNER" at bounding box center [380, 101] width 59 height 18
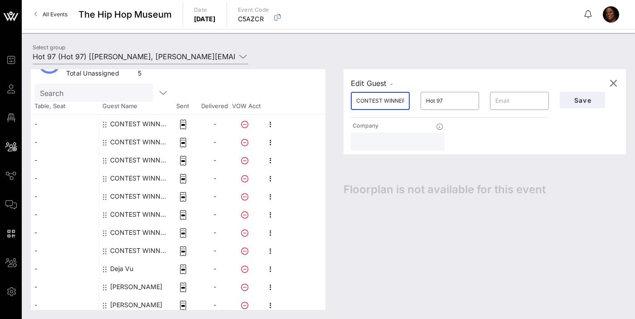
drag, startPoint x: 404, startPoint y: 100, endPoint x: 341, endPoint y: 100, distance: 63.4
click at [341, 100] on div "Edit Guest - ​ CONTEST WINNER ​ Hot 97 ​ Company Save Floorplan is not availabl…" at bounding box center [479, 189] width 291 height 241
drag, startPoint x: 357, startPoint y: 99, endPoint x: 422, endPoint y: 98, distance: 64.3
click at [422, 98] on div "​ CONTEST WINNER ​ Hot 97 ​" at bounding box center [449, 101] width 209 height 29
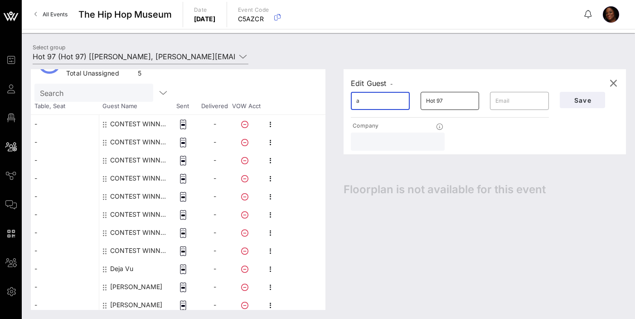
scroll to position [0, 0]
type input "a"
type input "AKIL"
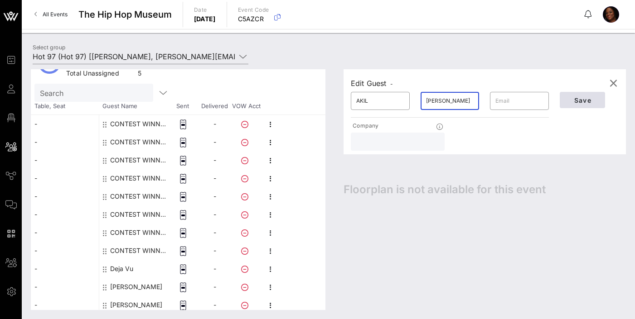
type input "[PERSON_NAME]"
click at [580, 99] on span "Save" at bounding box center [582, 100] width 31 height 8
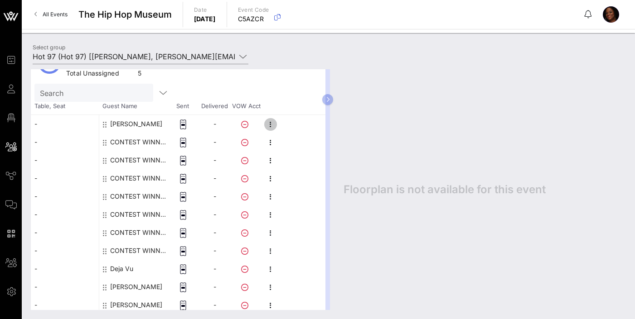
click at [272, 125] on icon "button" at bounding box center [270, 124] width 11 height 11
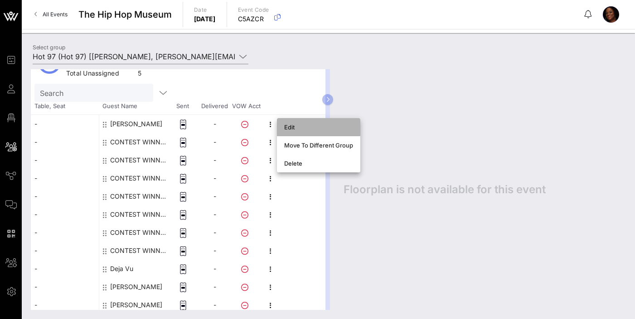
click at [302, 127] on div "Edit" at bounding box center [318, 127] width 69 height 7
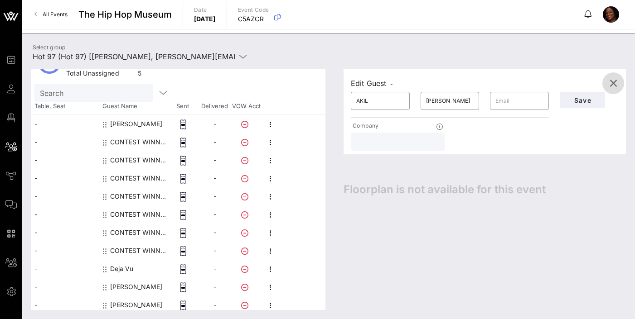
click at [609, 82] on icon "button" at bounding box center [613, 83] width 11 height 11
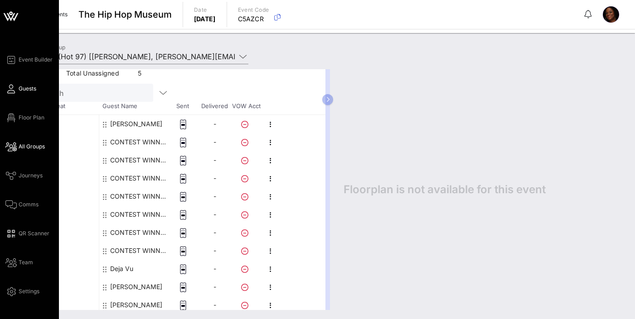
click at [32, 88] on span "Guests" at bounding box center [28, 89] width 18 height 8
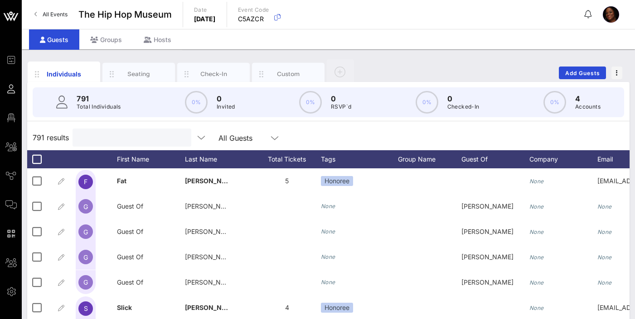
click at [112, 132] on input "text" at bounding box center [131, 138] width 106 height 12
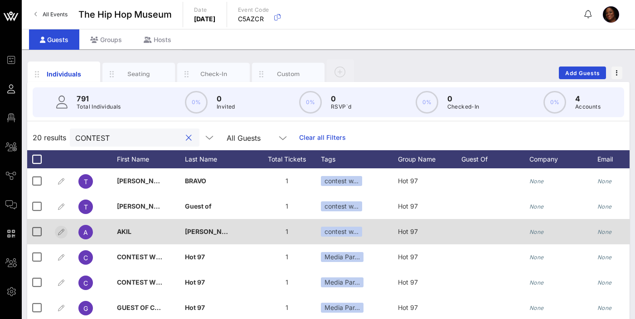
type input "CONTEST"
click at [63, 232] on icon "button" at bounding box center [61, 232] width 11 height 11
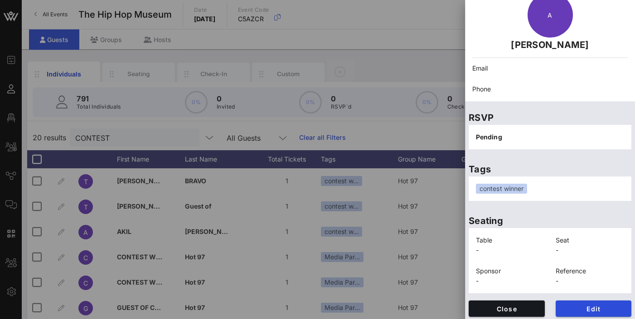
scroll to position [47, 0]
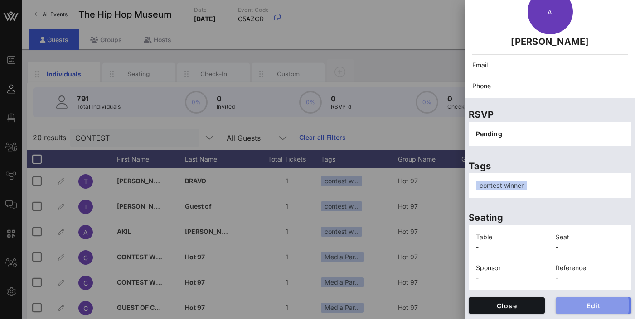
click at [584, 303] on span "Edit" at bounding box center [594, 306] width 62 height 8
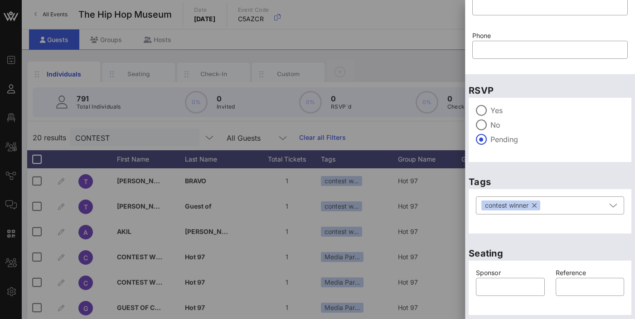
scroll to position [114, 0]
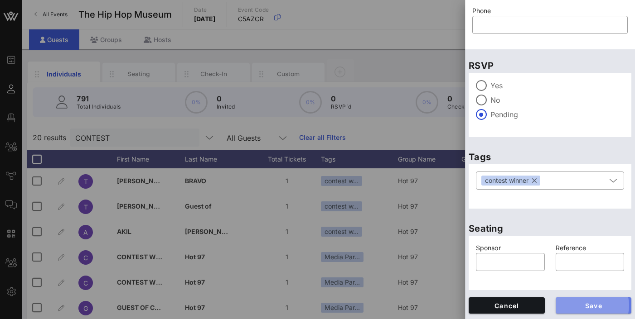
click at [604, 308] on span "Save" at bounding box center [594, 306] width 62 height 8
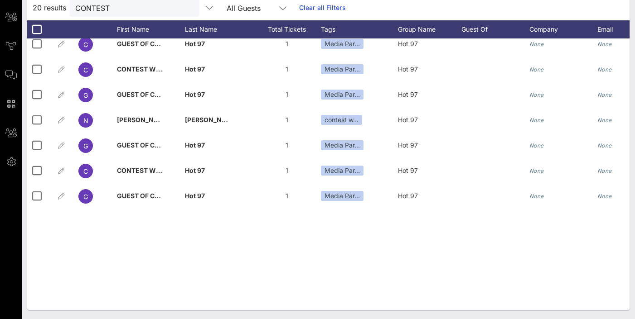
scroll to position [0, 0]
